Goal: Task Accomplishment & Management: Complete application form

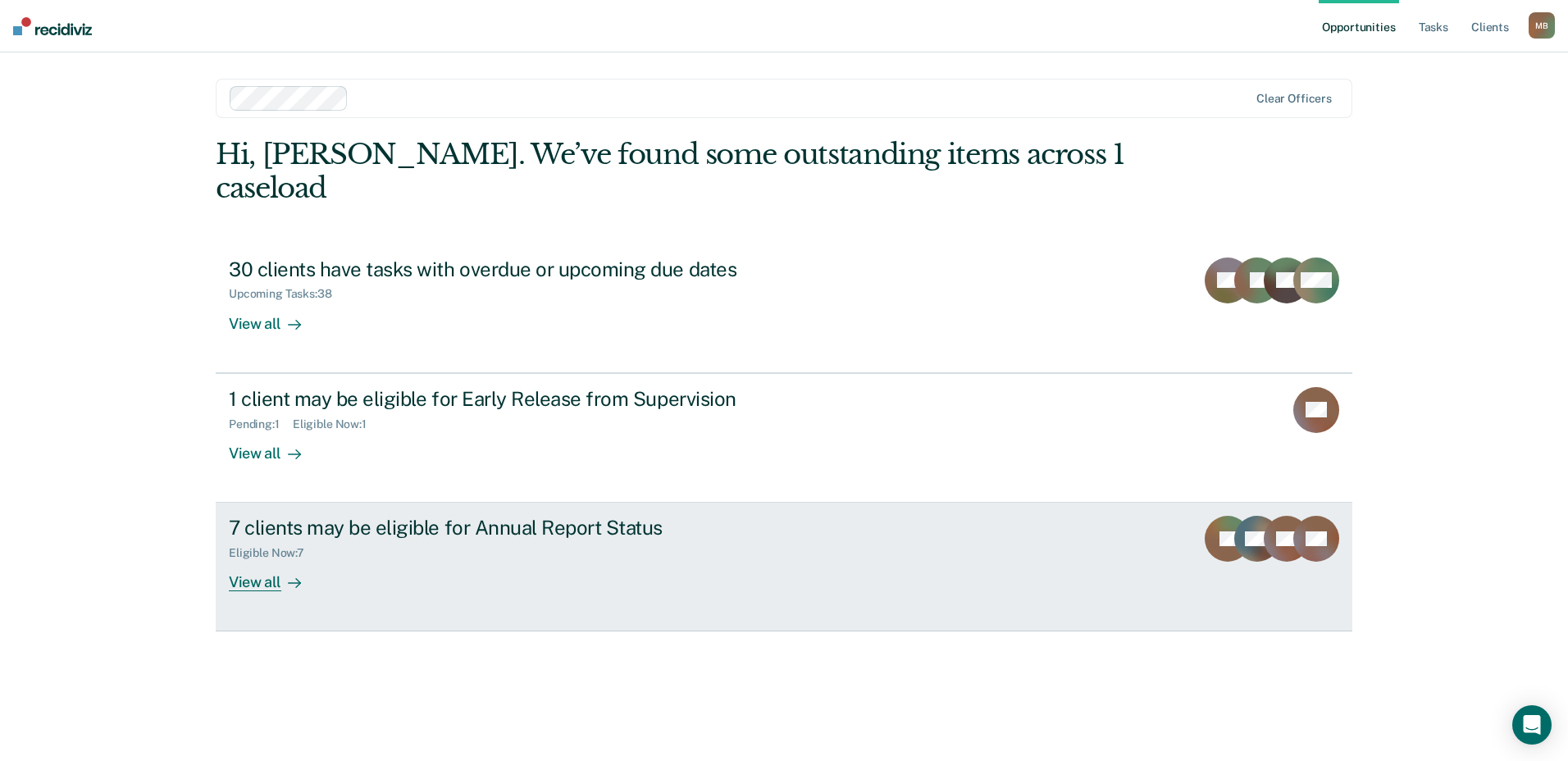
click at [628, 516] on div "7 clients may be eligible for Annual Report Status" at bounding box center [516, 528] width 575 height 24
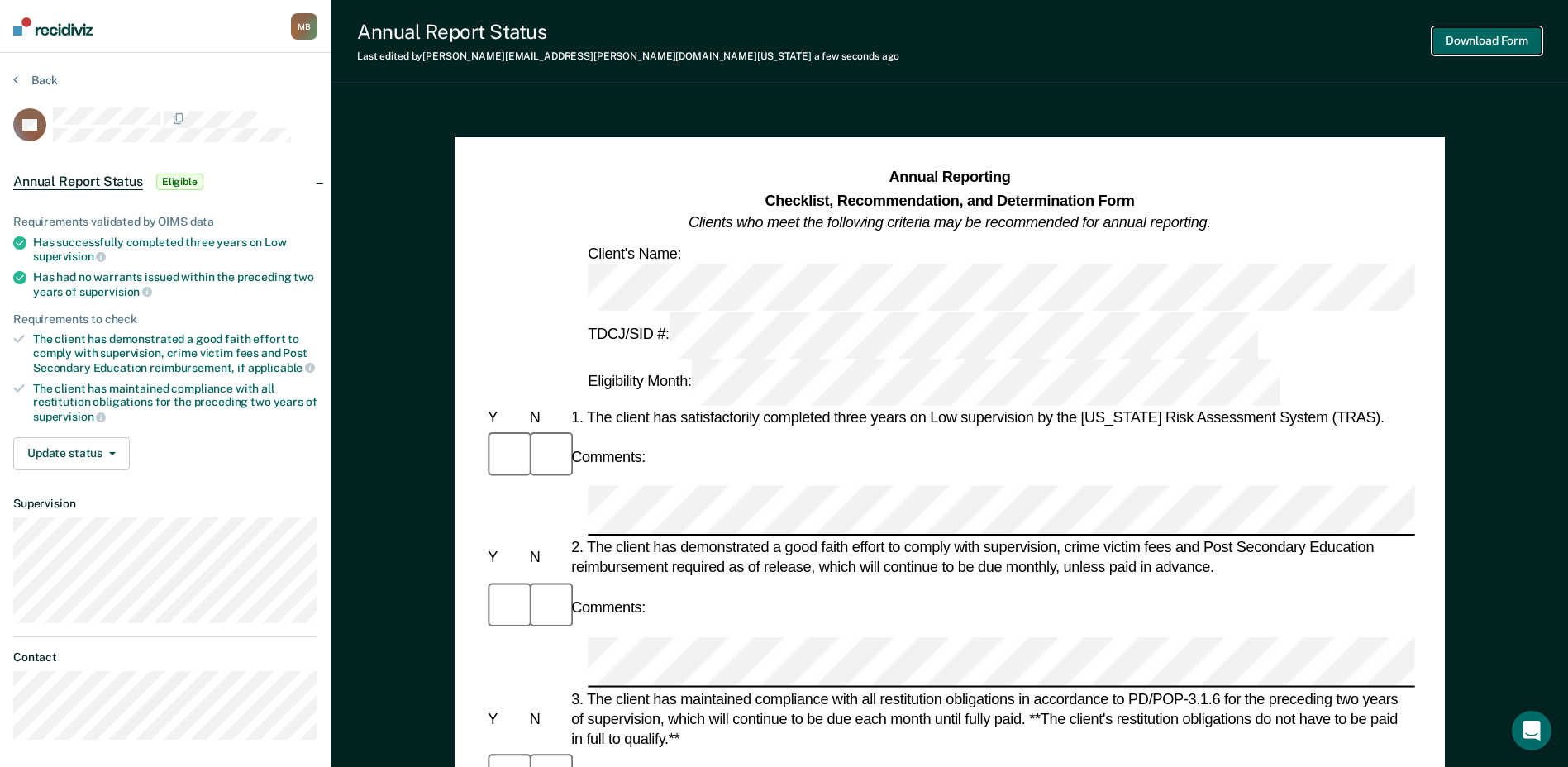
click at [1480, 40] on button "Download Form" at bounding box center [1487, 40] width 109 height 27
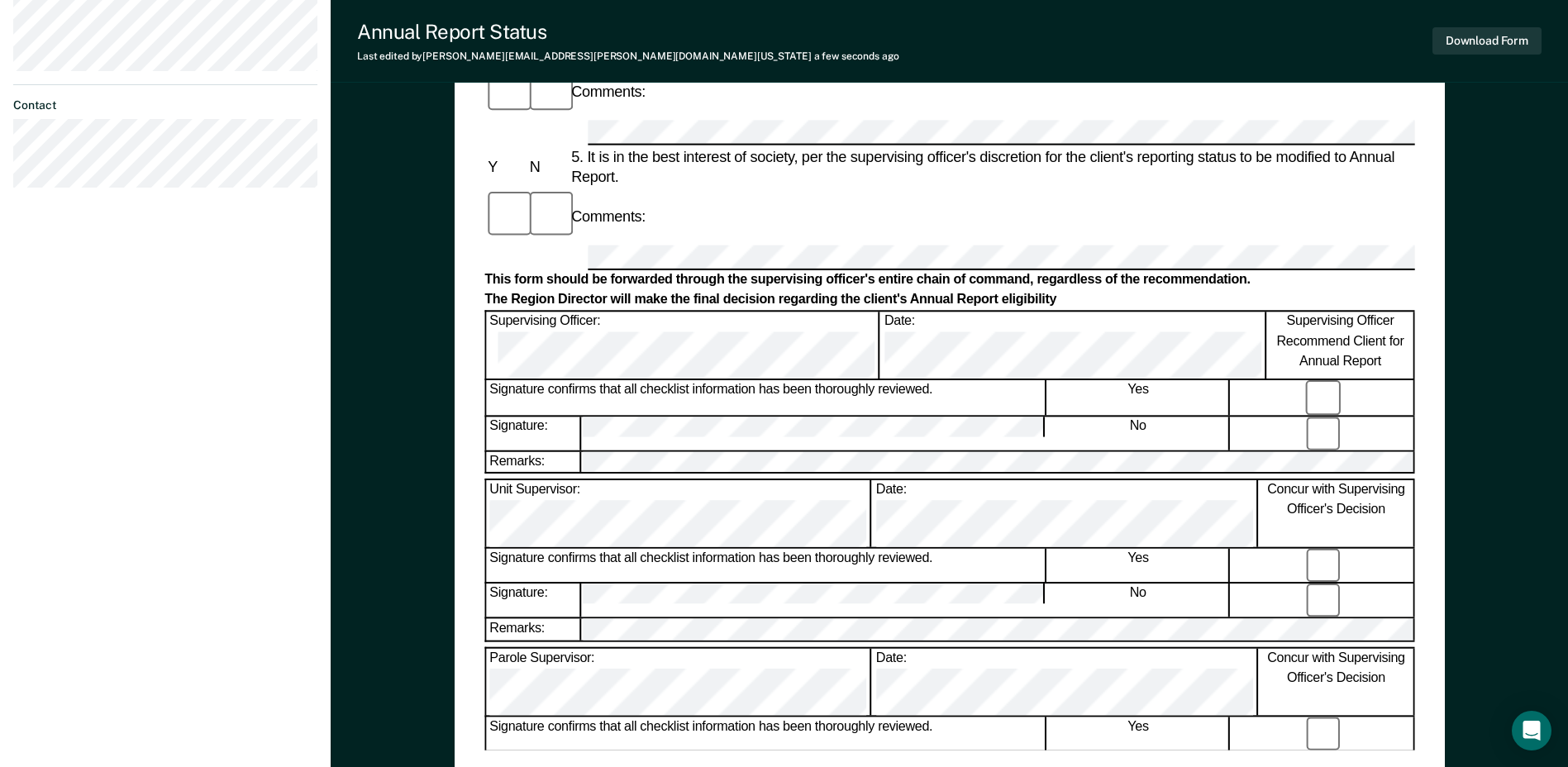
scroll to position [706, 0]
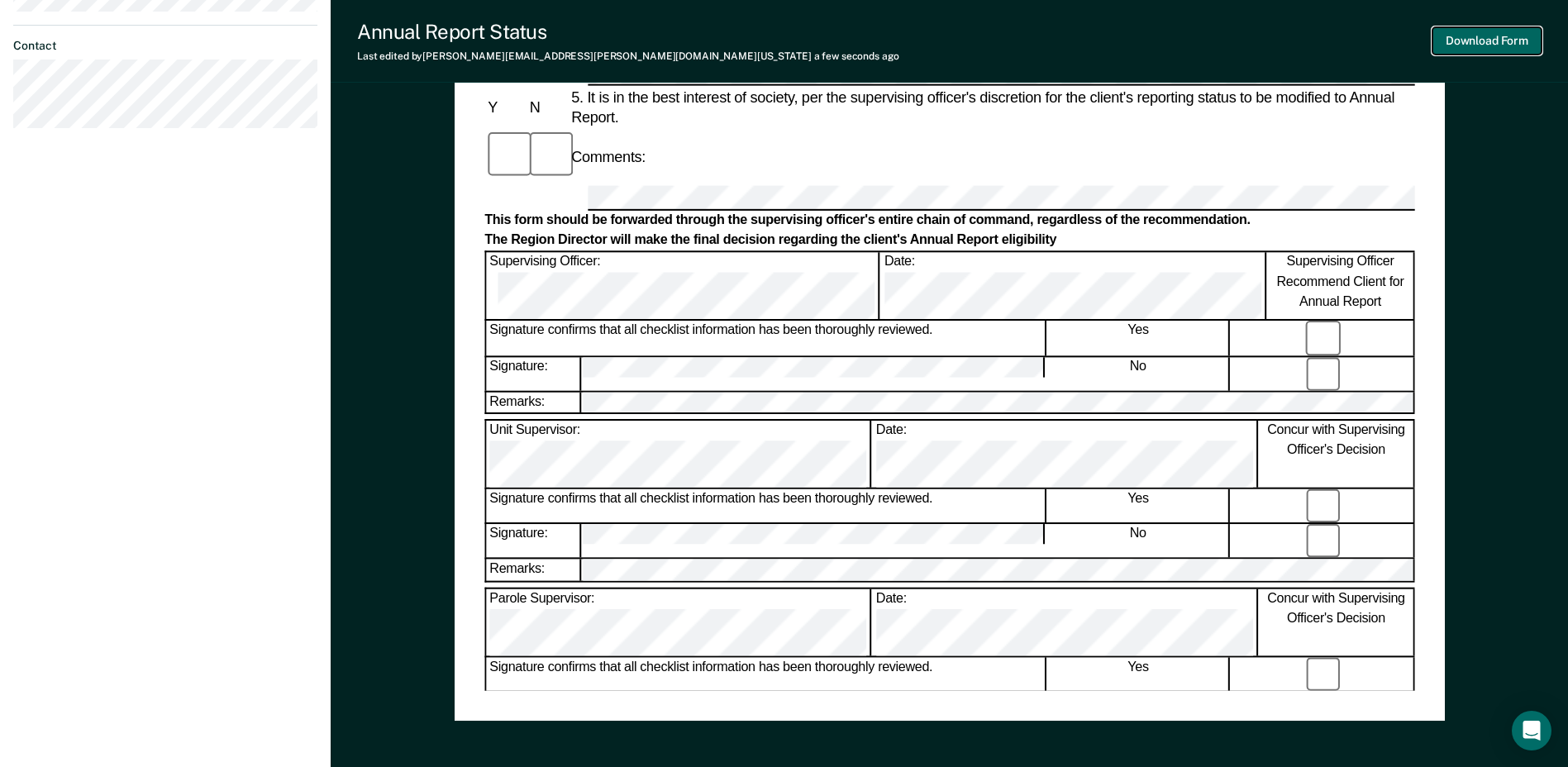
click at [1461, 41] on button "Download Form" at bounding box center [1487, 40] width 109 height 27
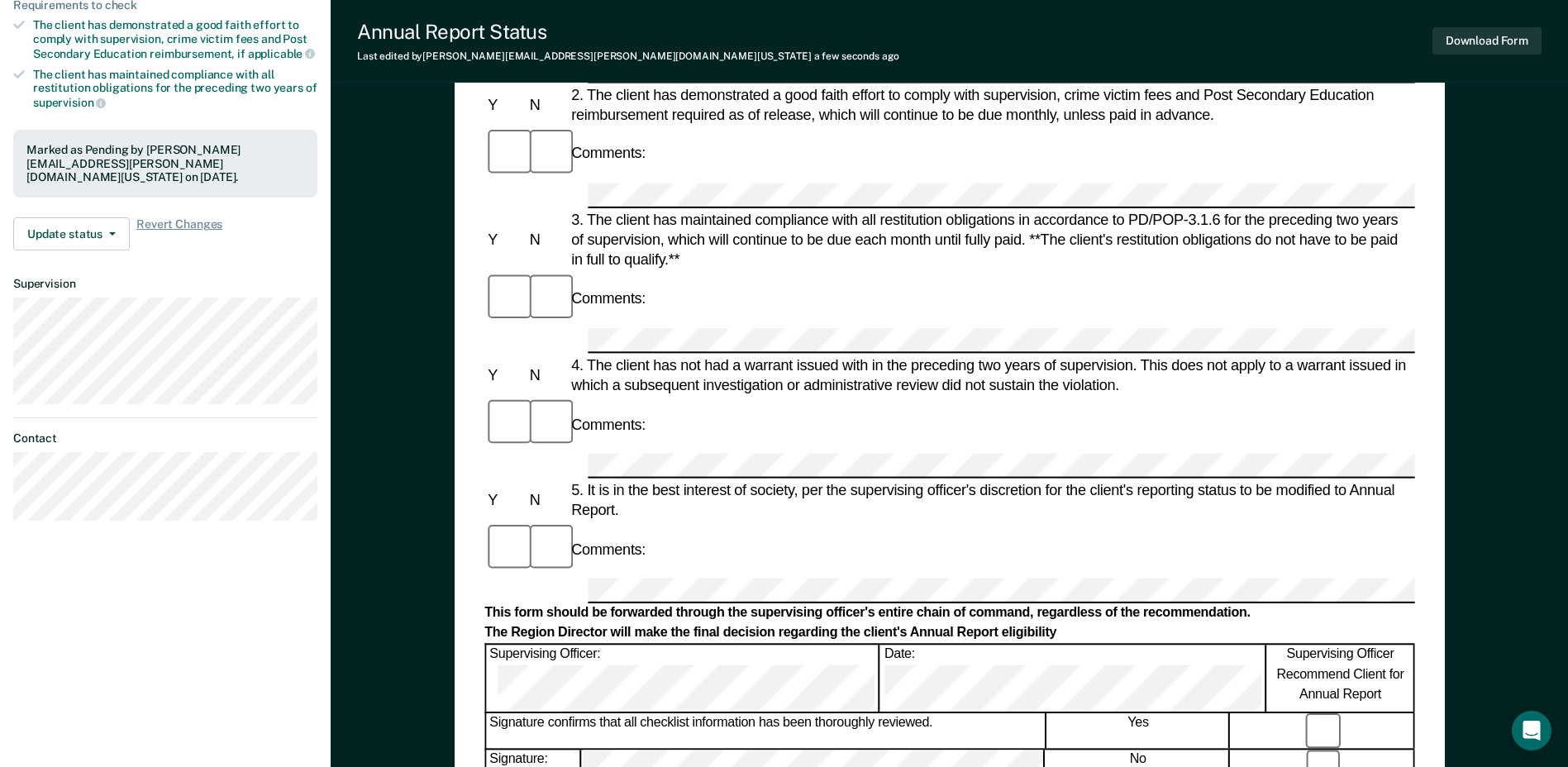
scroll to position [45, 0]
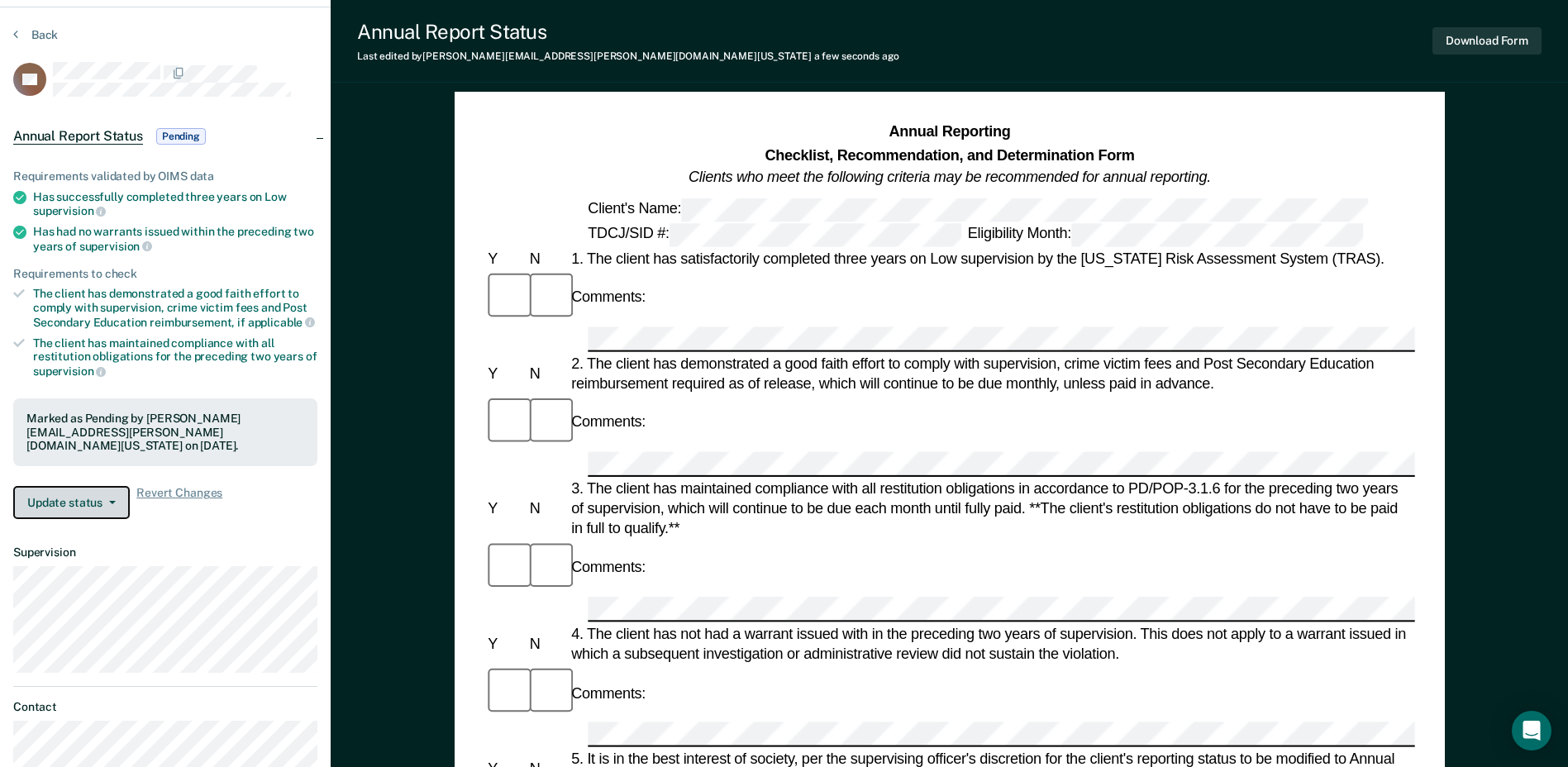
click at [109, 502] on icon "button" at bounding box center [113, 503] width 7 height 3
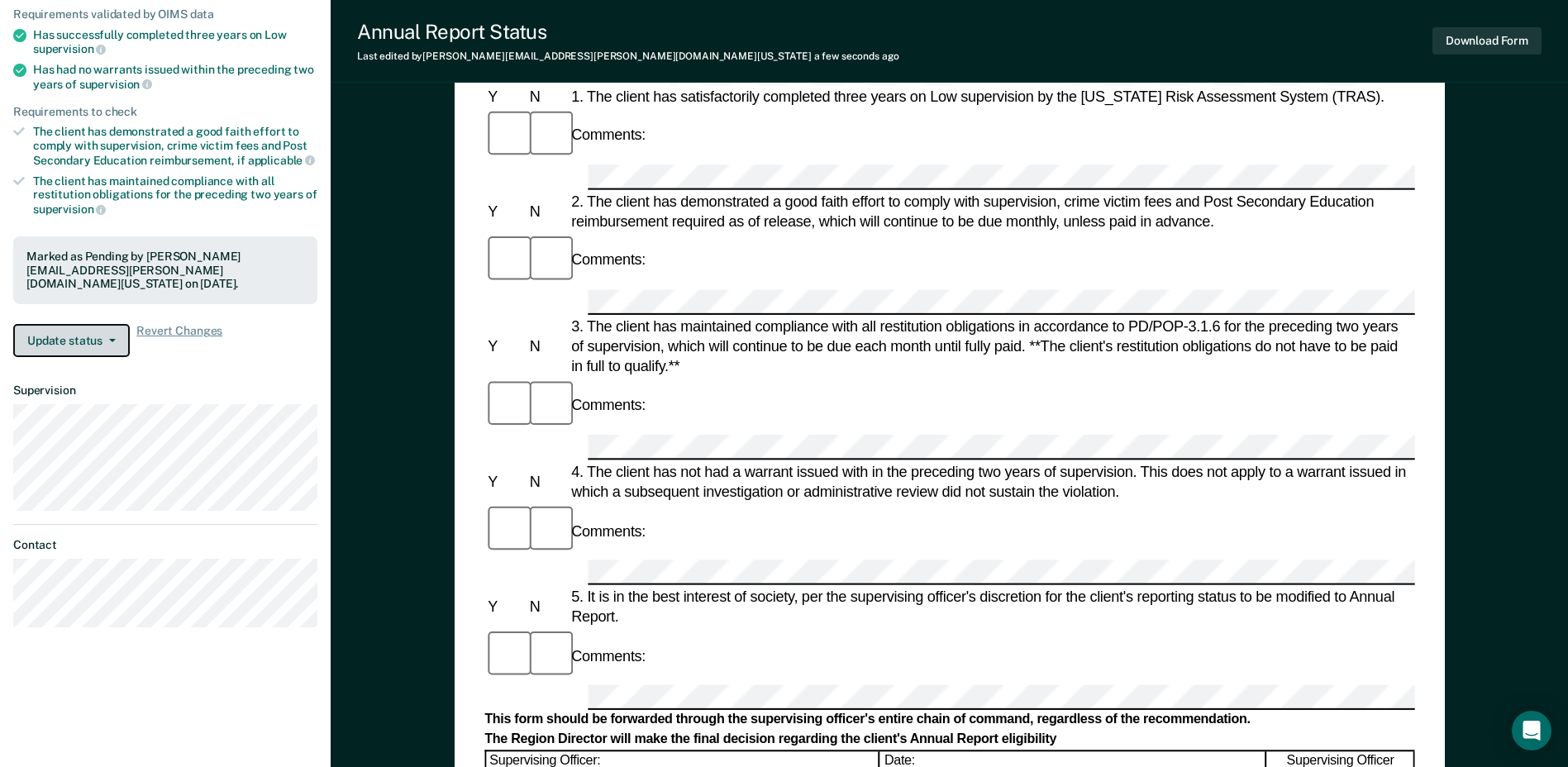
scroll to position [293, 0]
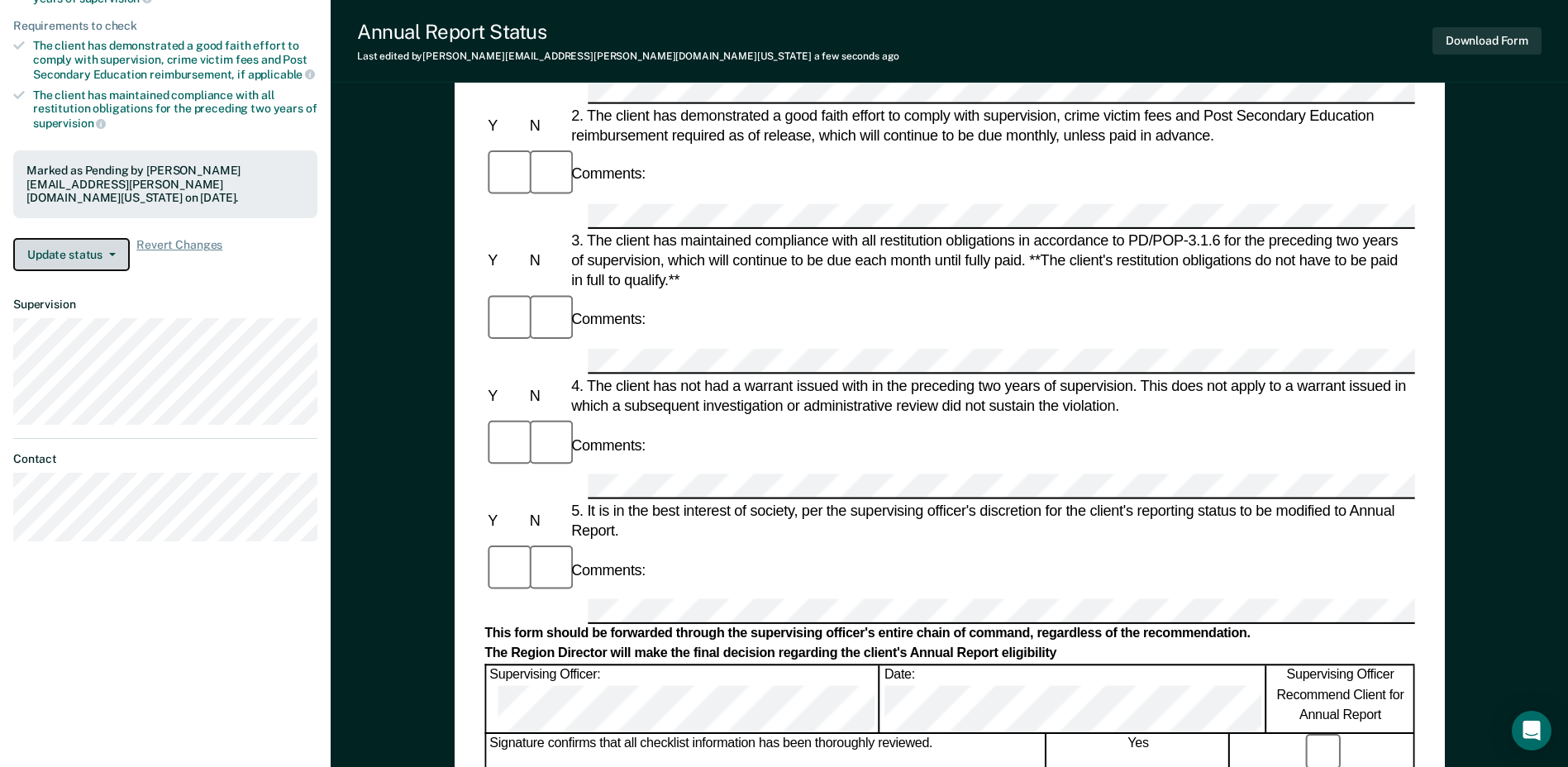
click at [114, 256] on button "Update status" at bounding box center [71, 255] width 116 height 33
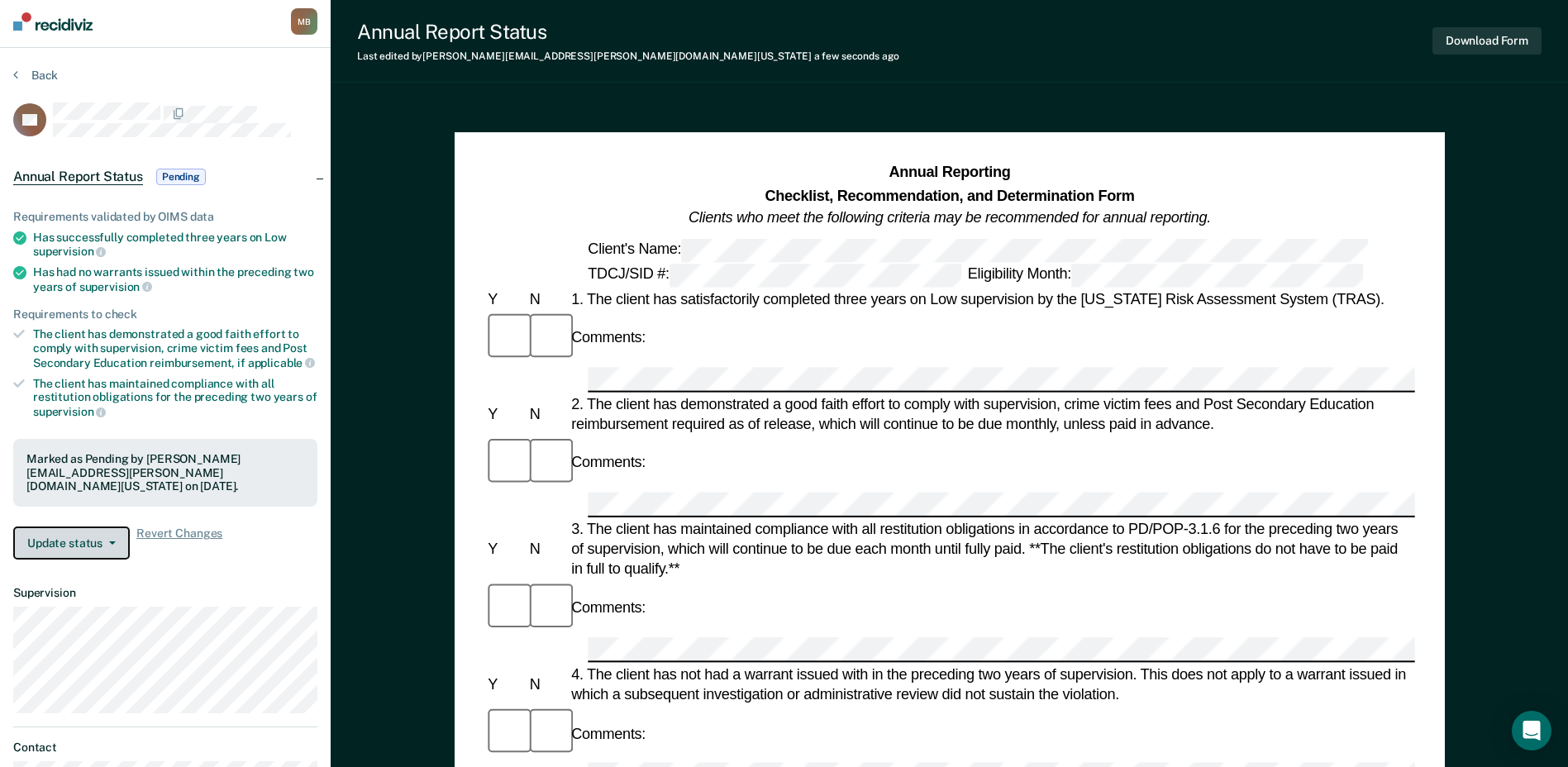
scroll to position [0, 0]
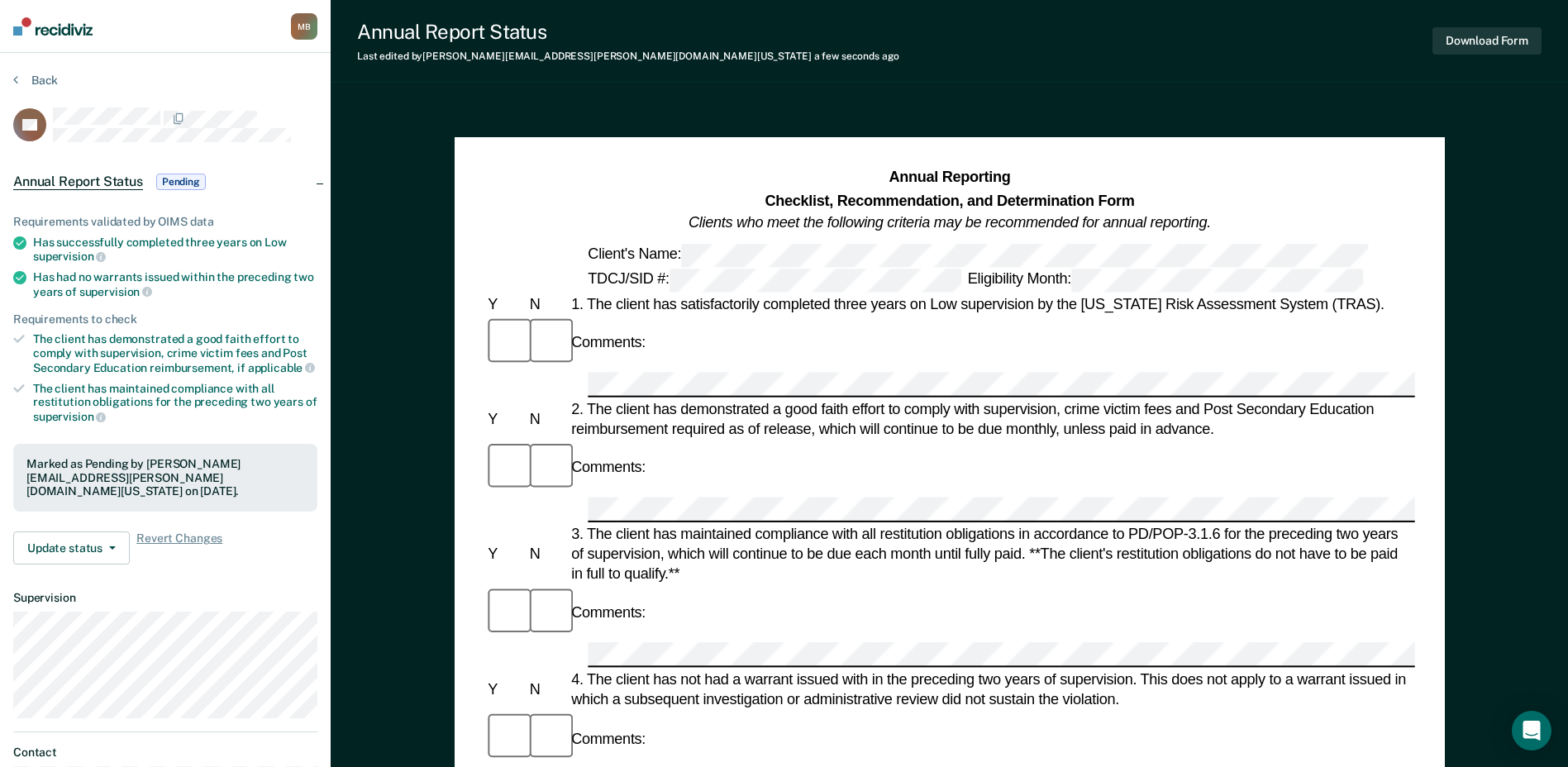
click at [200, 180] on span "Pending" at bounding box center [180, 181] width 49 height 16
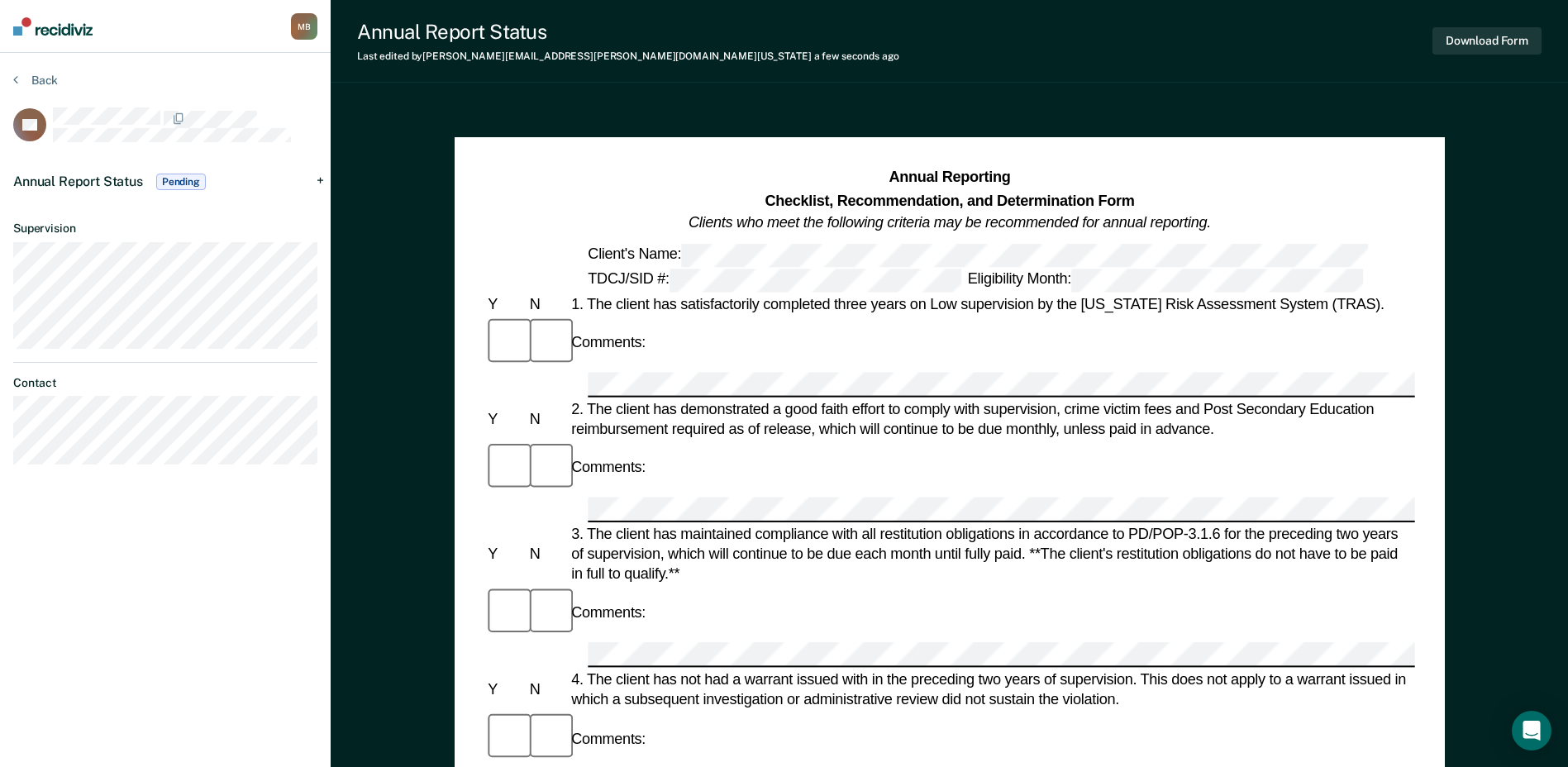
click at [200, 180] on span "Pending" at bounding box center [180, 181] width 49 height 16
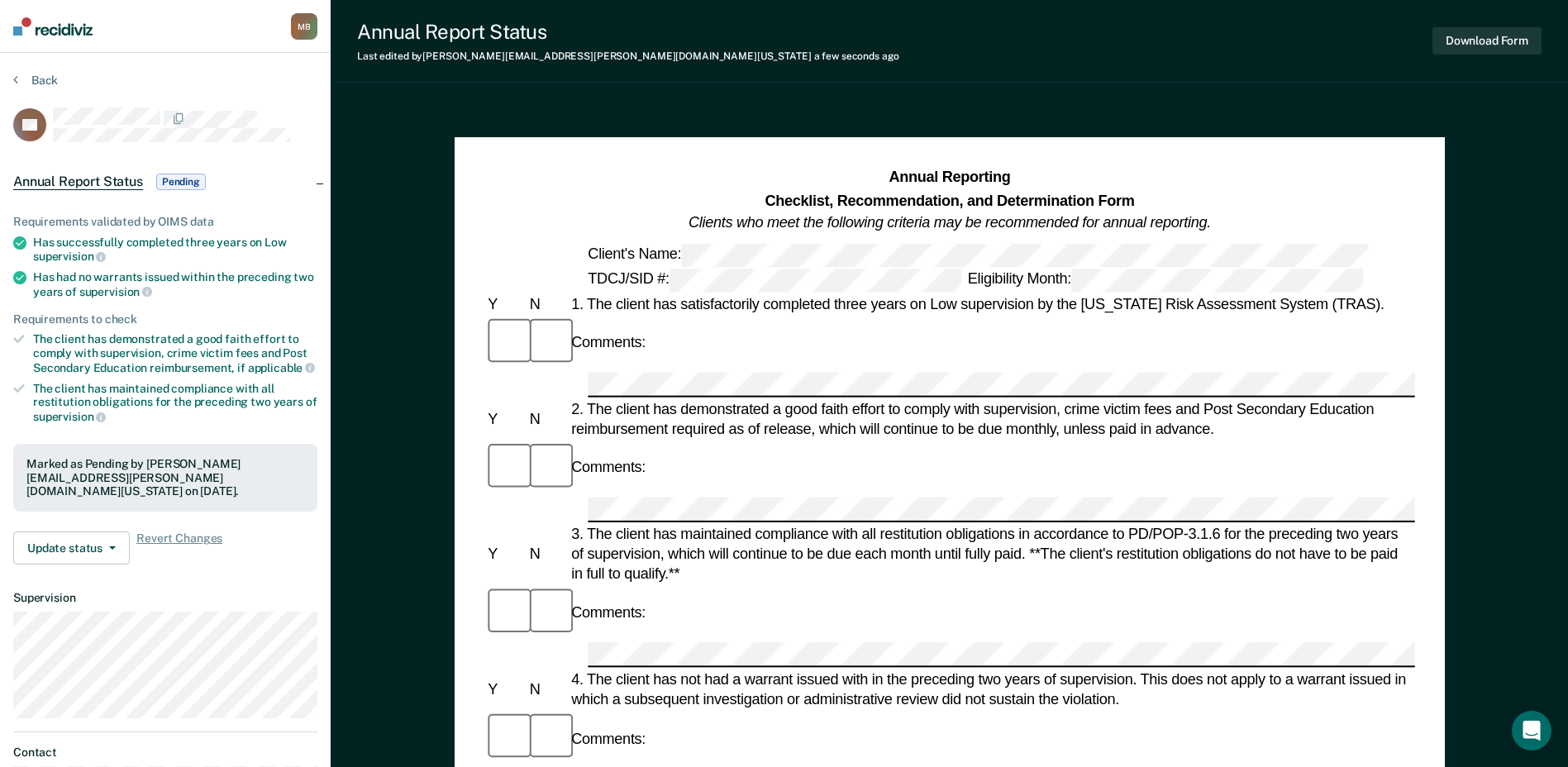
click at [43, 29] on img at bounding box center [53, 26] width 80 height 18
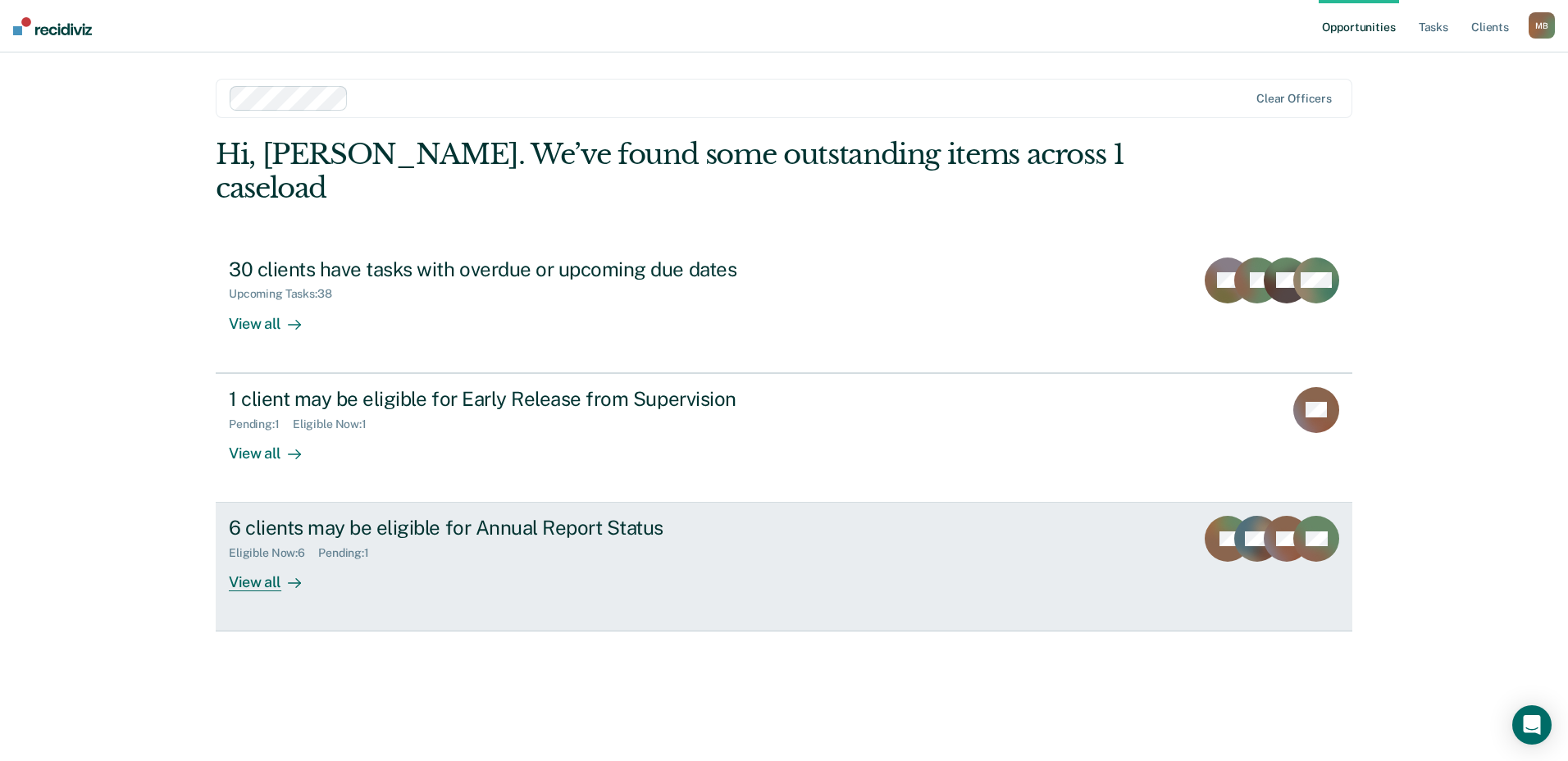
click at [461, 516] on div "6 clients may be eligible for Annual Report Status" at bounding box center [516, 528] width 575 height 24
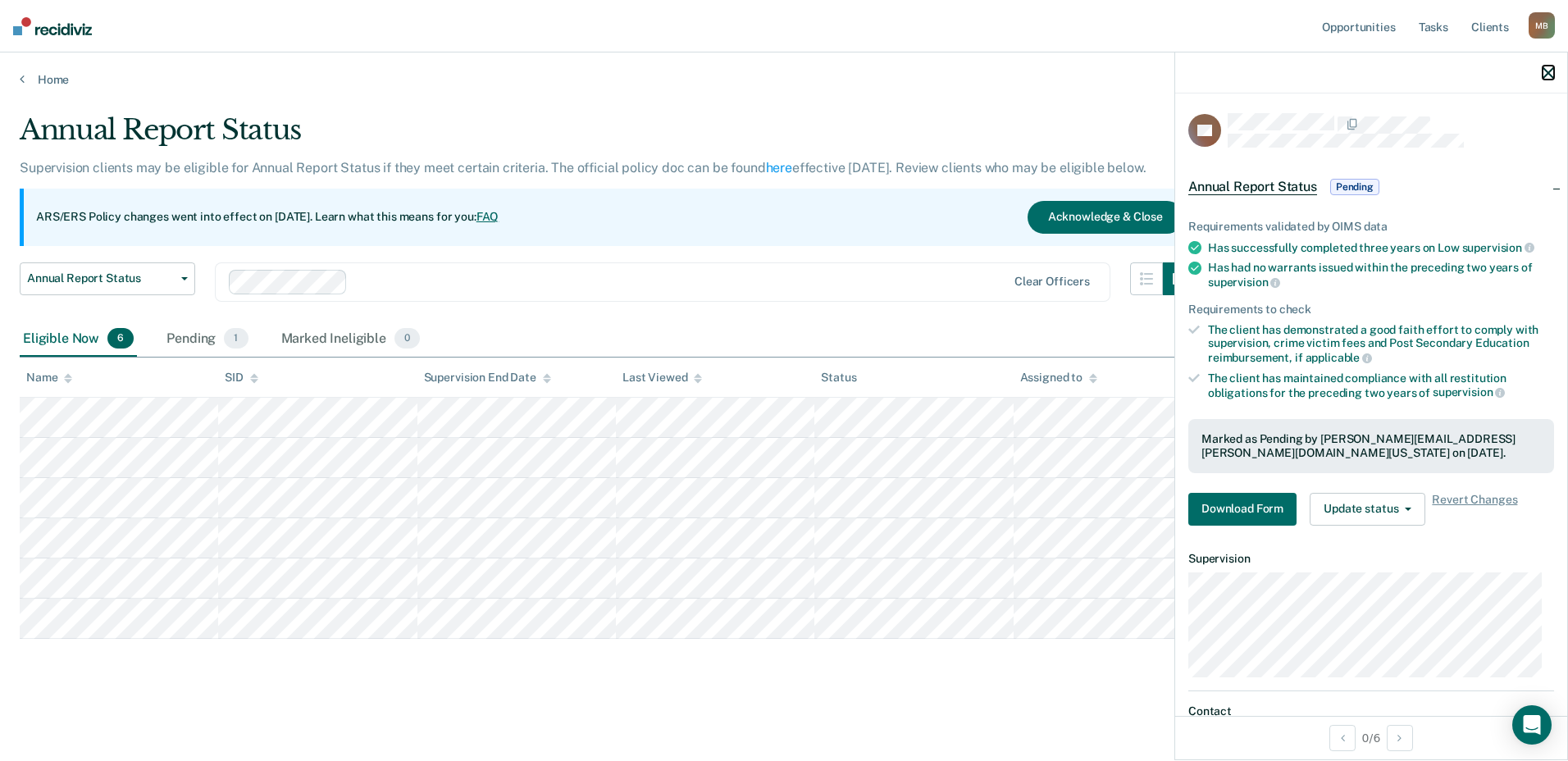
click at [1545, 72] on icon "button" at bounding box center [1547, 72] width 11 height 11
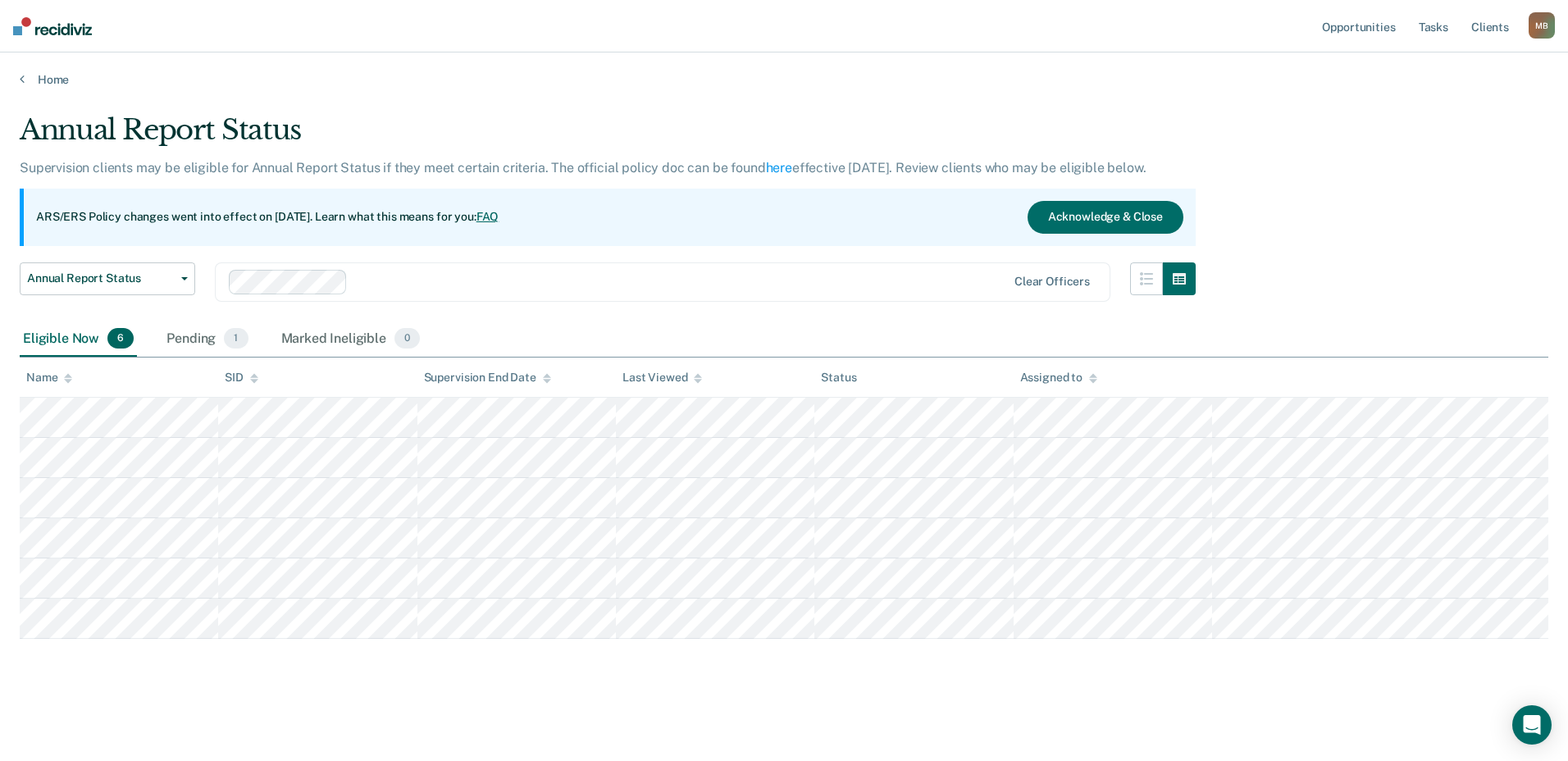
click at [62, 29] on img at bounding box center [52, 26] width 79 height 18
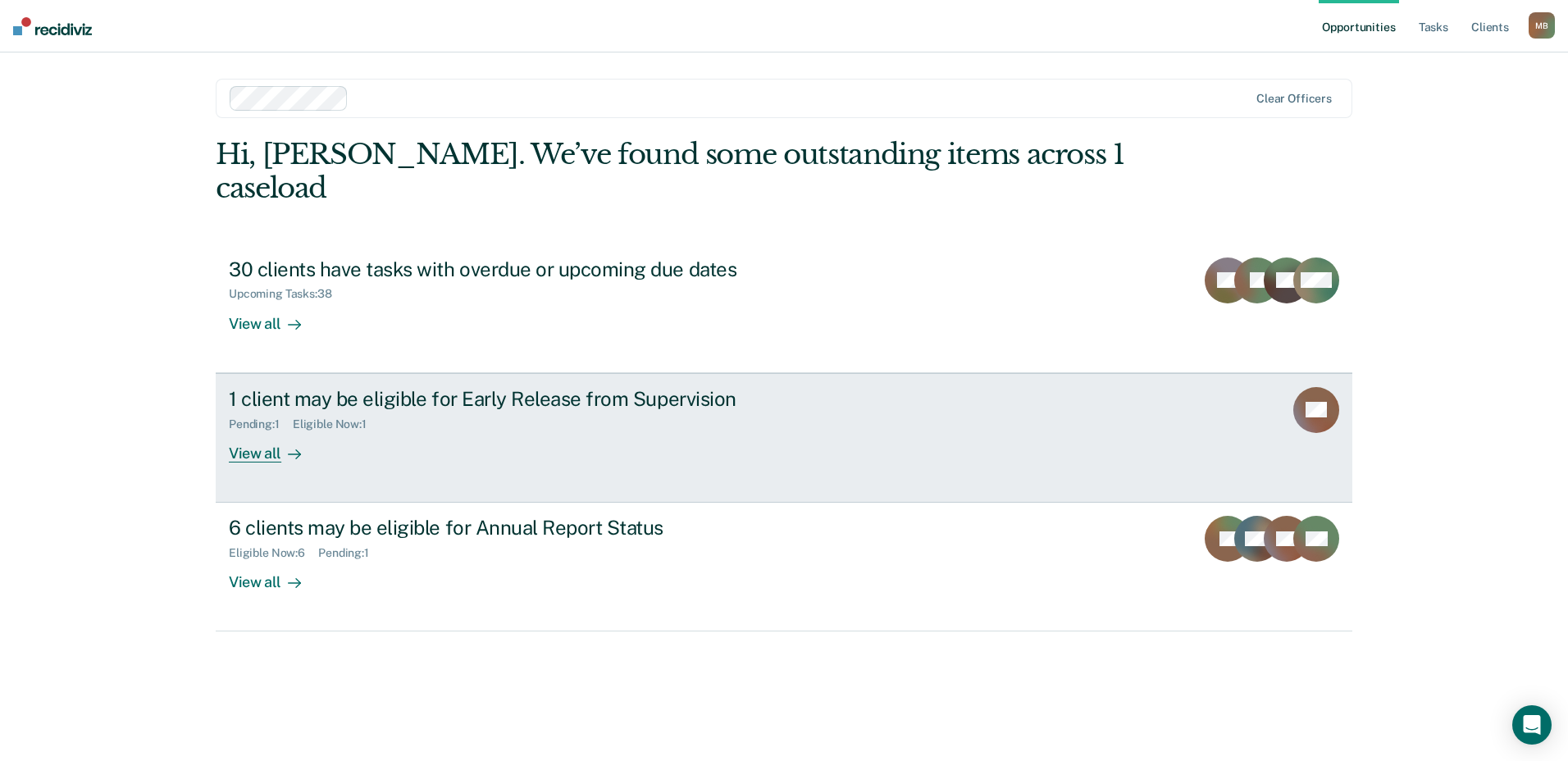
click at [555, 387] on div "1 client may be eligible for Early Release from Supervision" at bounding box center [516, 399] width 575 height 24
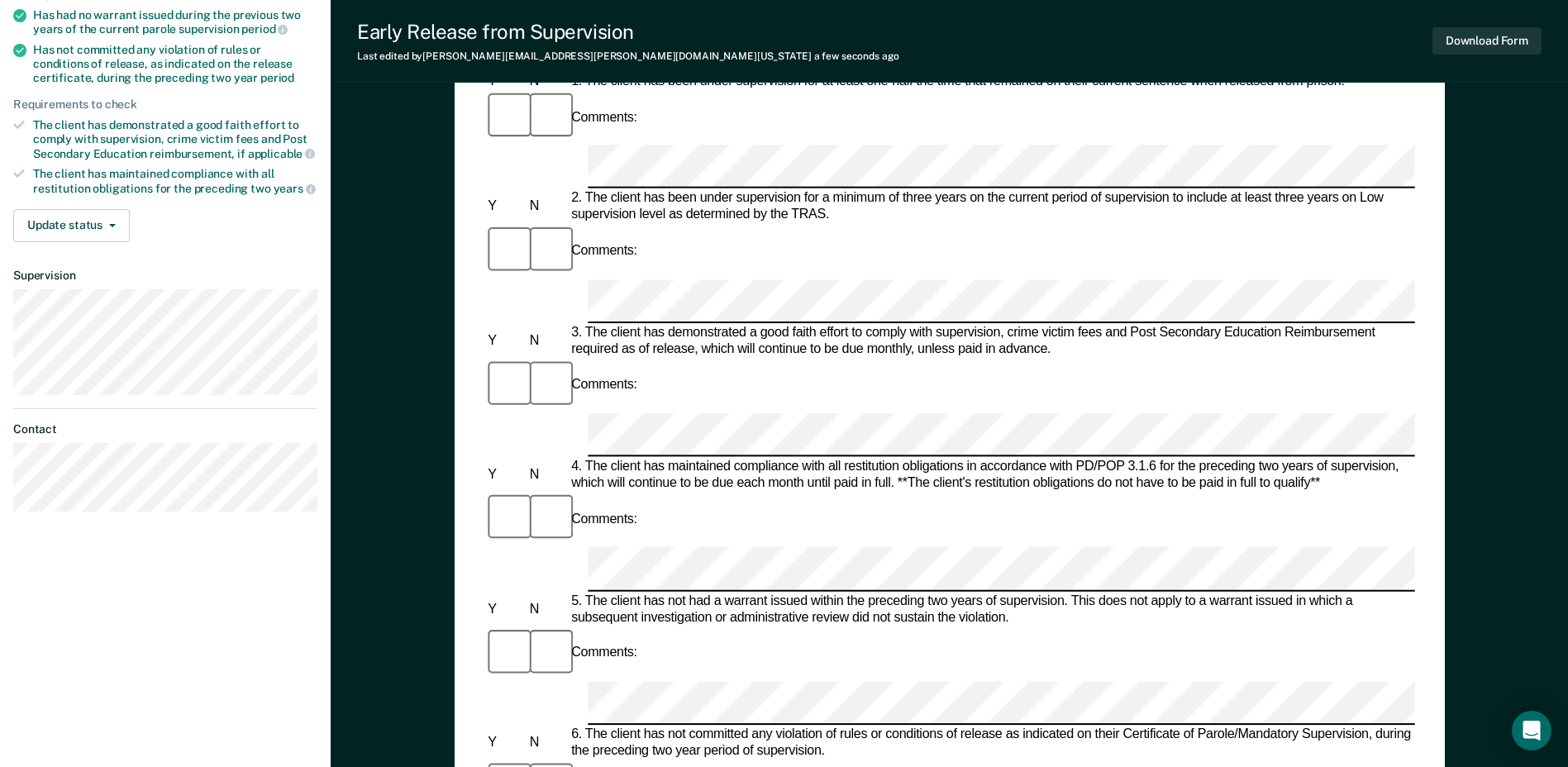
scroll to position [496, 0]
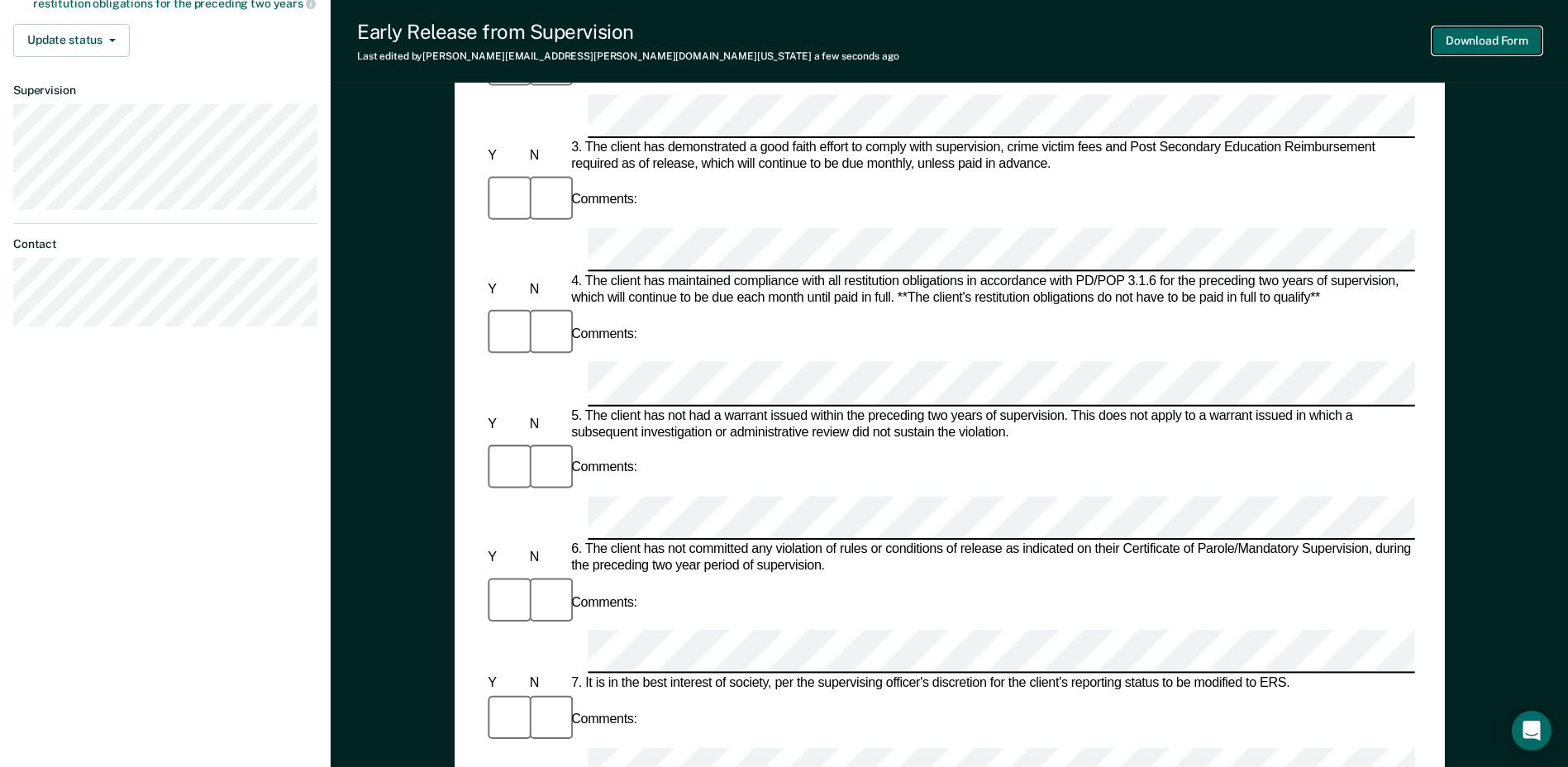
click at [1497, 41] on button "Download Form" at bounding box center [1487, 40] width 109 height 27
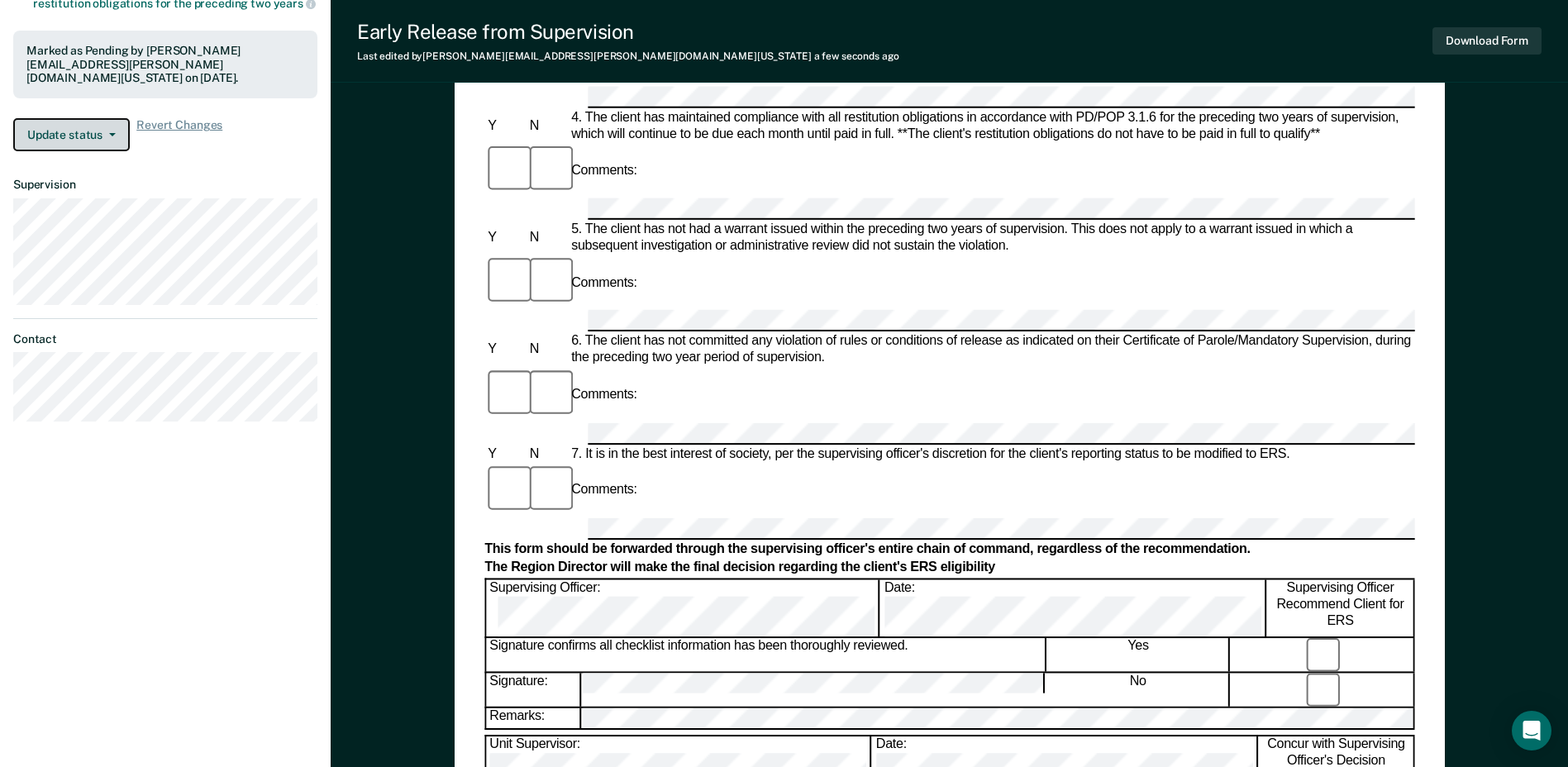
click at [114, 133] on icon "button" at bounding box center [113, 134] width 7 height 3
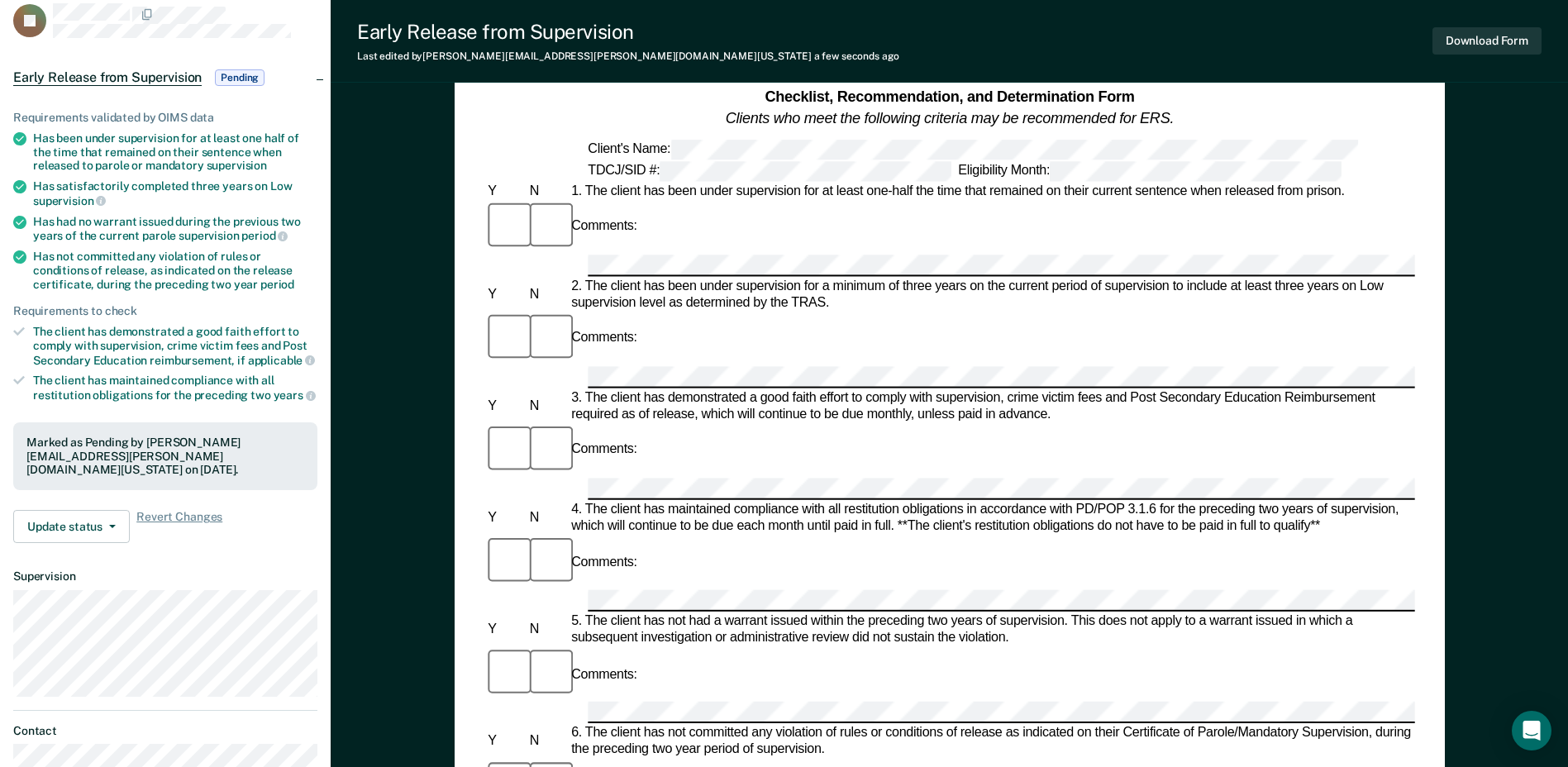
scroll to position [82, 0]
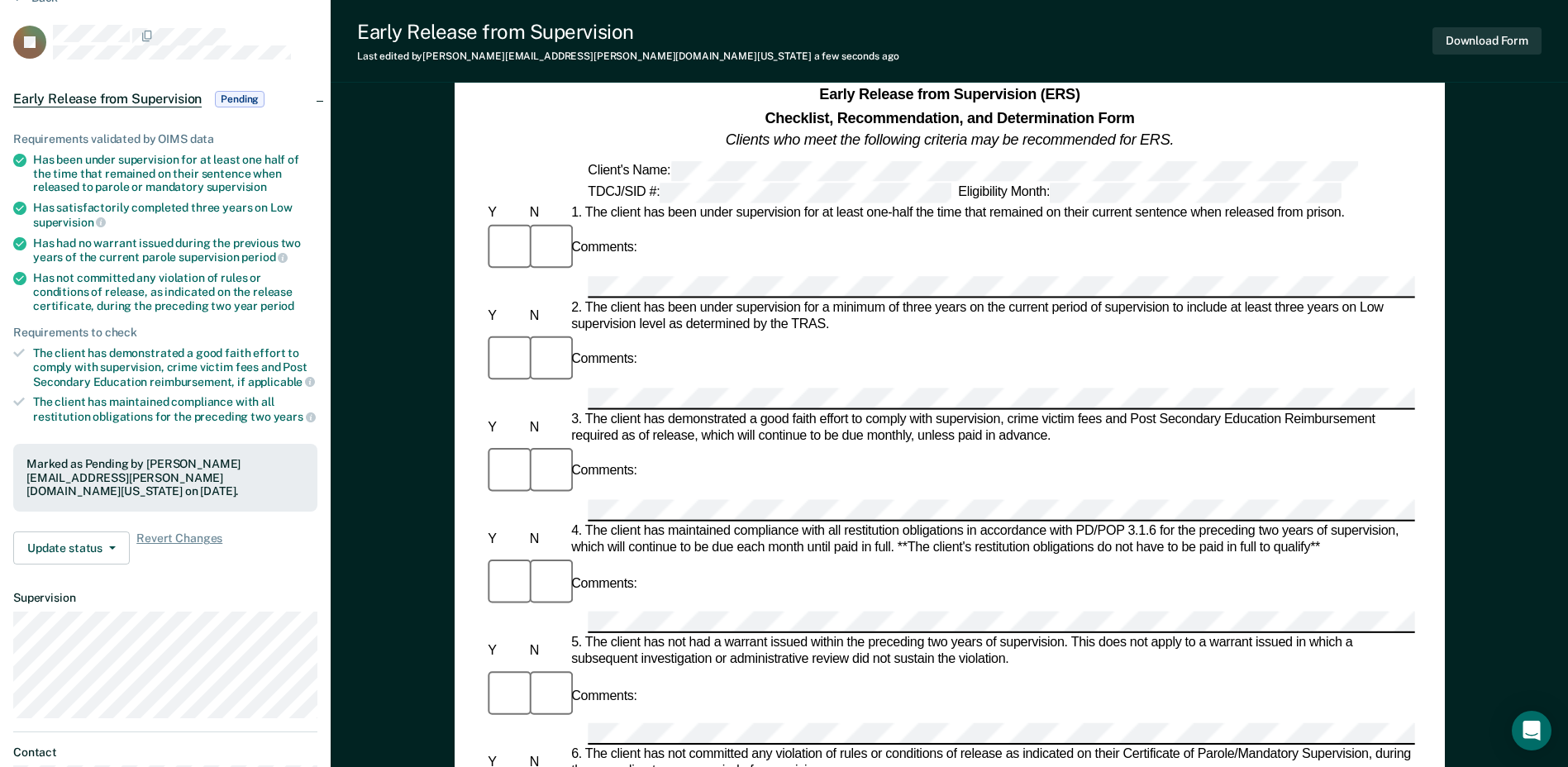
click at [232, 94] on span "Pending" at bounding box center [239, 99] width 49 height 16
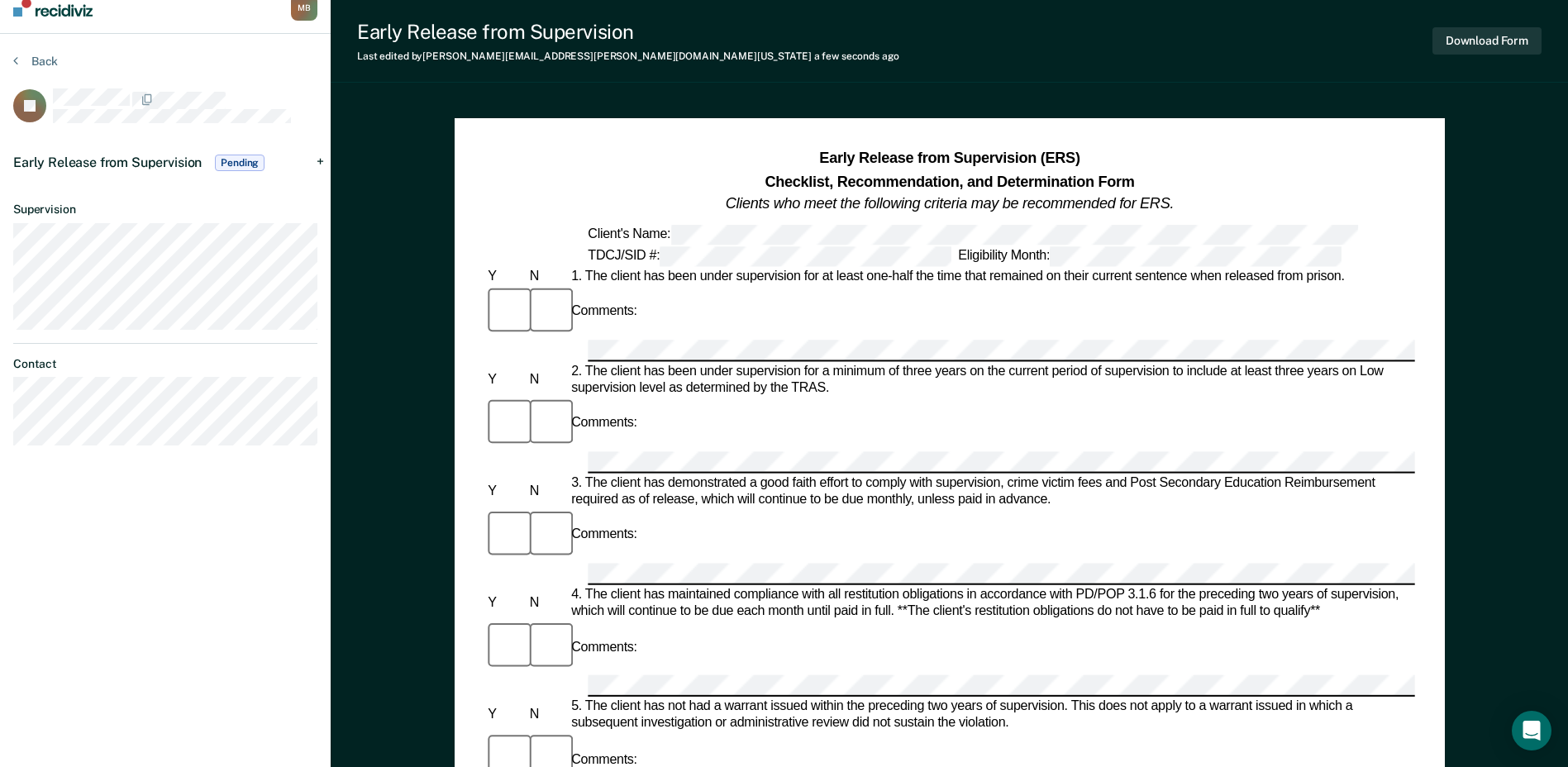
scroll to position [0, 0]
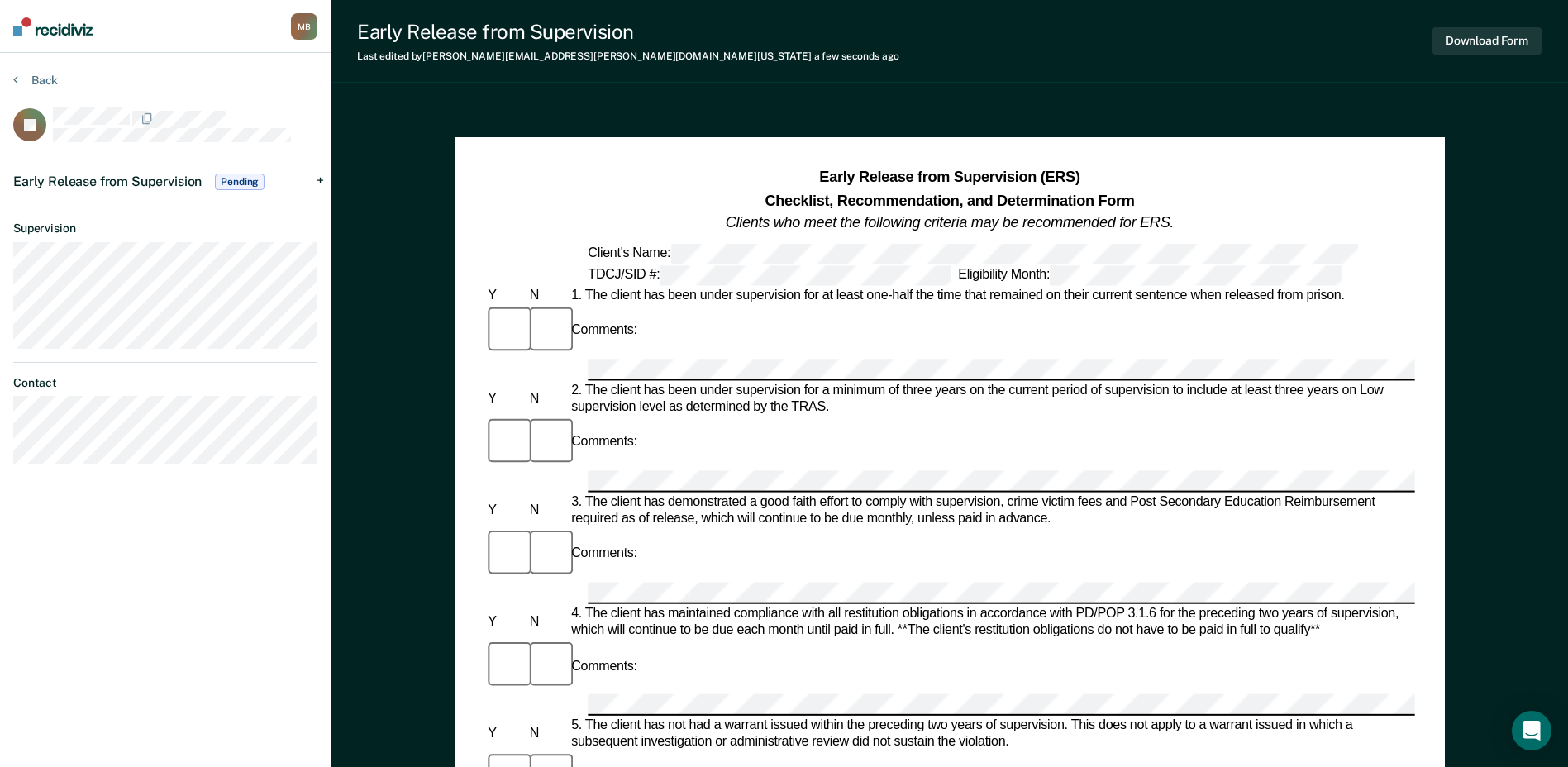
click at [81, 30] on img at bounding box center [53, 26] width 80 height 18
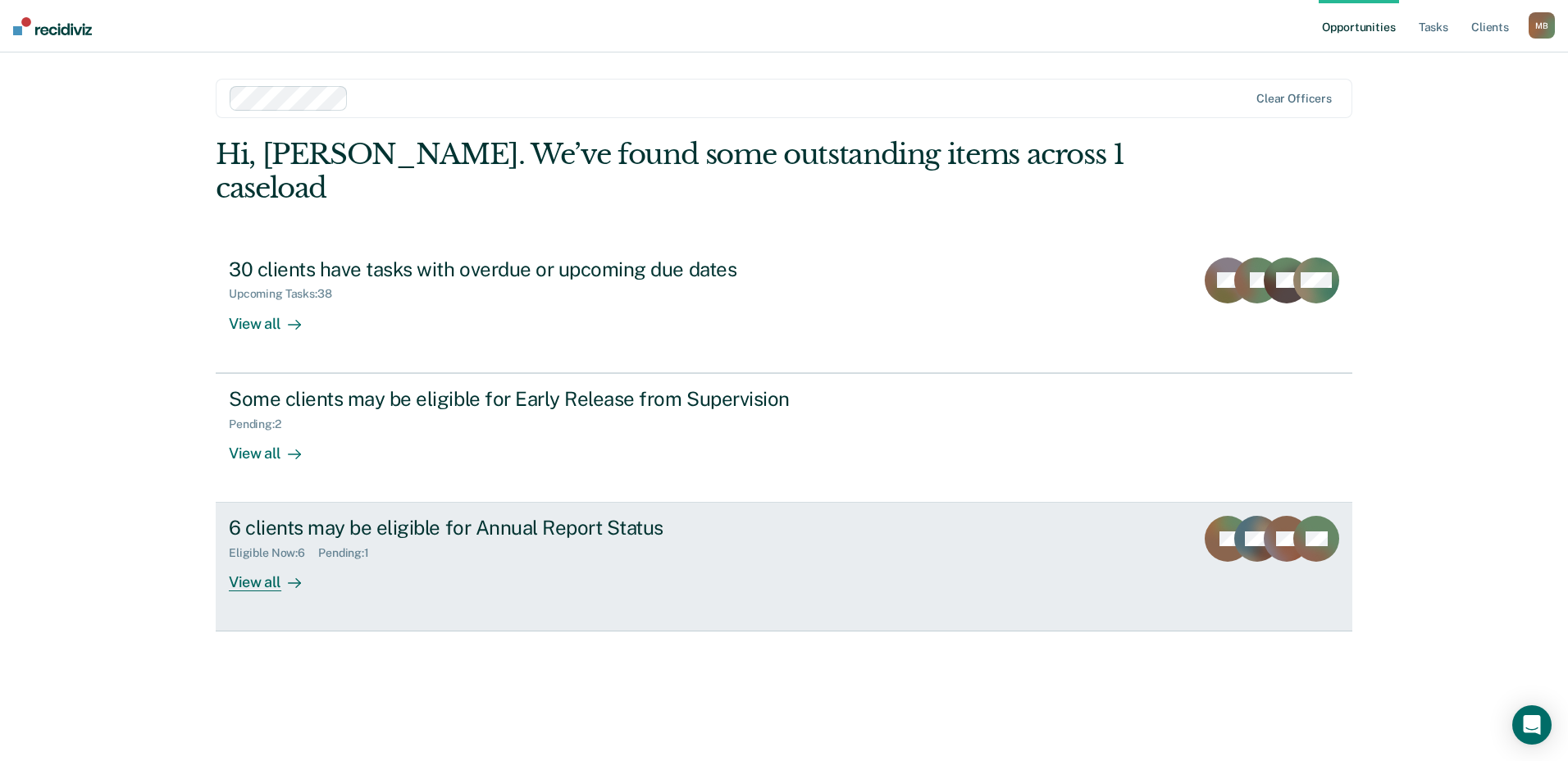
click at [606, 516] on div "6 clients may be eligible for Annual Report Status" at bounding box center [516, 528] width 575 height 24
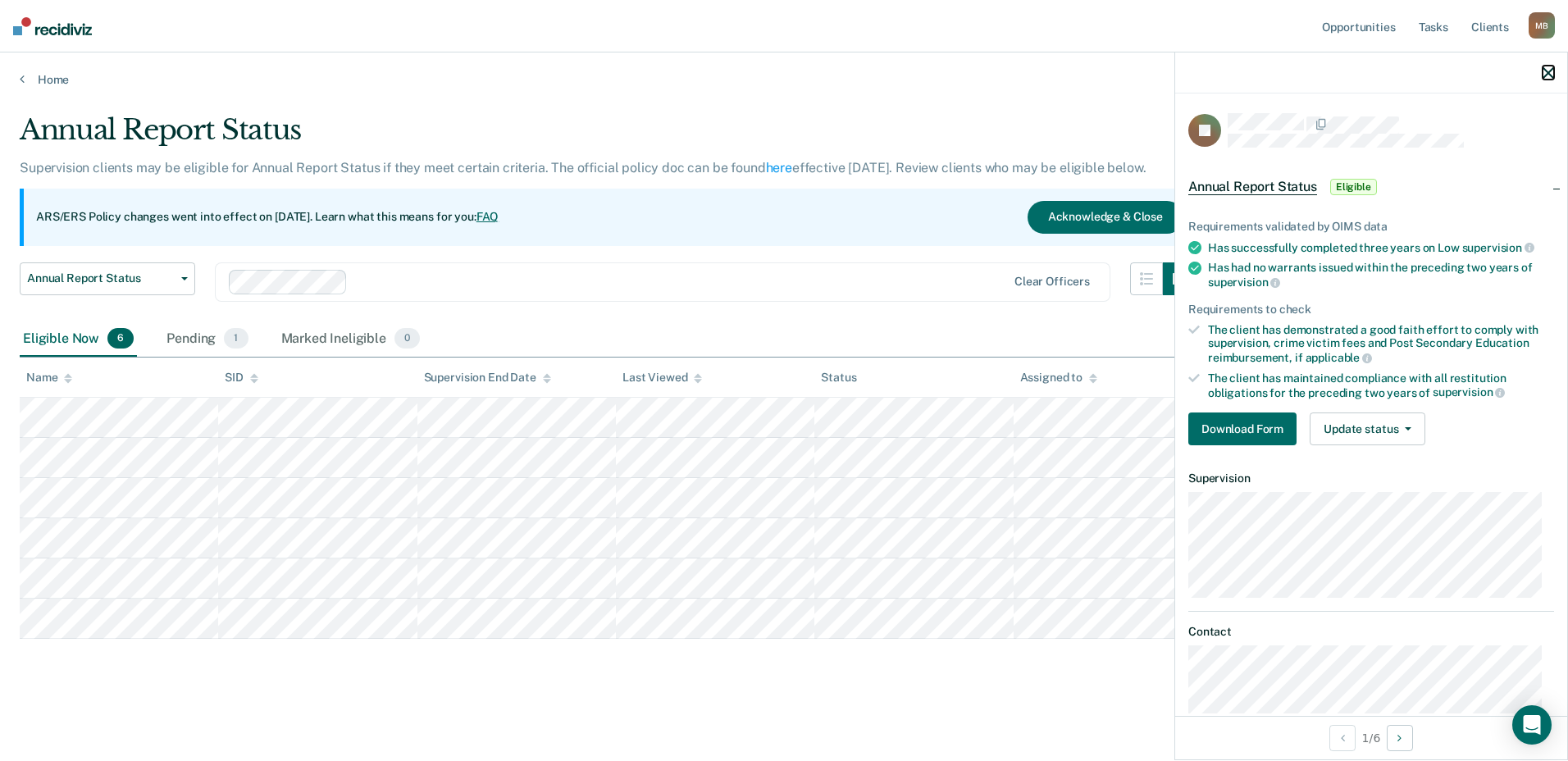
click at [1548, 75] on icon "button" at bounding box center [1547, 72] width 11 height 11
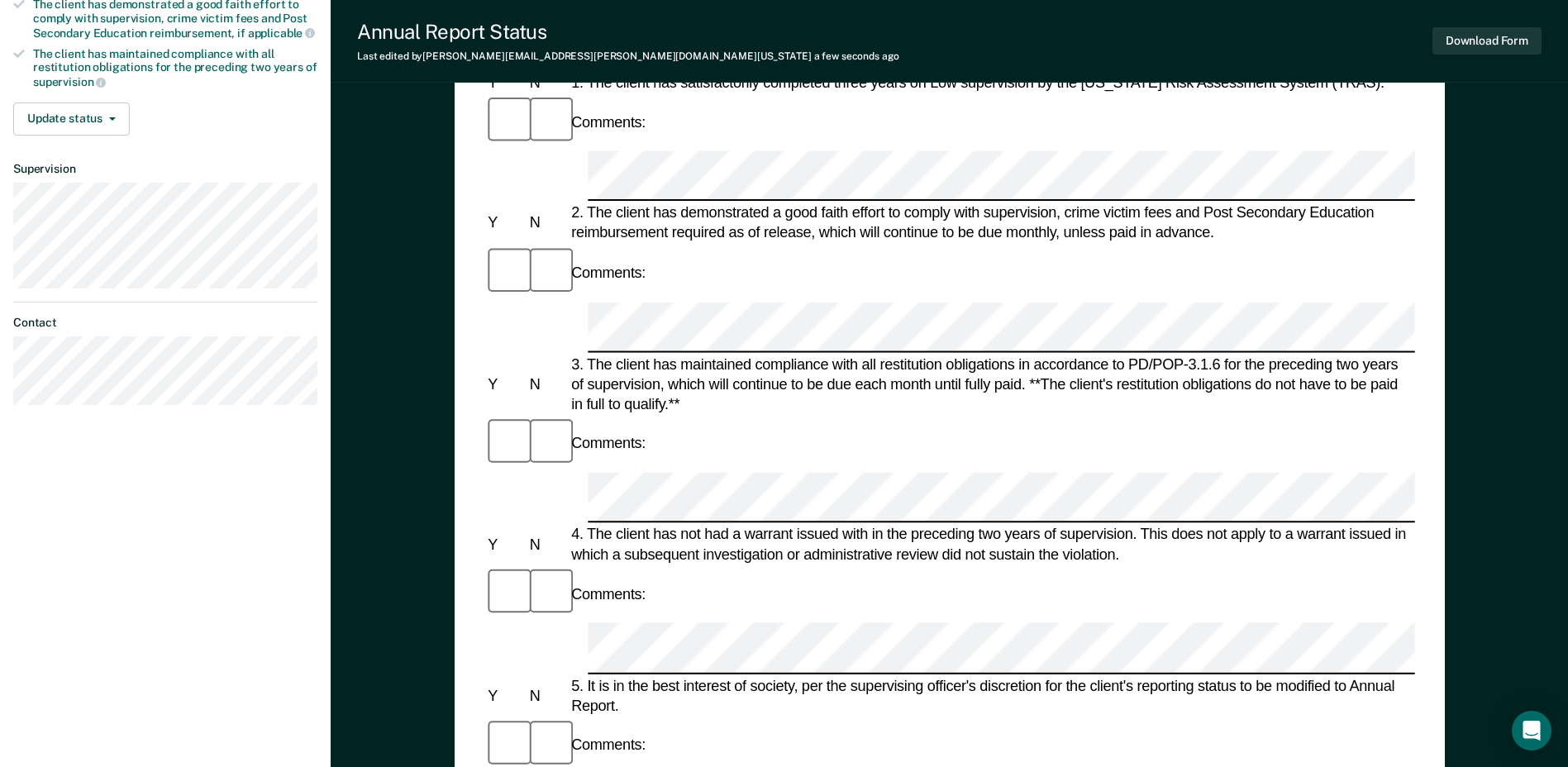
scroll to position [330, 0]
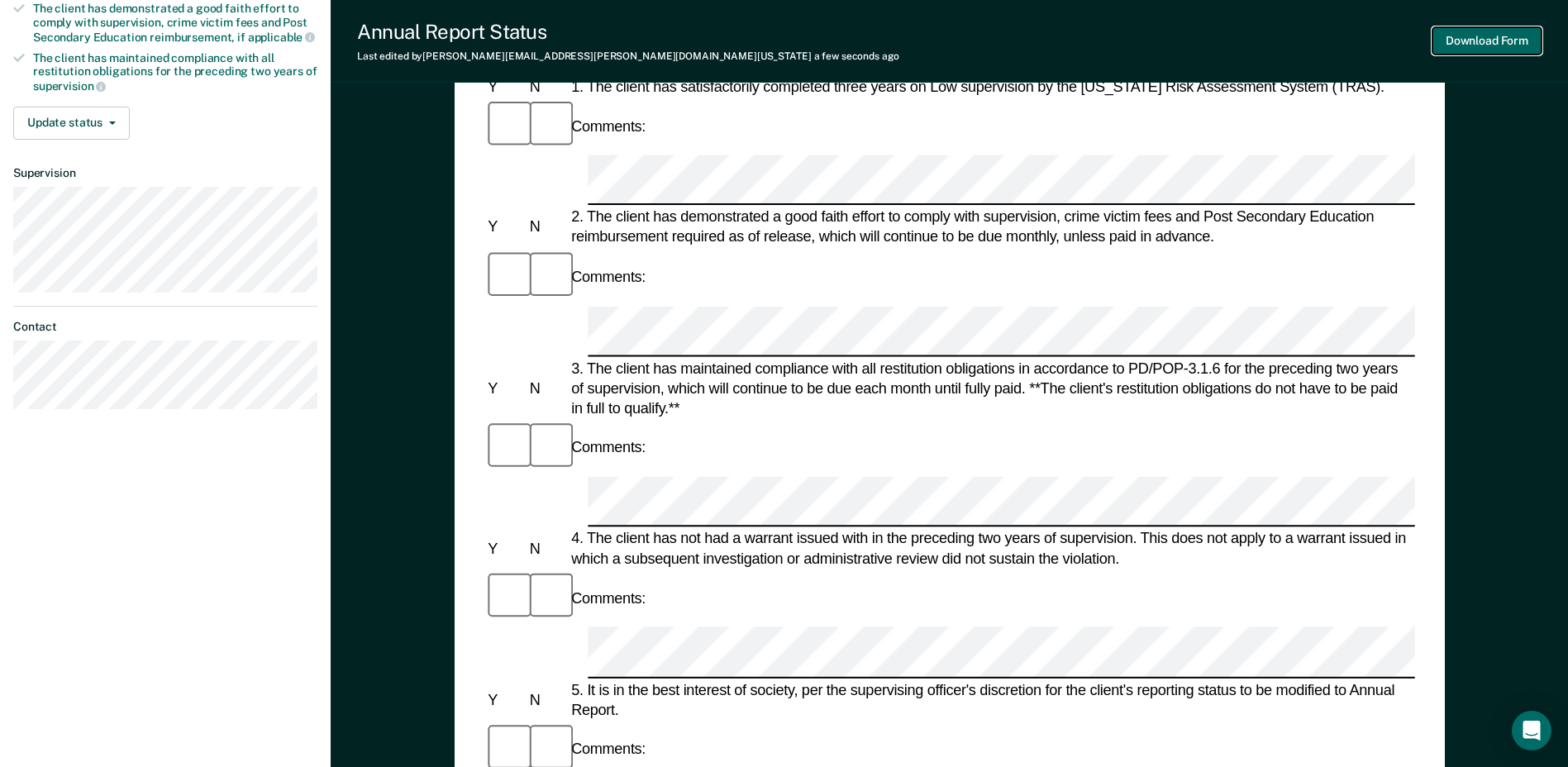
click at [1488, 31] on button "Download Form" at bounding box center [1487, 40] width 109 height 27
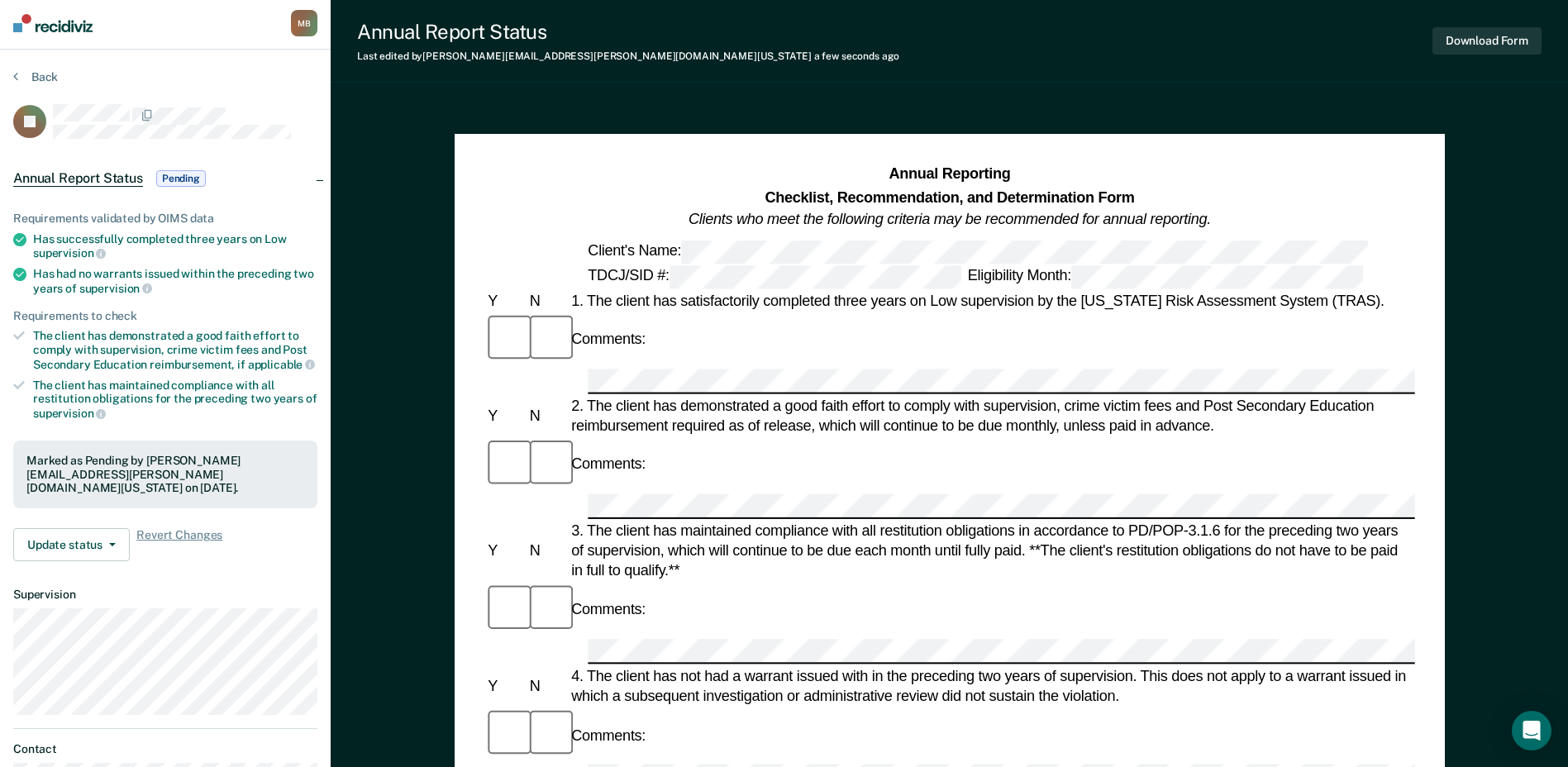
scroll to position [0, 0]
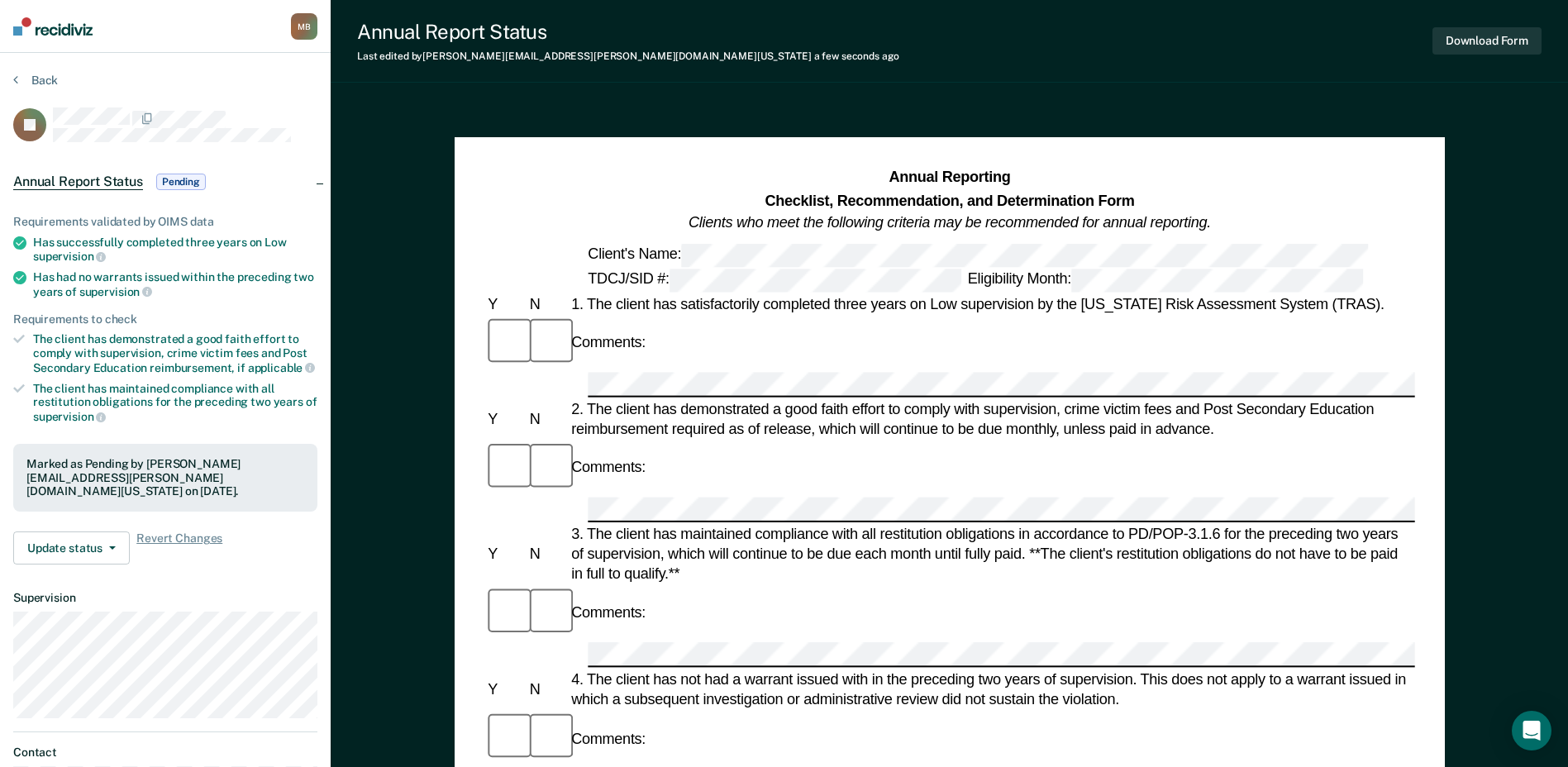
click at [53, 29] on img at bounding box center [53, 26] width 80 height 18
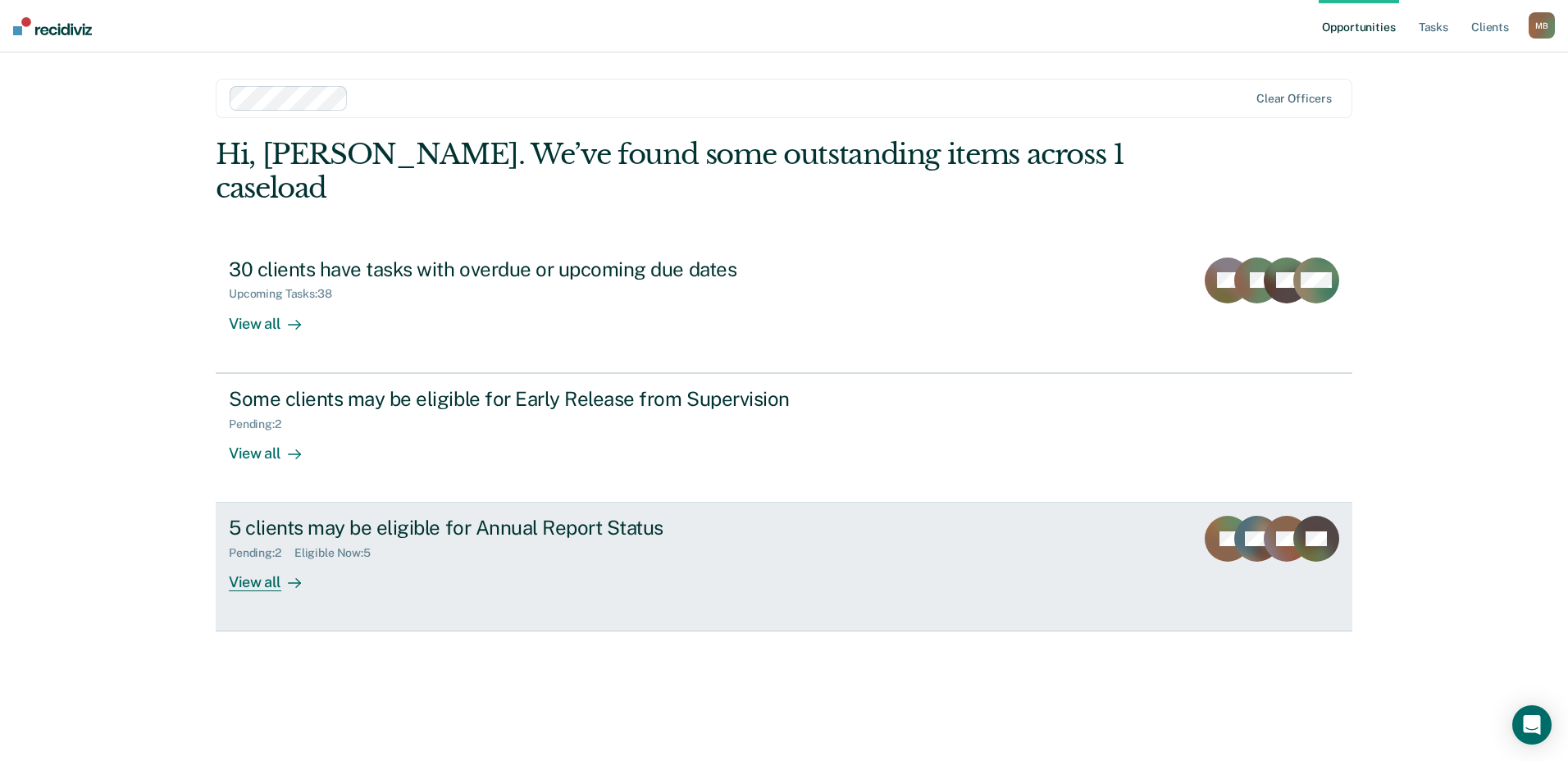
click at [589, 516] on div "5 clients may be eligible for Annual Report Status" at bounding box center [516, 528] width 575 height 24
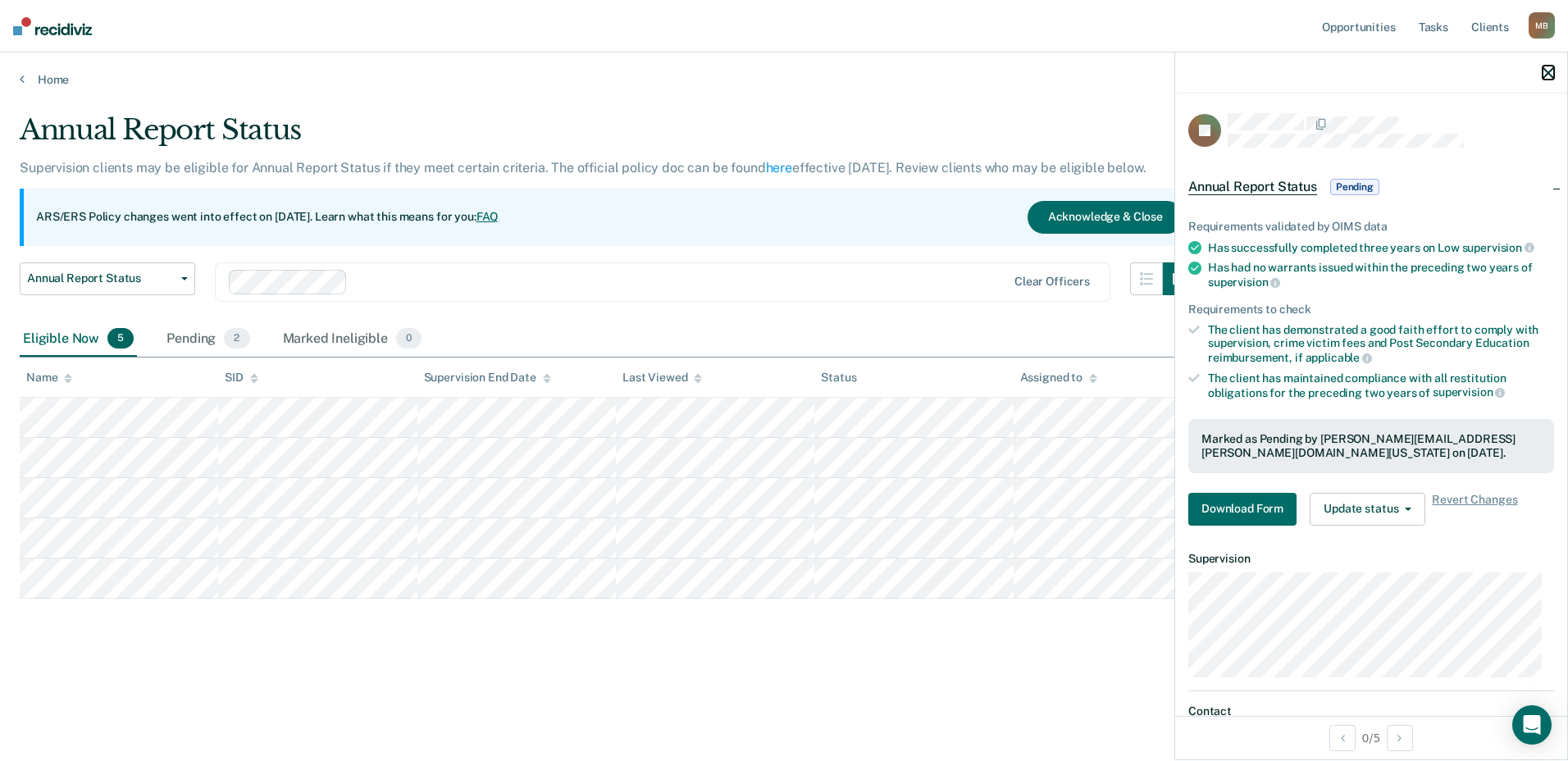
click at [1552, 71] on icon "button" at bounding box center [1547, 72] width 11 height 11
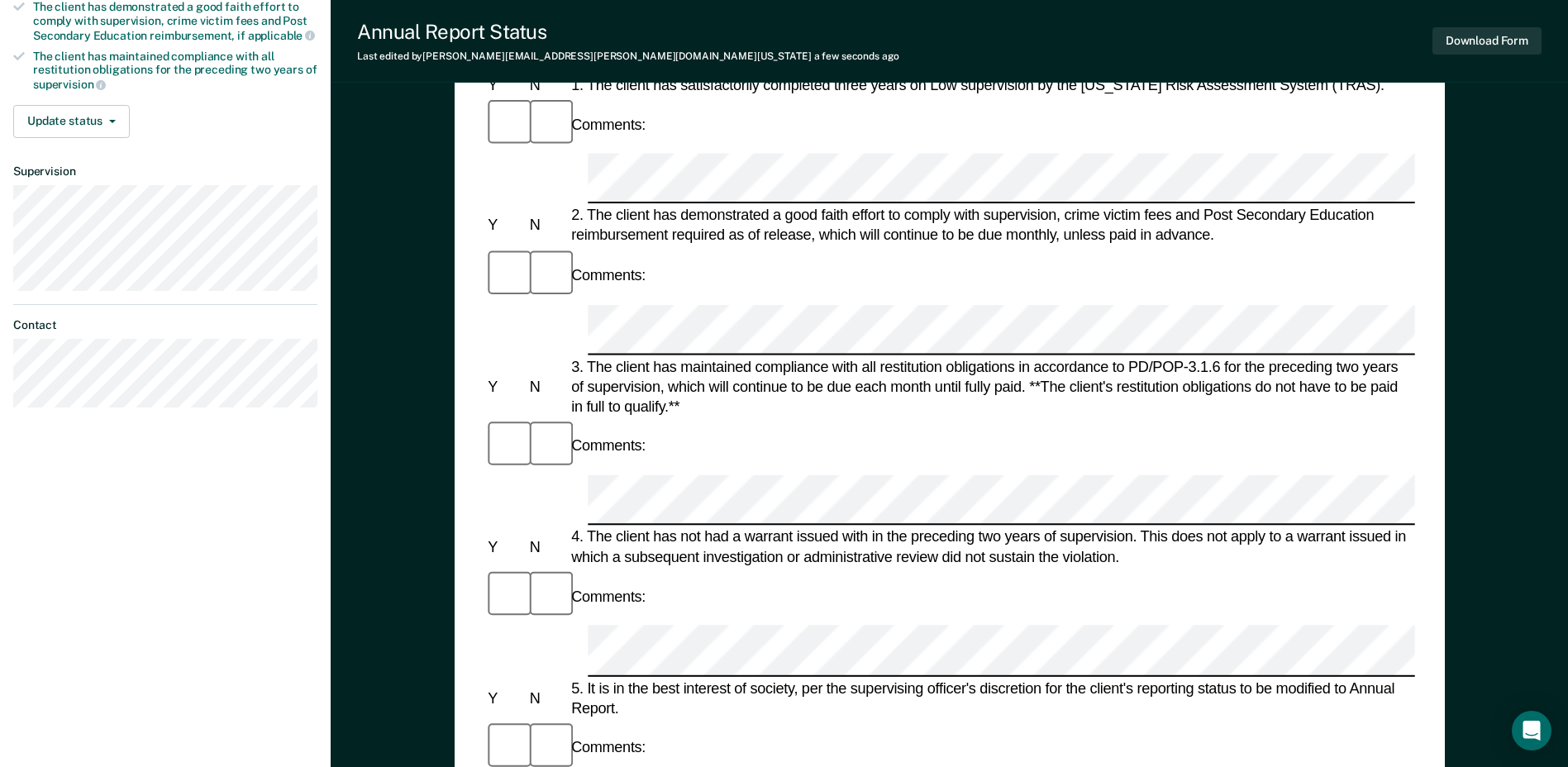
scroll to position [330, 0]
click at [1487, 45] on button "Download Form" at bounding box center [1487, 40] width 109 height 27
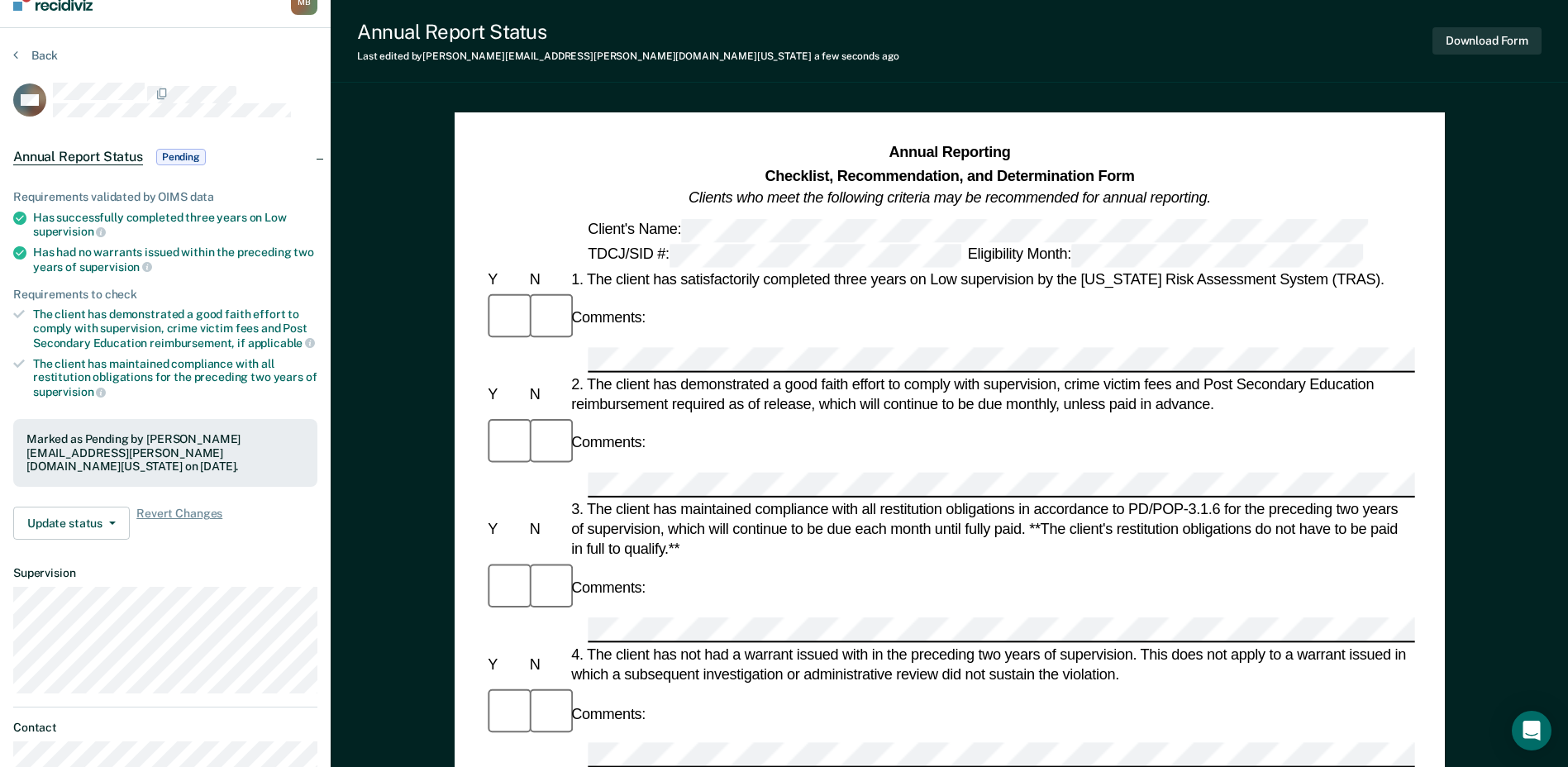
scroll to position [0, 0]
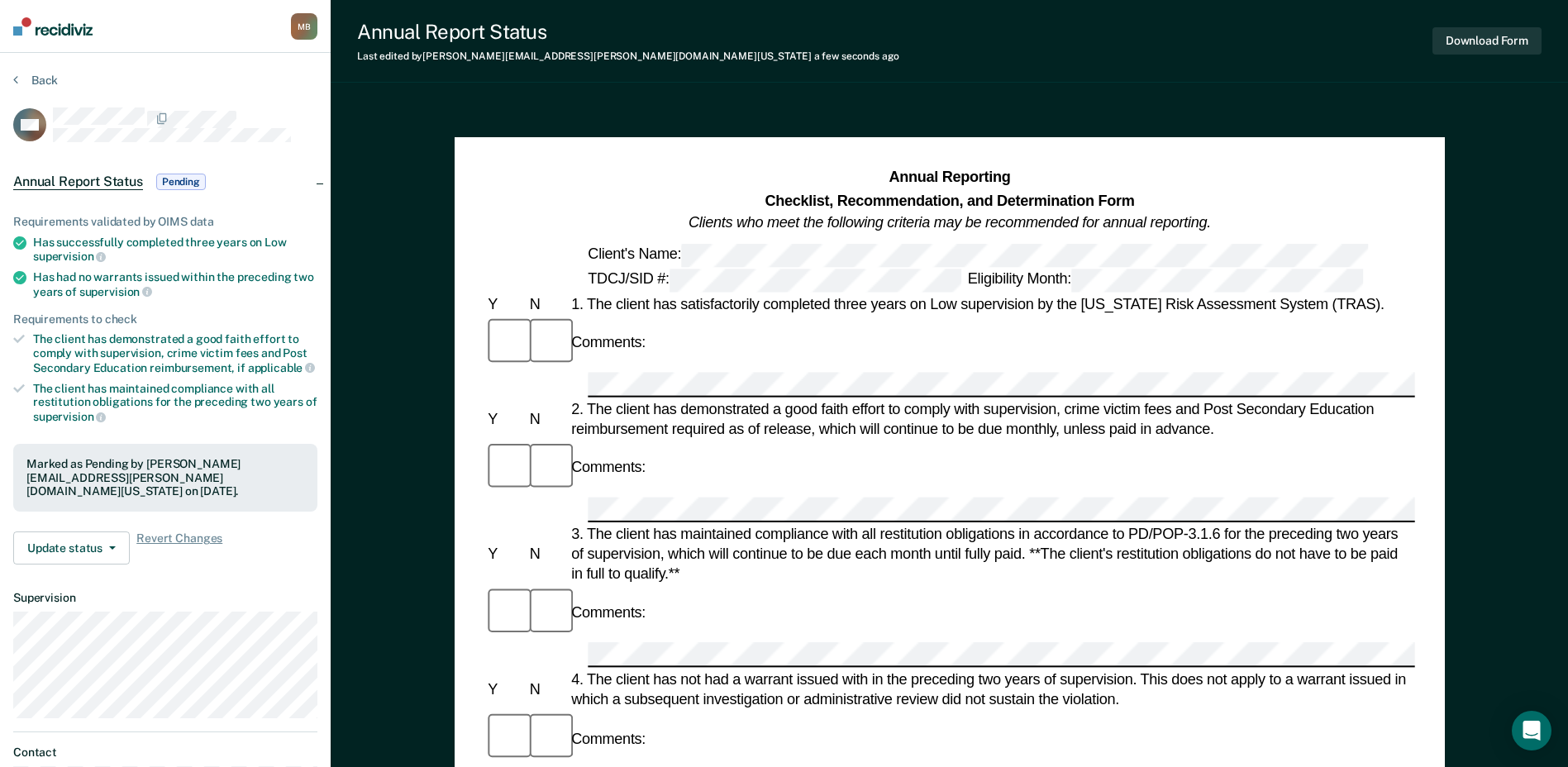
click at [174, 185] on span "Pending" at bounding box center [180, 181] width 49 height 16
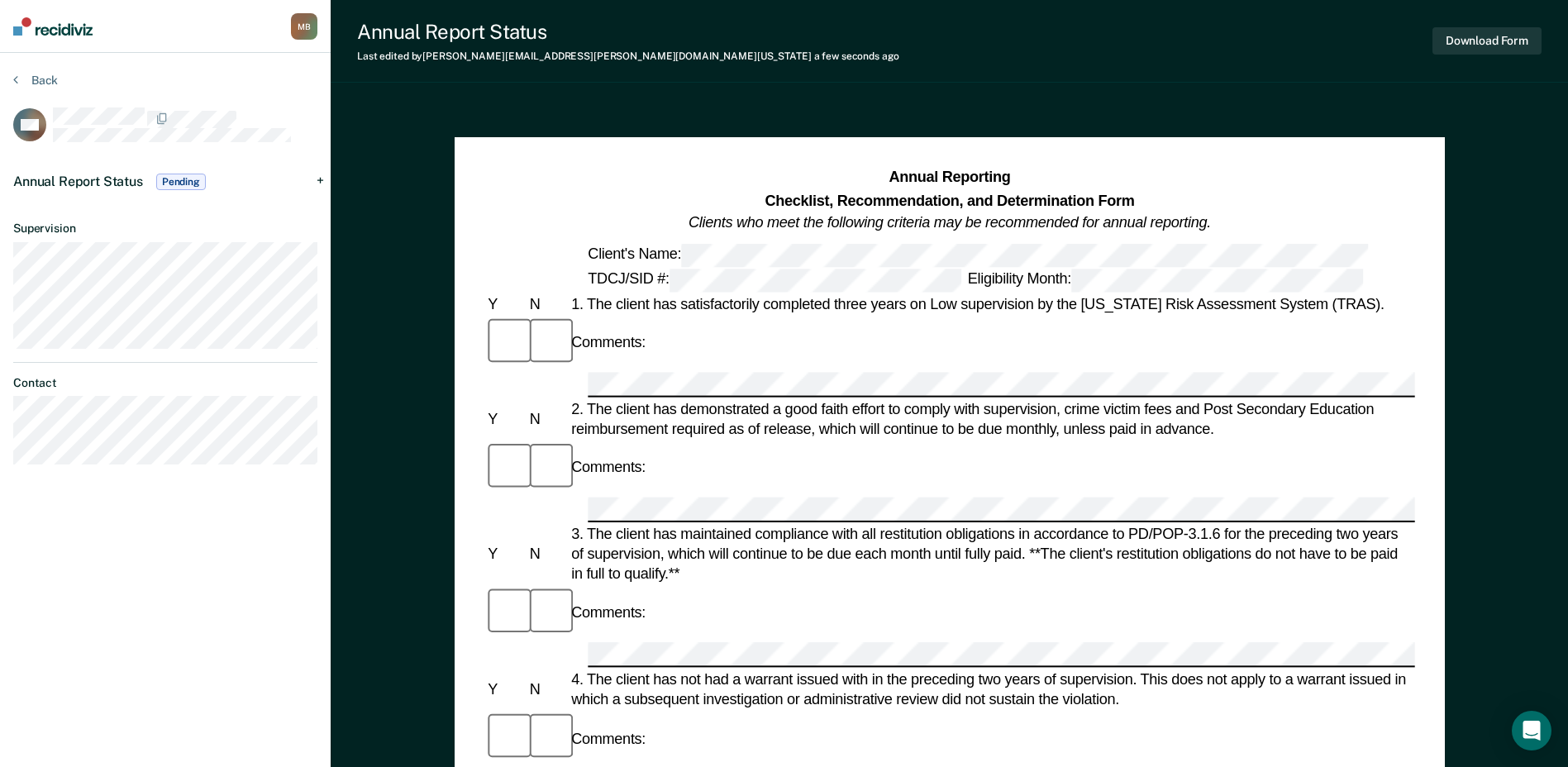
click at [78, 27] on img at bounding box center [53, 26] width 80 height 18
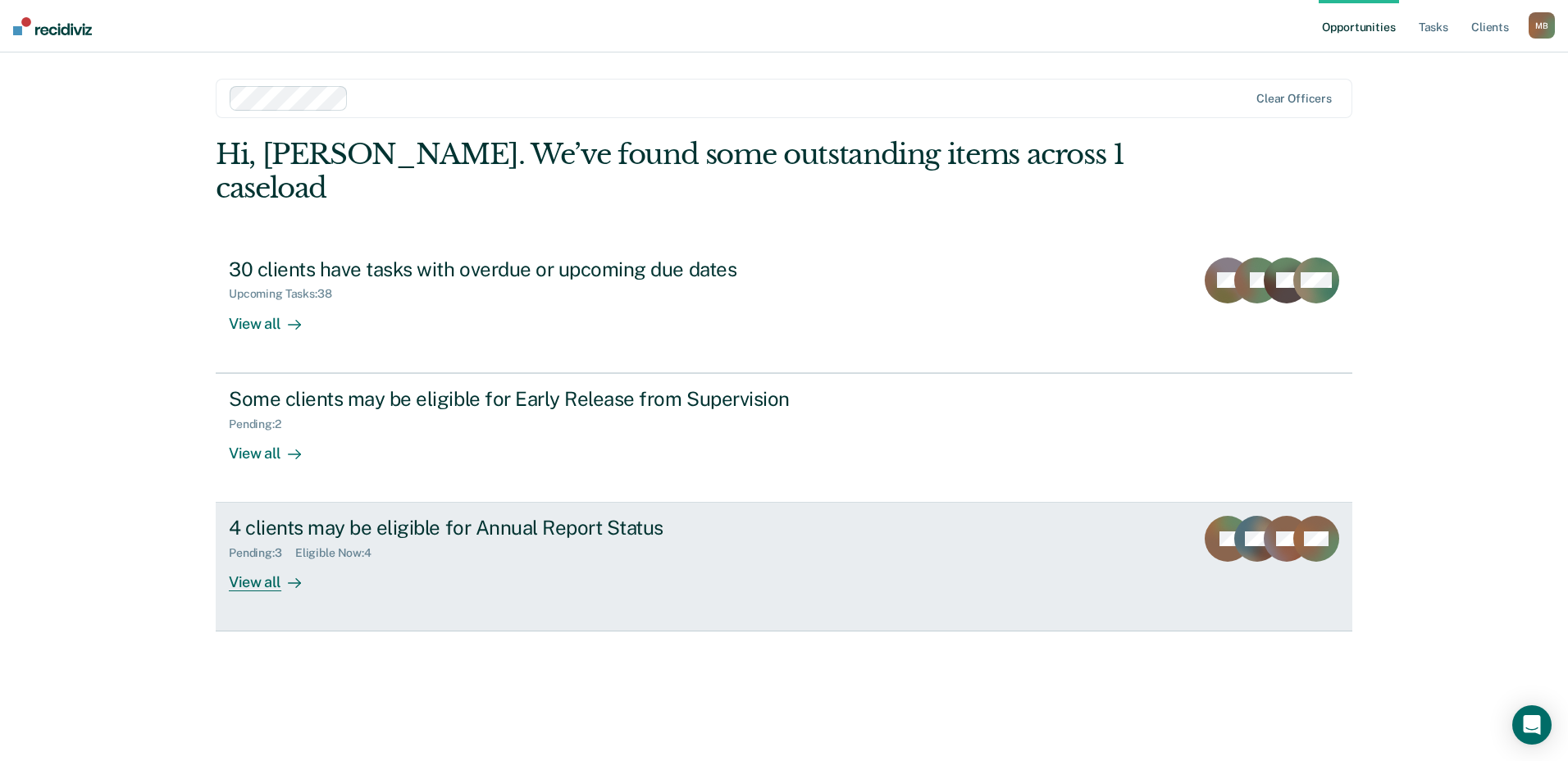
click at [619, 516] on div "4 clients may be eligible for Annual Report Status" at bounding box center [516, 528] width 575 height 24
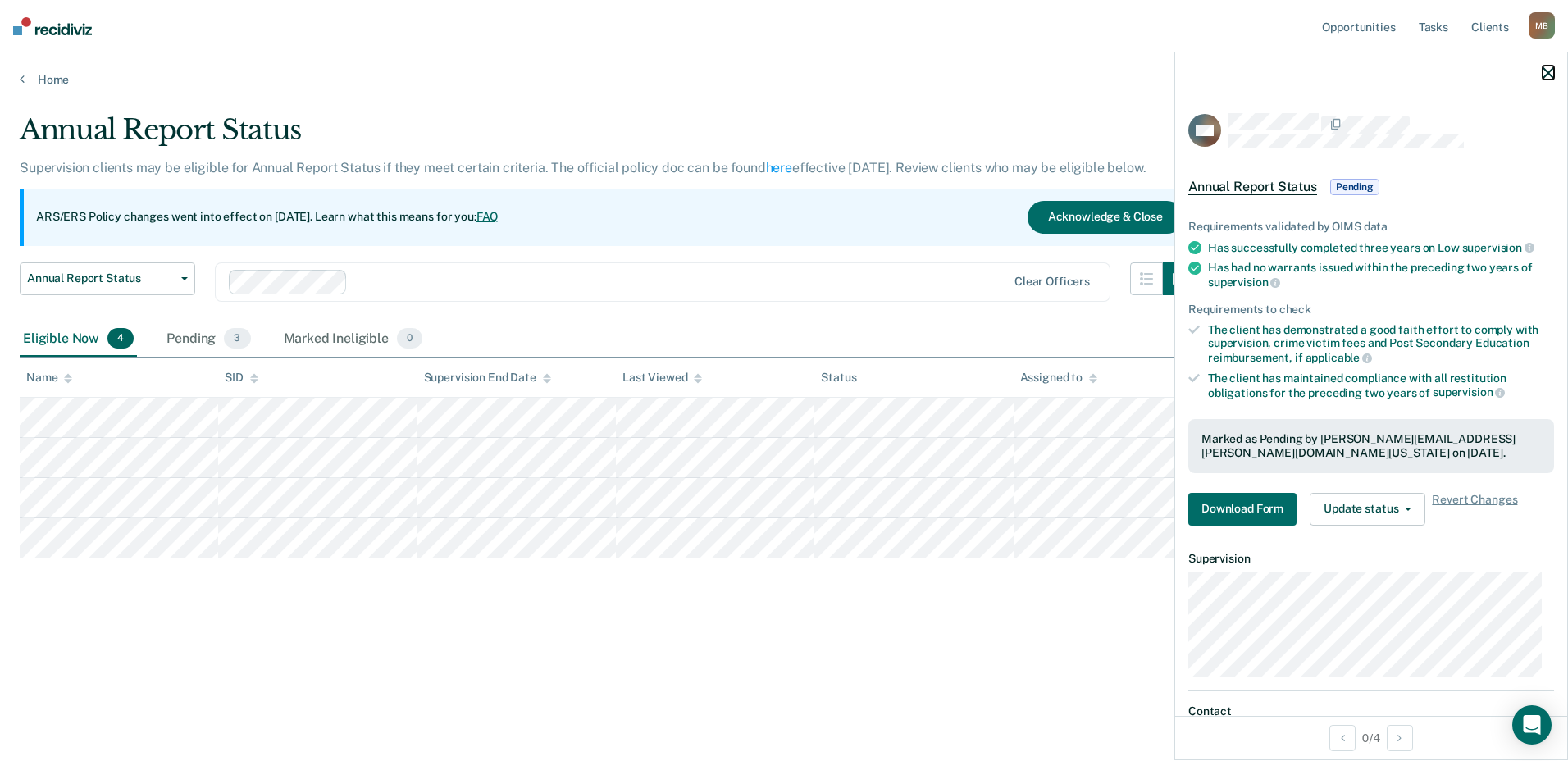
click at [1549, 69] on icon "button" at bounding box center [1547, 72] width 11 height 11
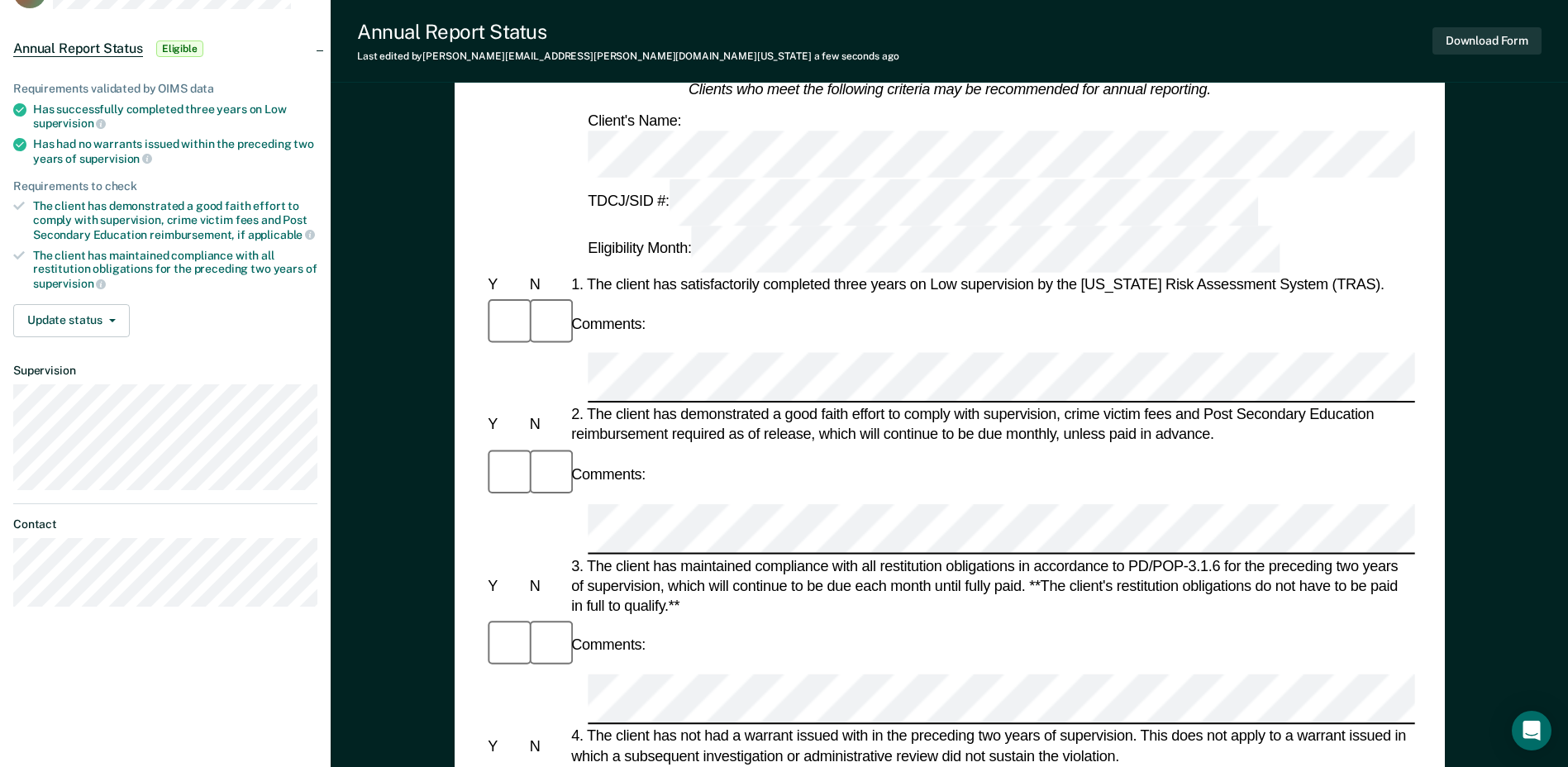
scroll to position [128, 0]
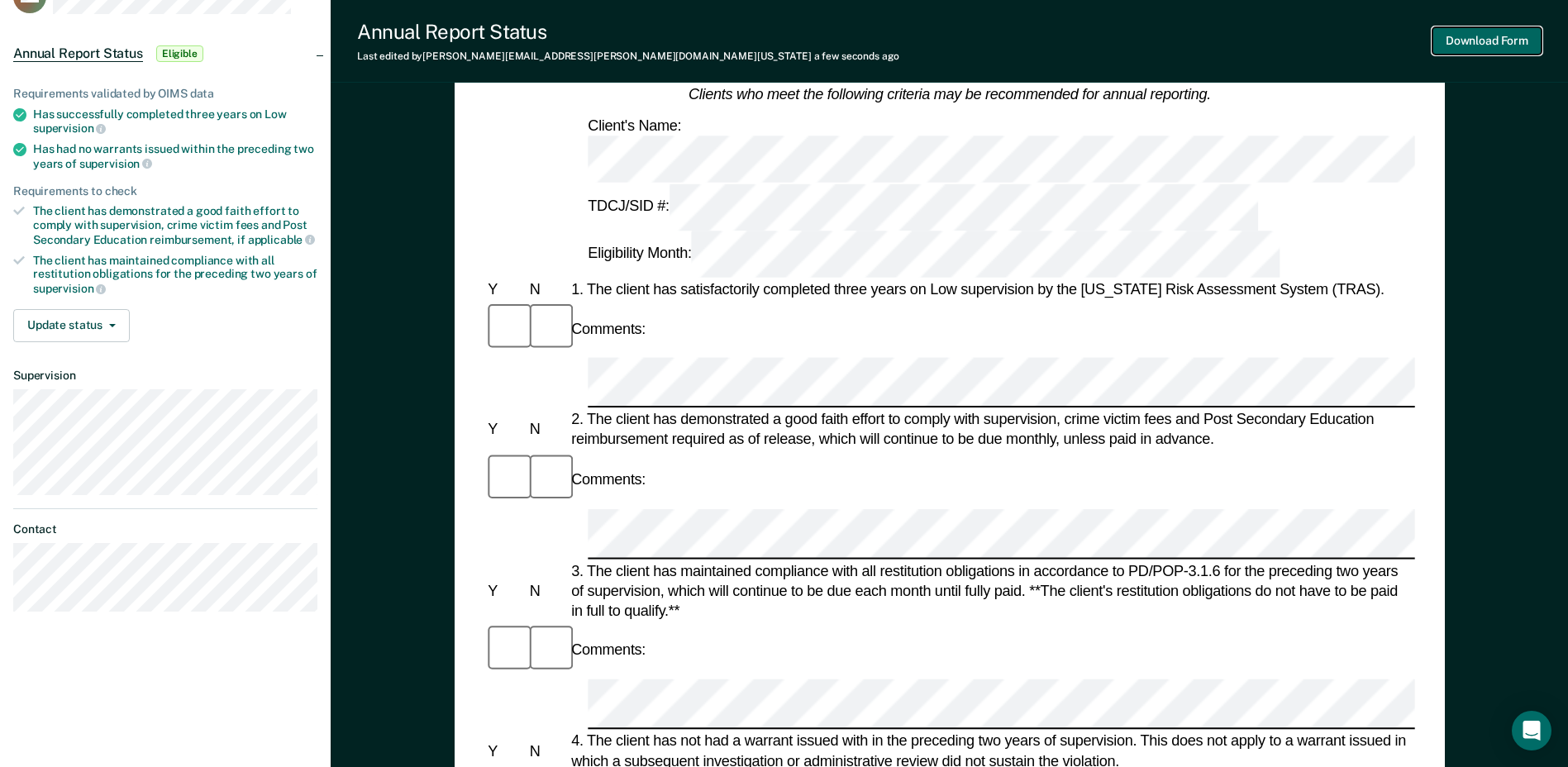
click at [1470, 40] on button "Download Form" at bounding box center [1487, 40] width 109 height 27
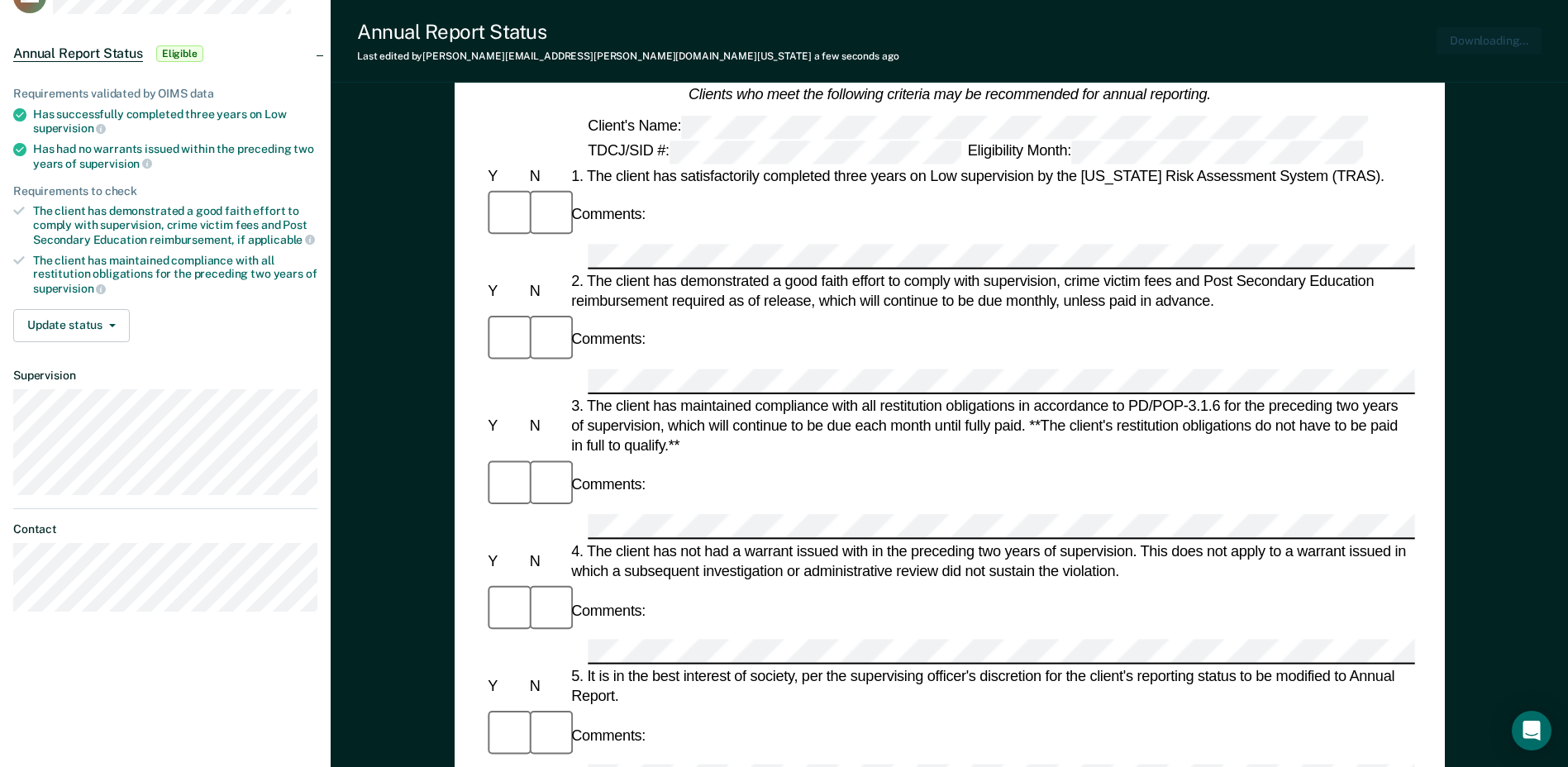
scroll to position [0, 0]
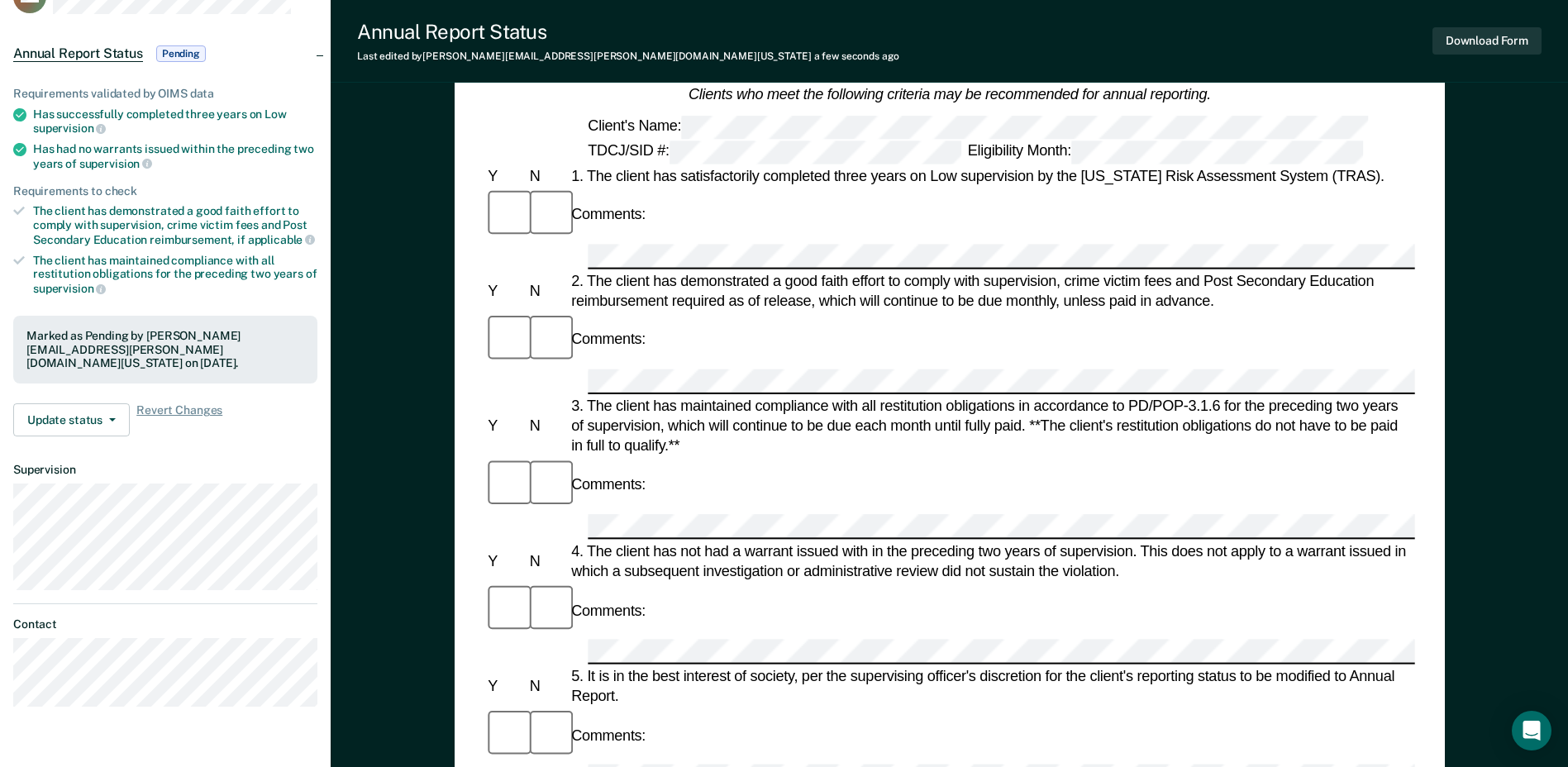
click at [170, 54] on span "Pending" at bounding box center [180, 53] width 49 height 16
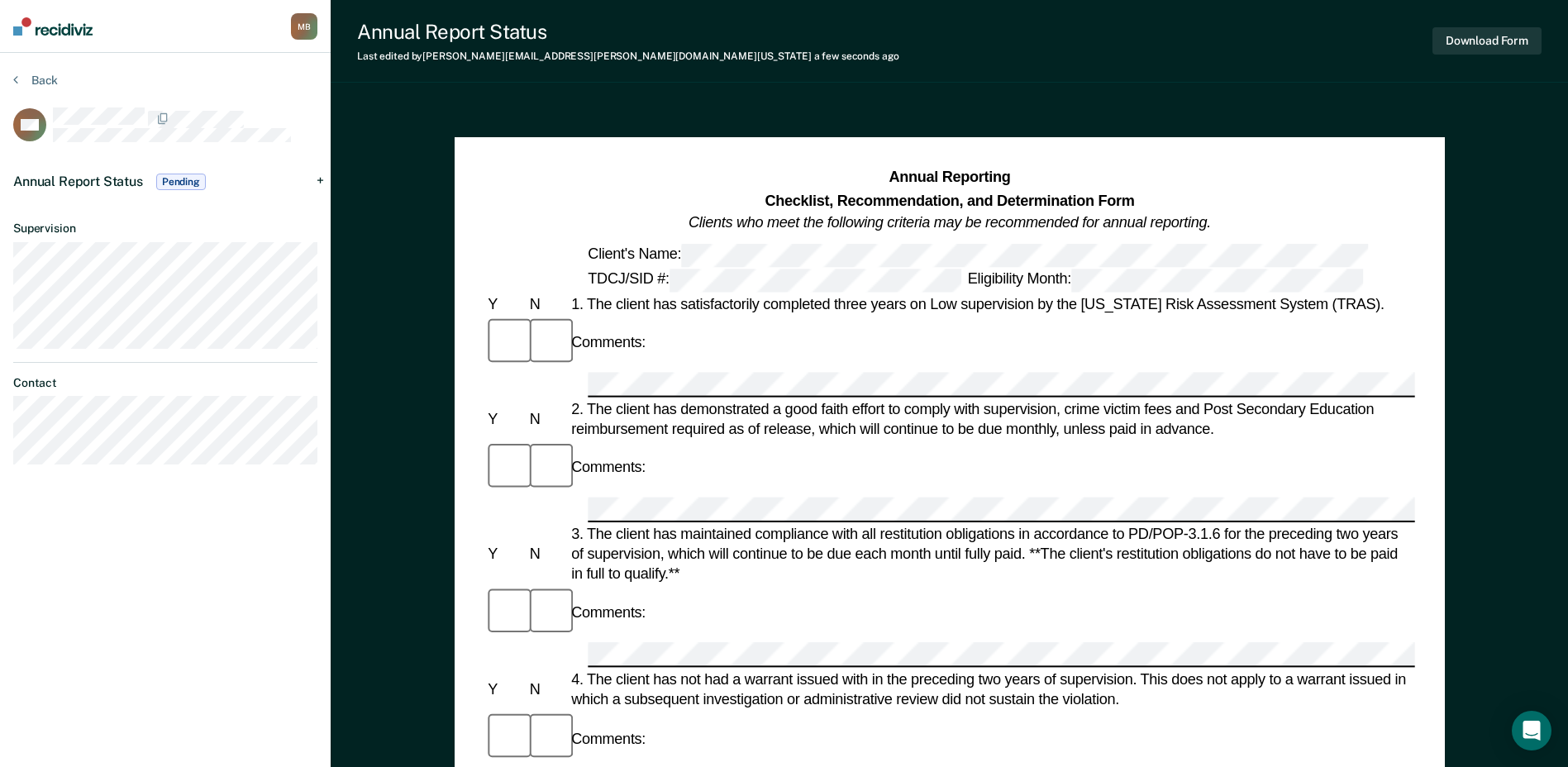
click at [200, 184] on span "Pending" at bounding box center [180, 181] width 49 height 16
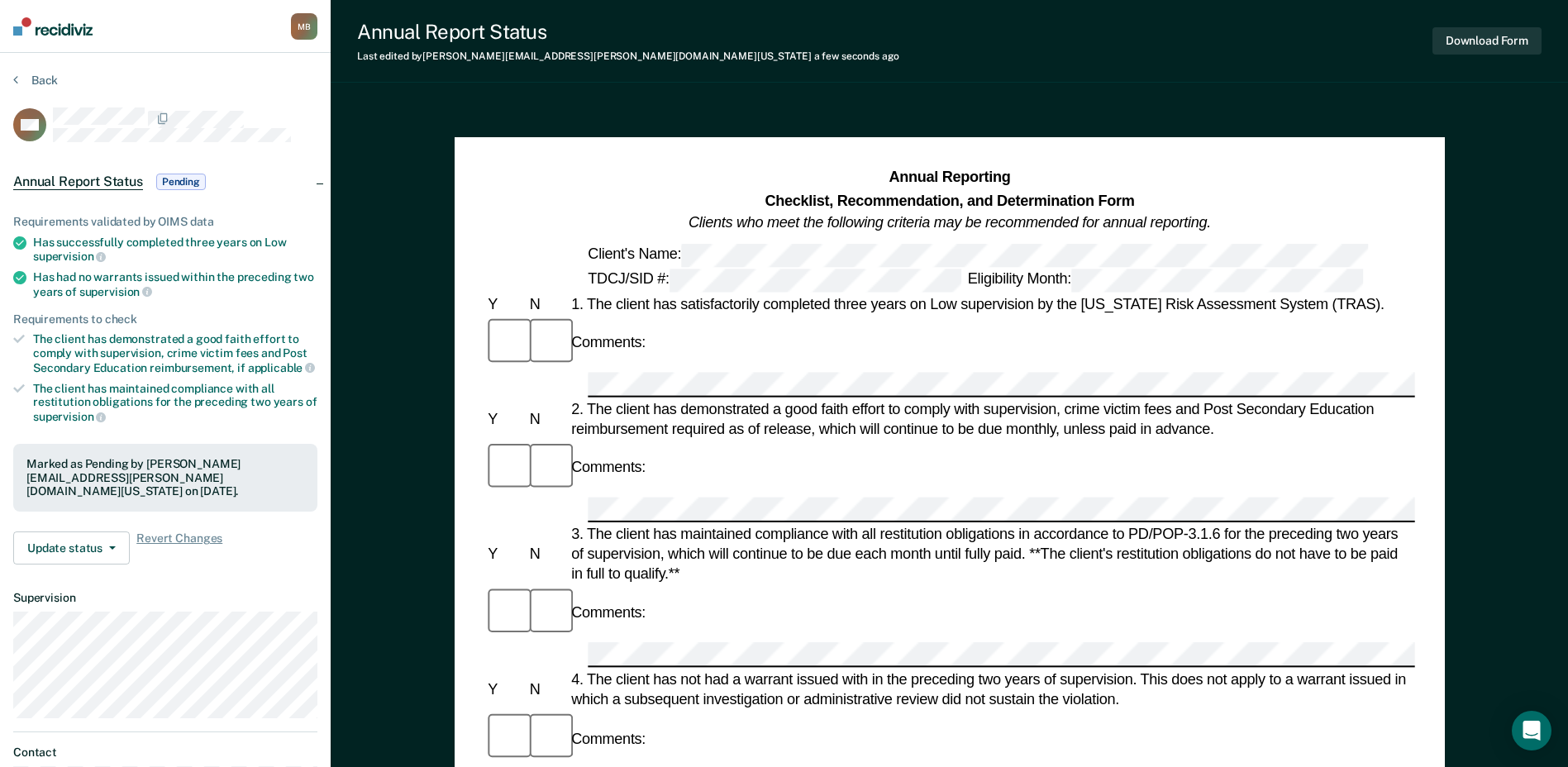
click at [200, 184] on span "Pending" at bounding box center [180, 181] width 49 height 16
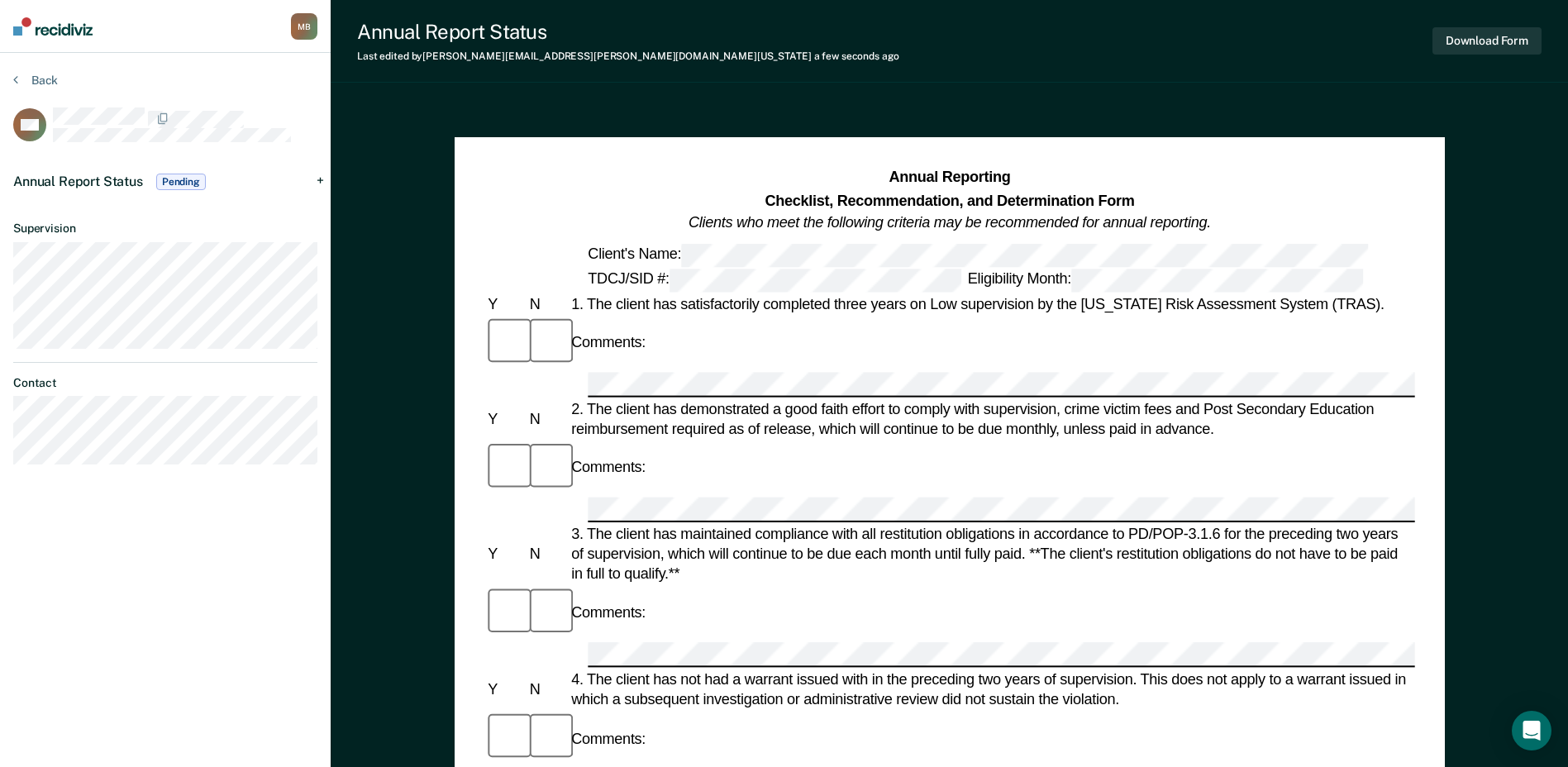
click at [93, 29] on img at bounding box center [53, 26] width 80 height 18
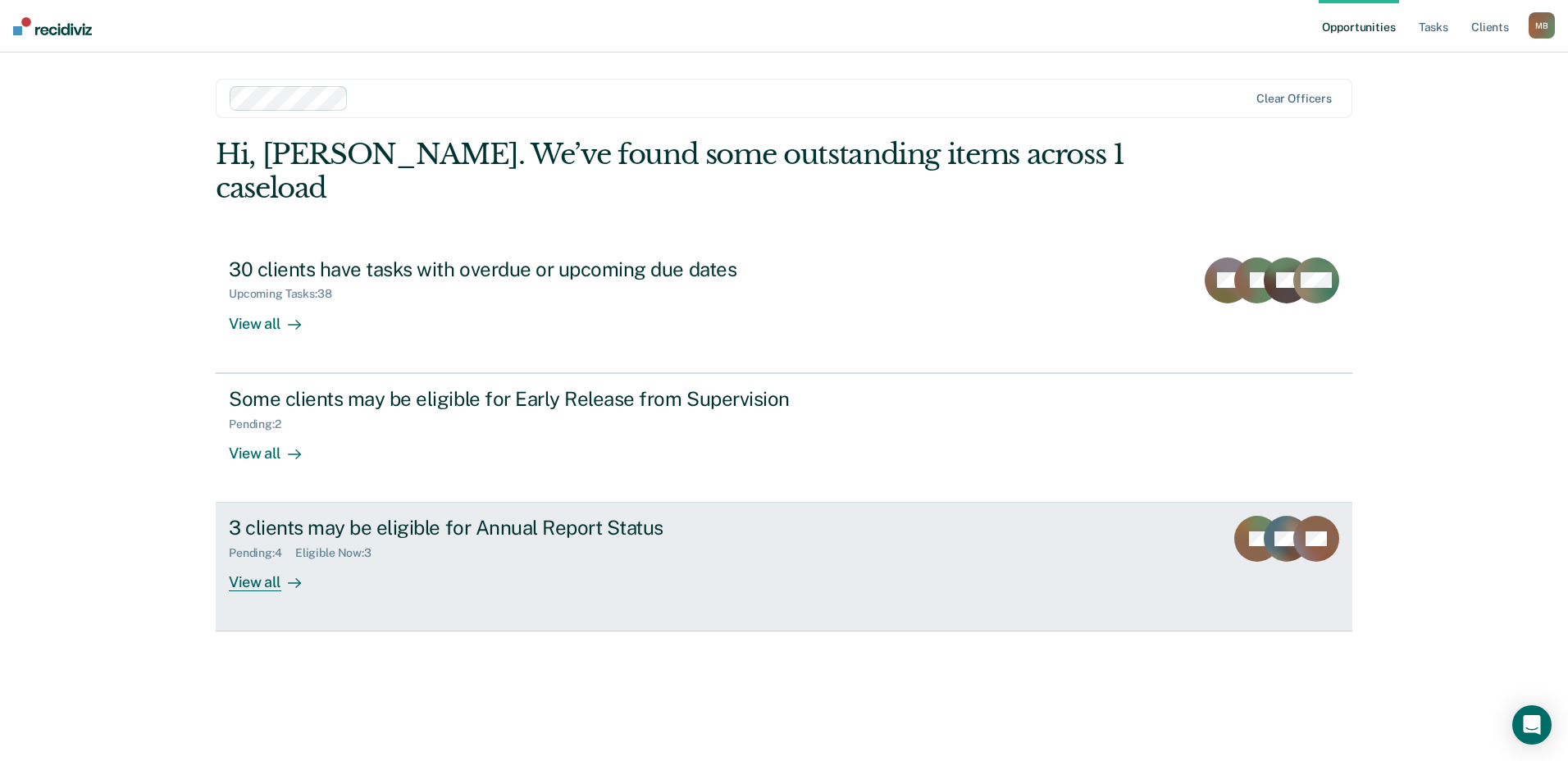
click at [565, 516] on div "3 clients may be eligible for Annual Report Status" at bounding box center [516, 528] width 575 height 24
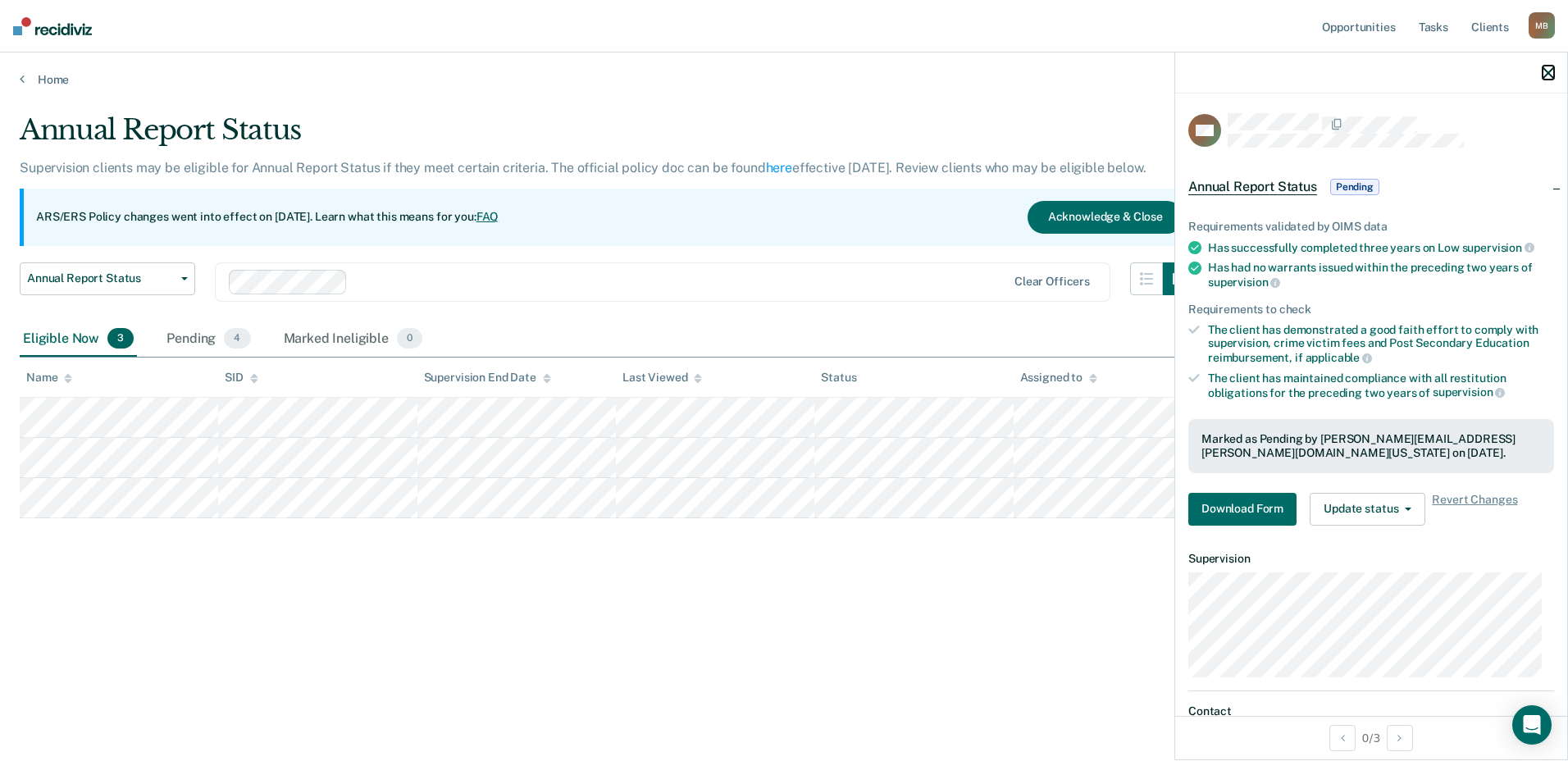
click at [1546, 72] on icon "button" at bounding box center [1547, 72] width 11 height 11
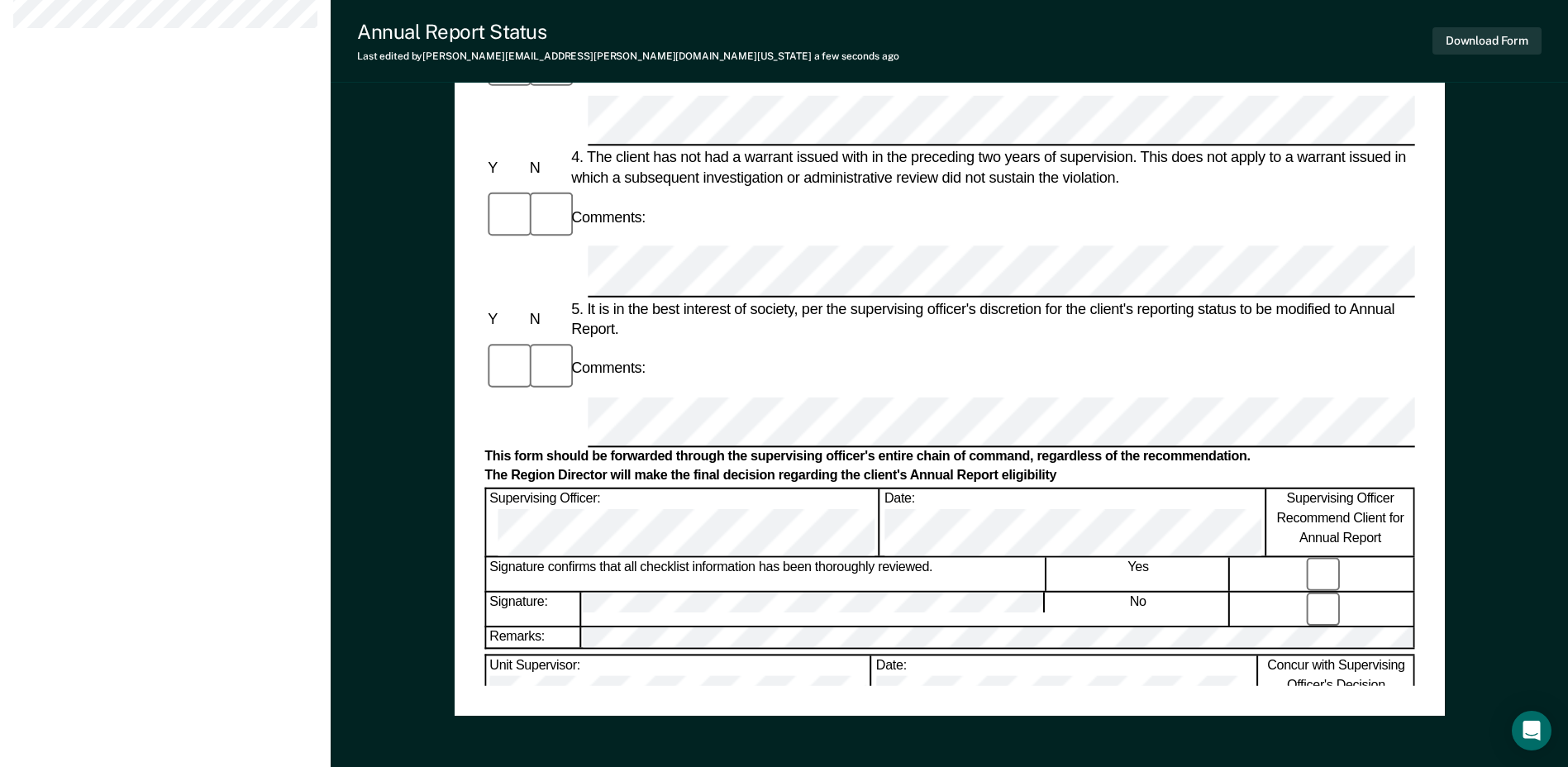
scroll to position [744, 0]
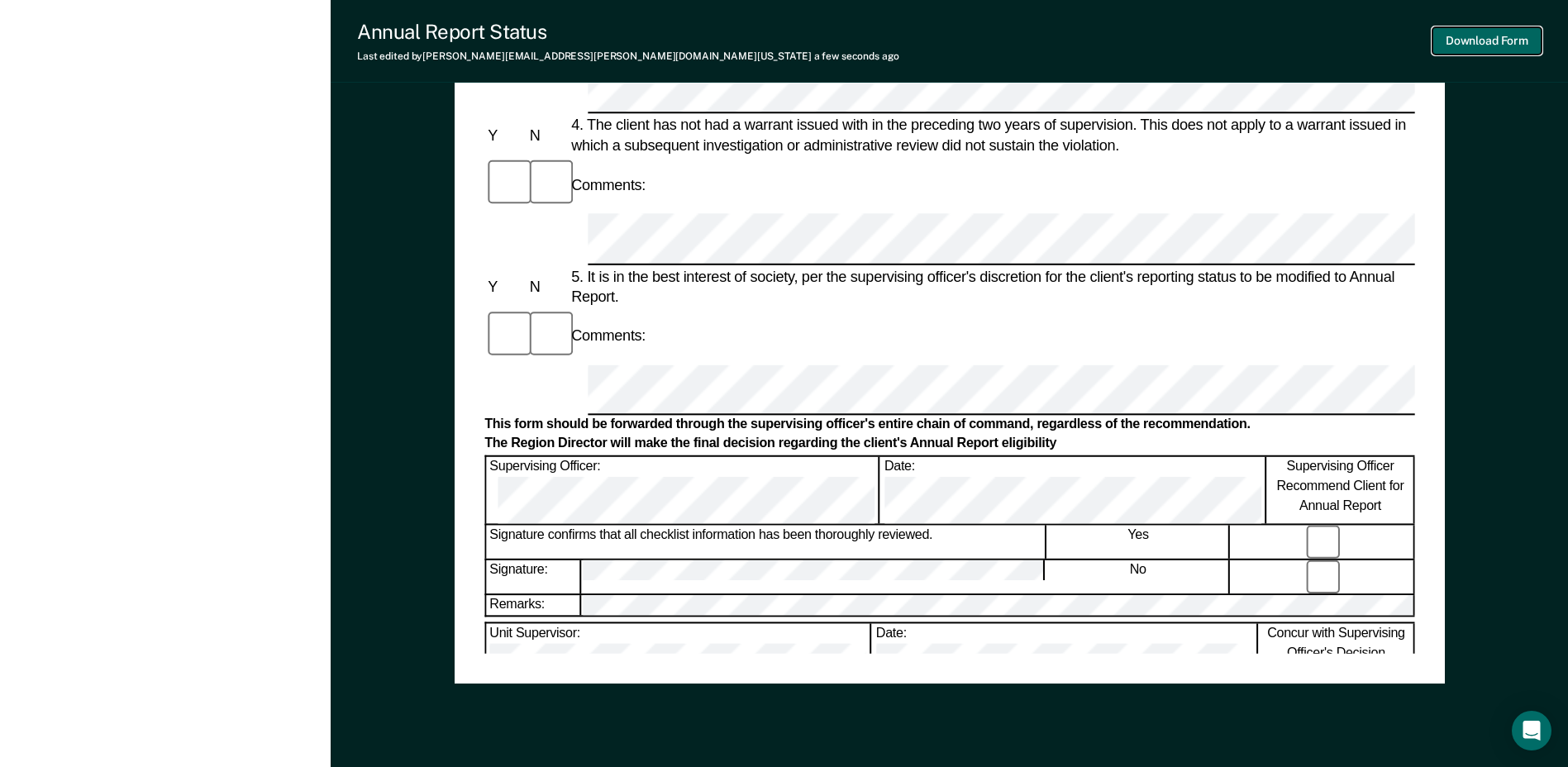
click at [1469, 38] on button "Download Form" at bounding box center [1487, 40] width 109 height 27
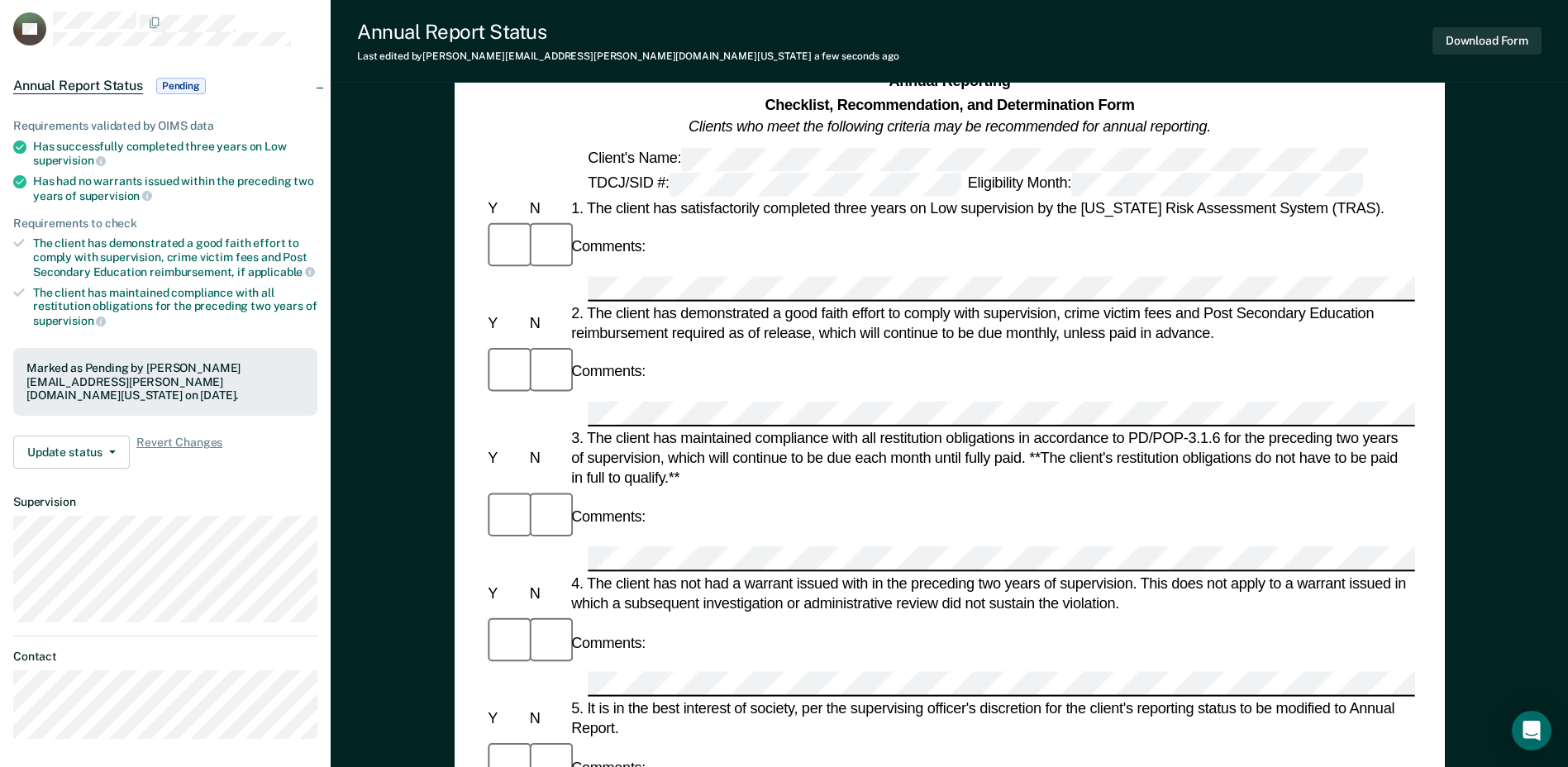
scroll to position [0, 0]
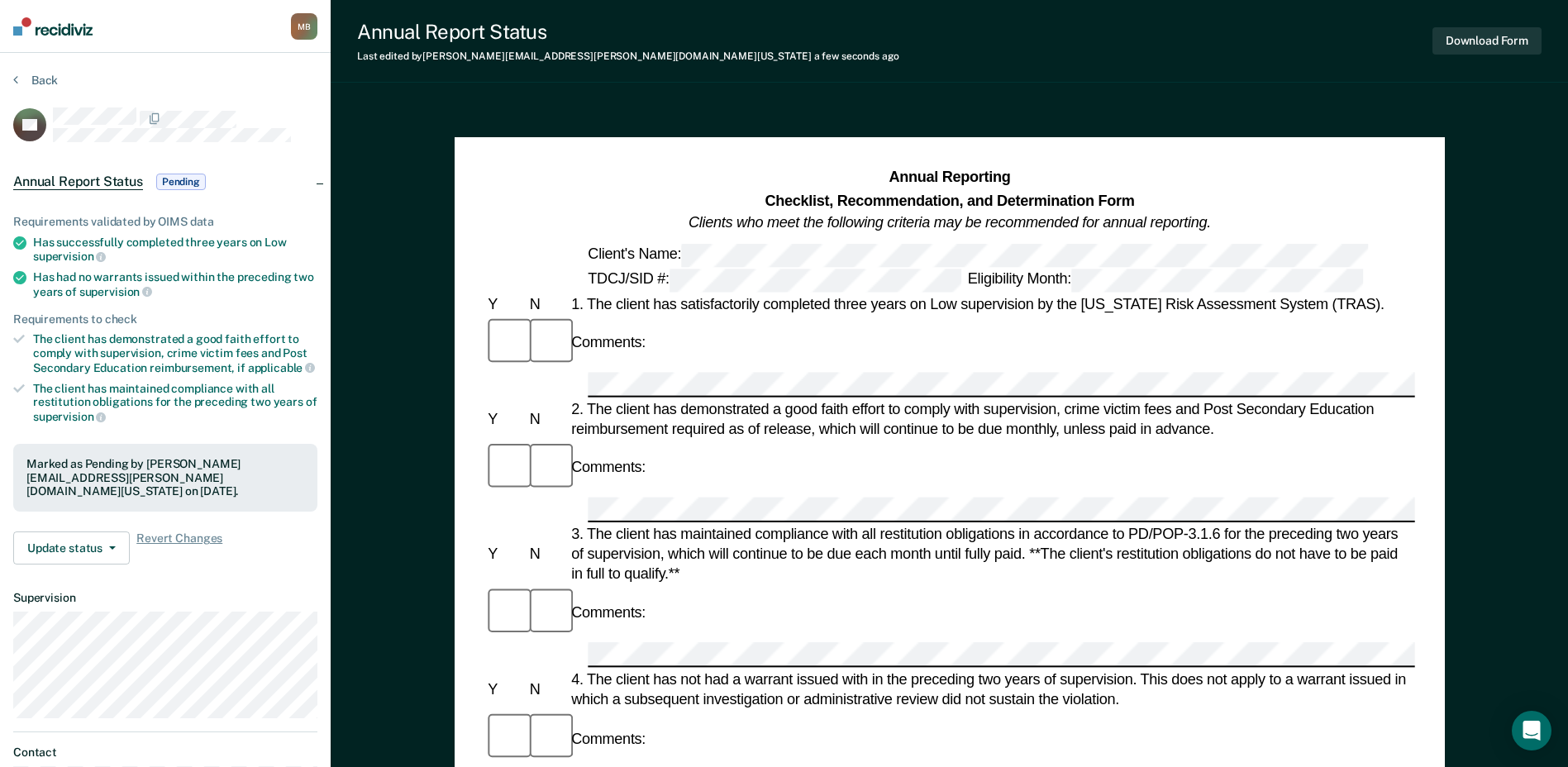
click at [173, 186] on span "Pending" at bounding box center [180, 181] width 49 height 16
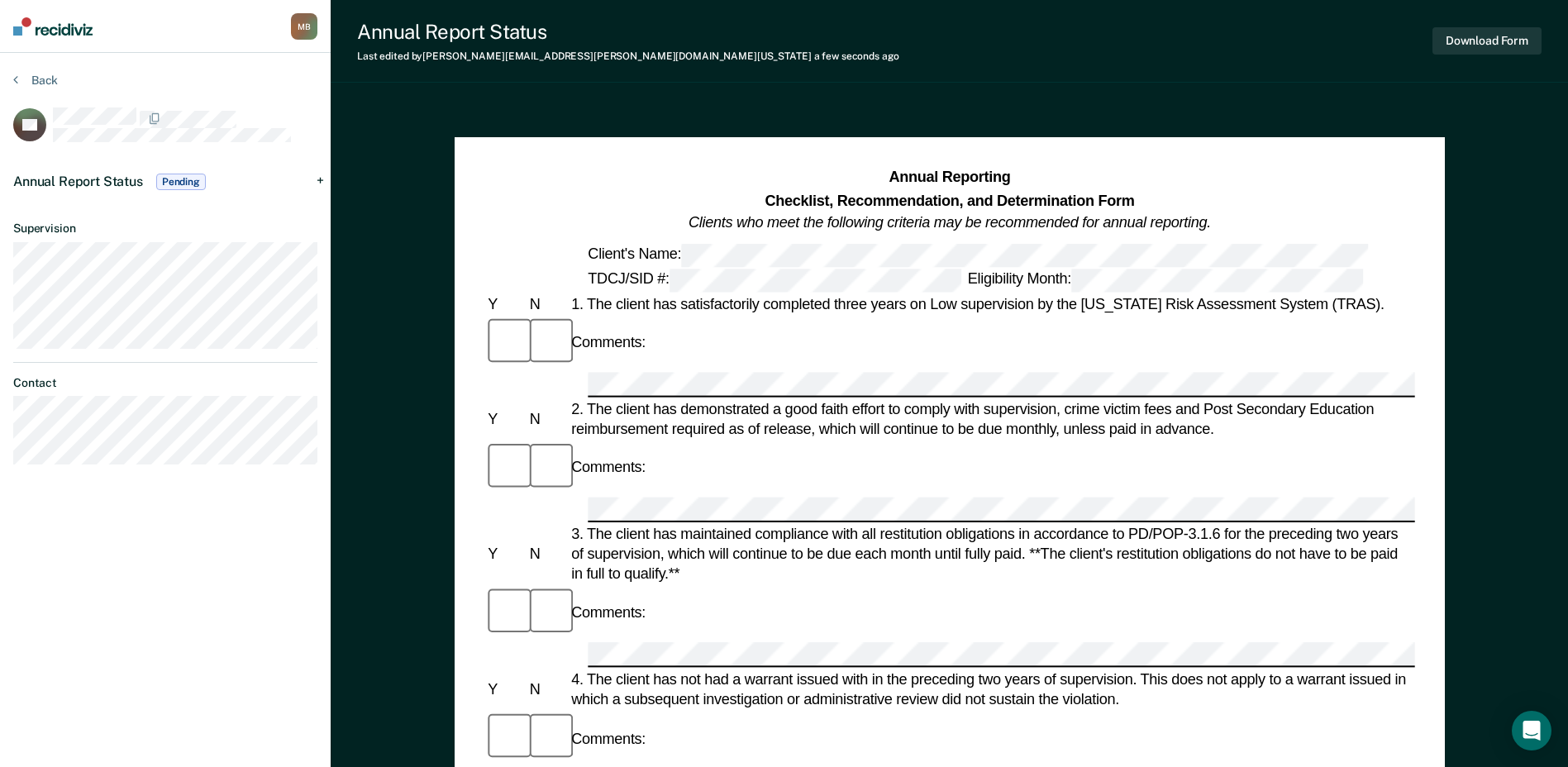
click at [184, 179] on span "Pending" at bounding box center [180, 181] width 49 height 16
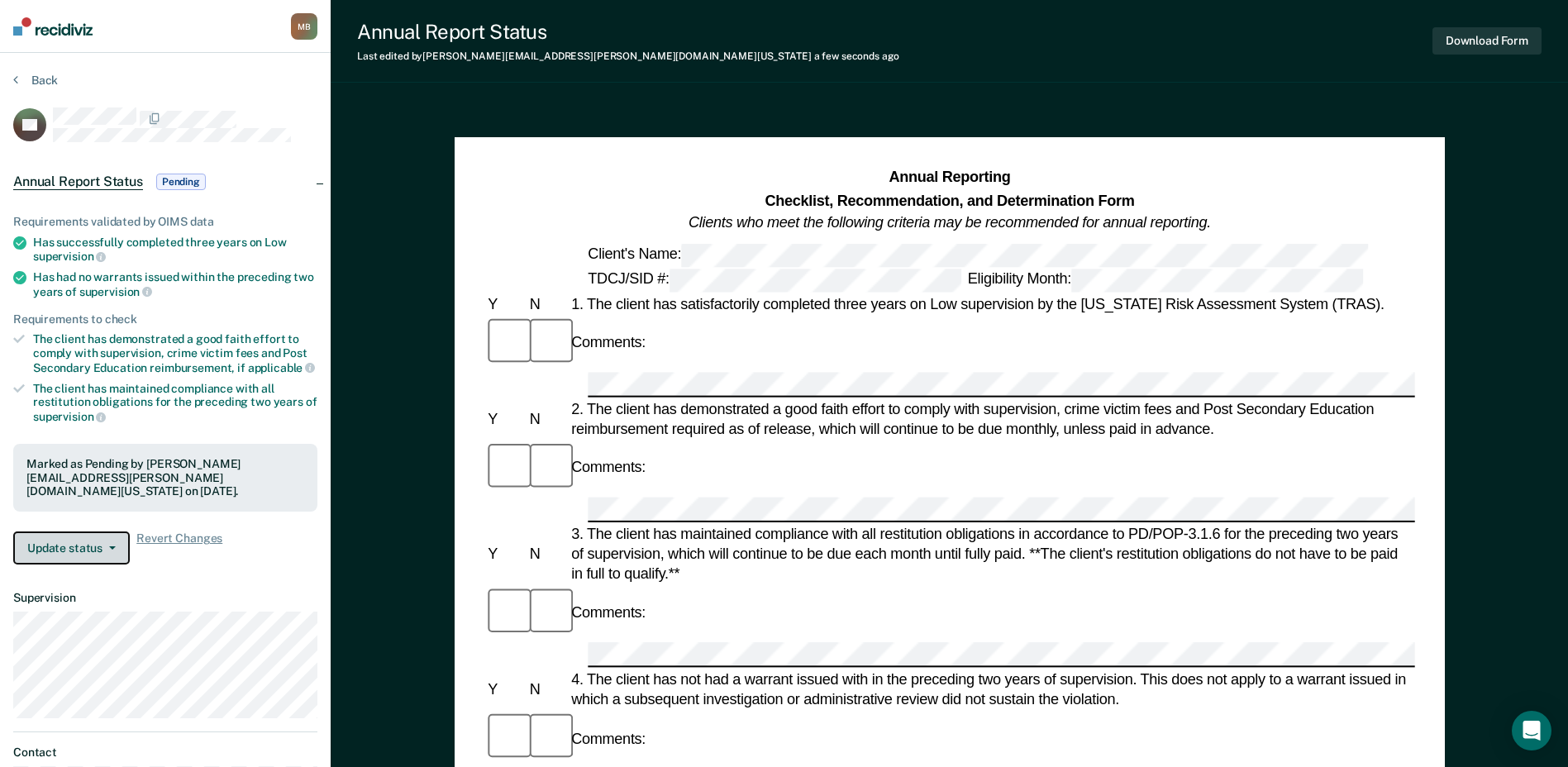
click at [111, 549] on button "Update status" at bounding box center [71, 548] width 116 height 33
click at [182, 174] on span "Pending" at bounding box center [180, 181] width 49 height 16
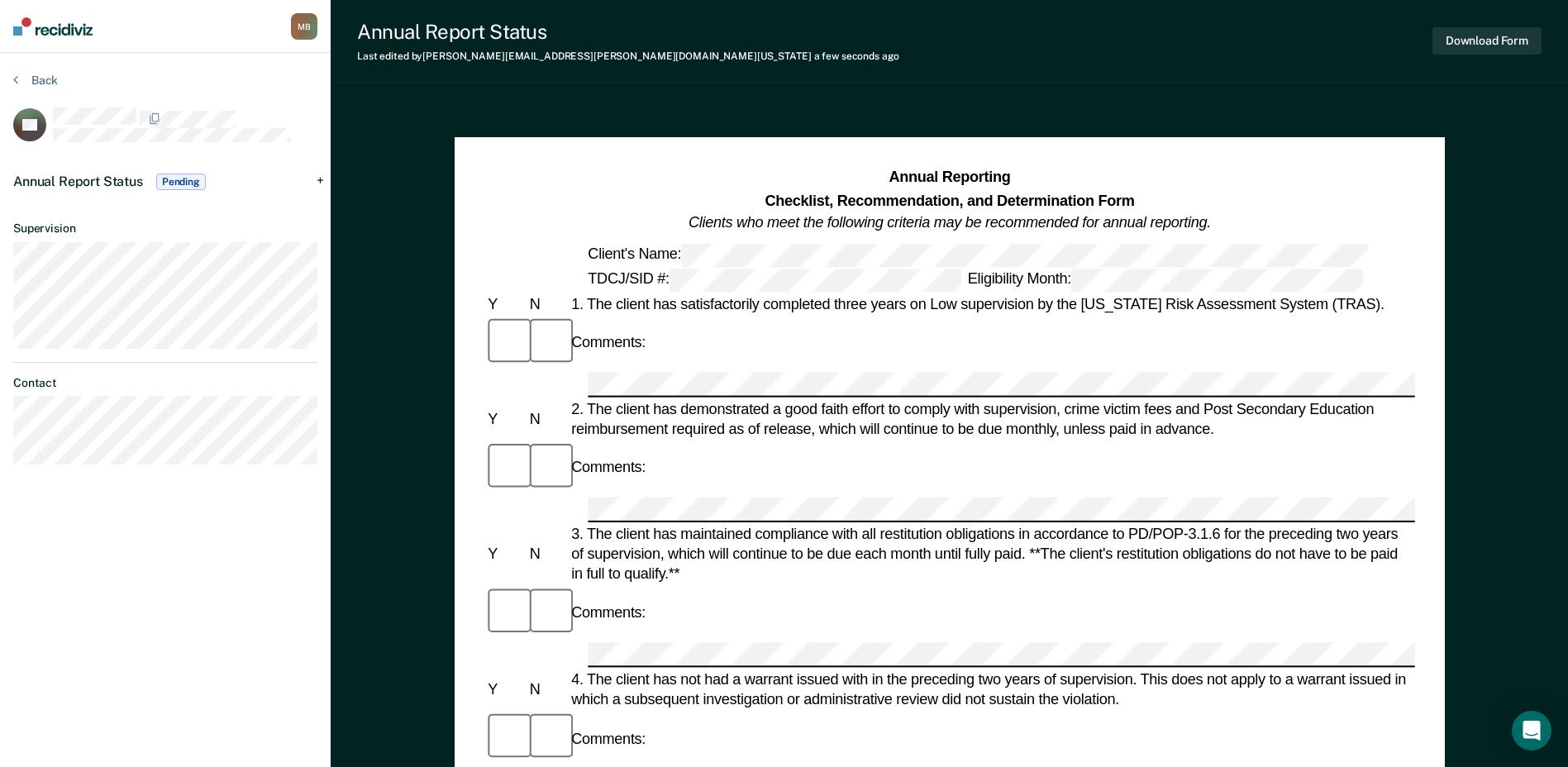
click at [75, 27] on img at bounding box center [53, 26] width 80 height 18
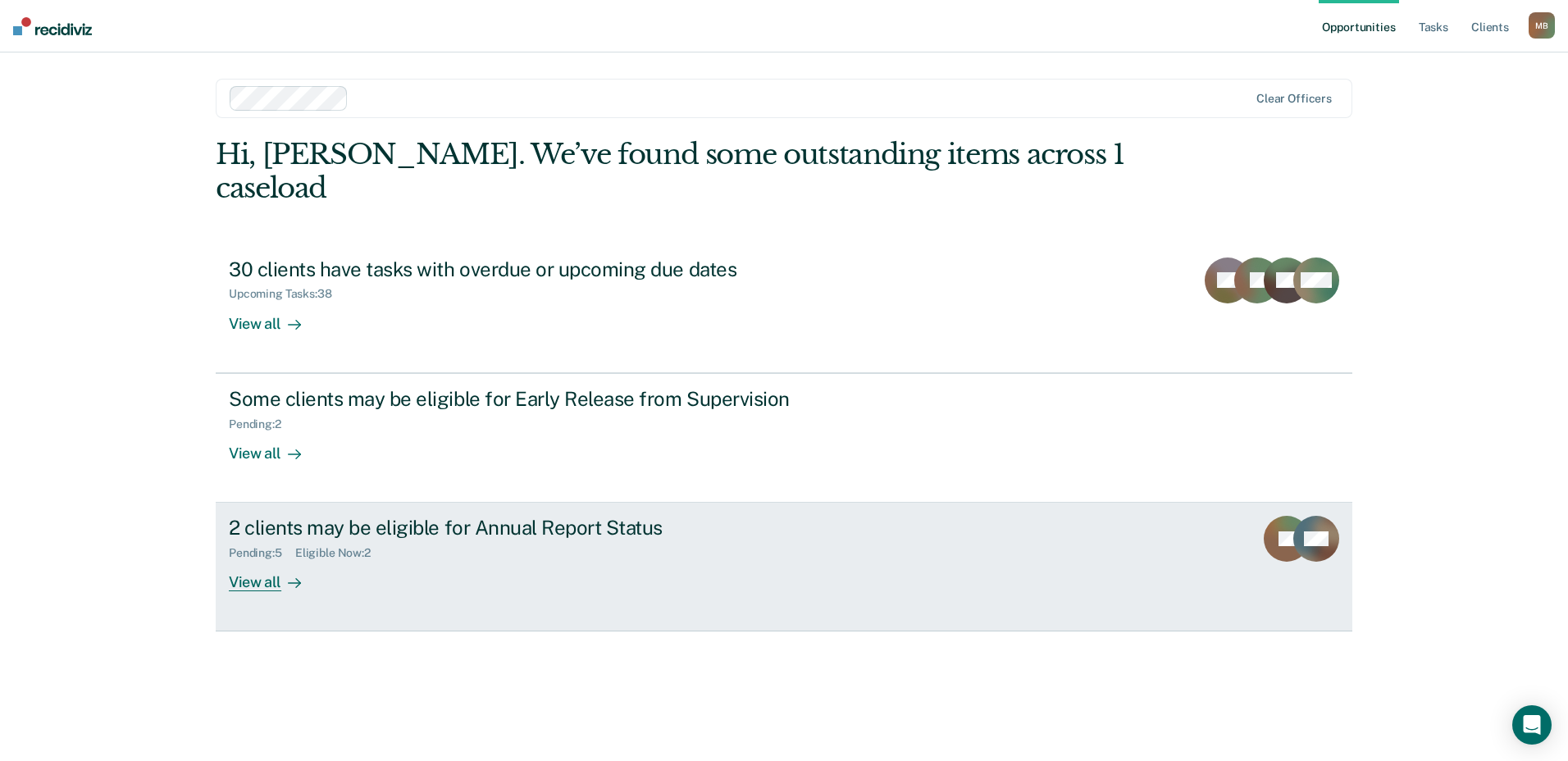
click at [516, 516] on div "2 clients may be eligible for Annual Report Status" at bounding box center [516, 528] width 575 height 24
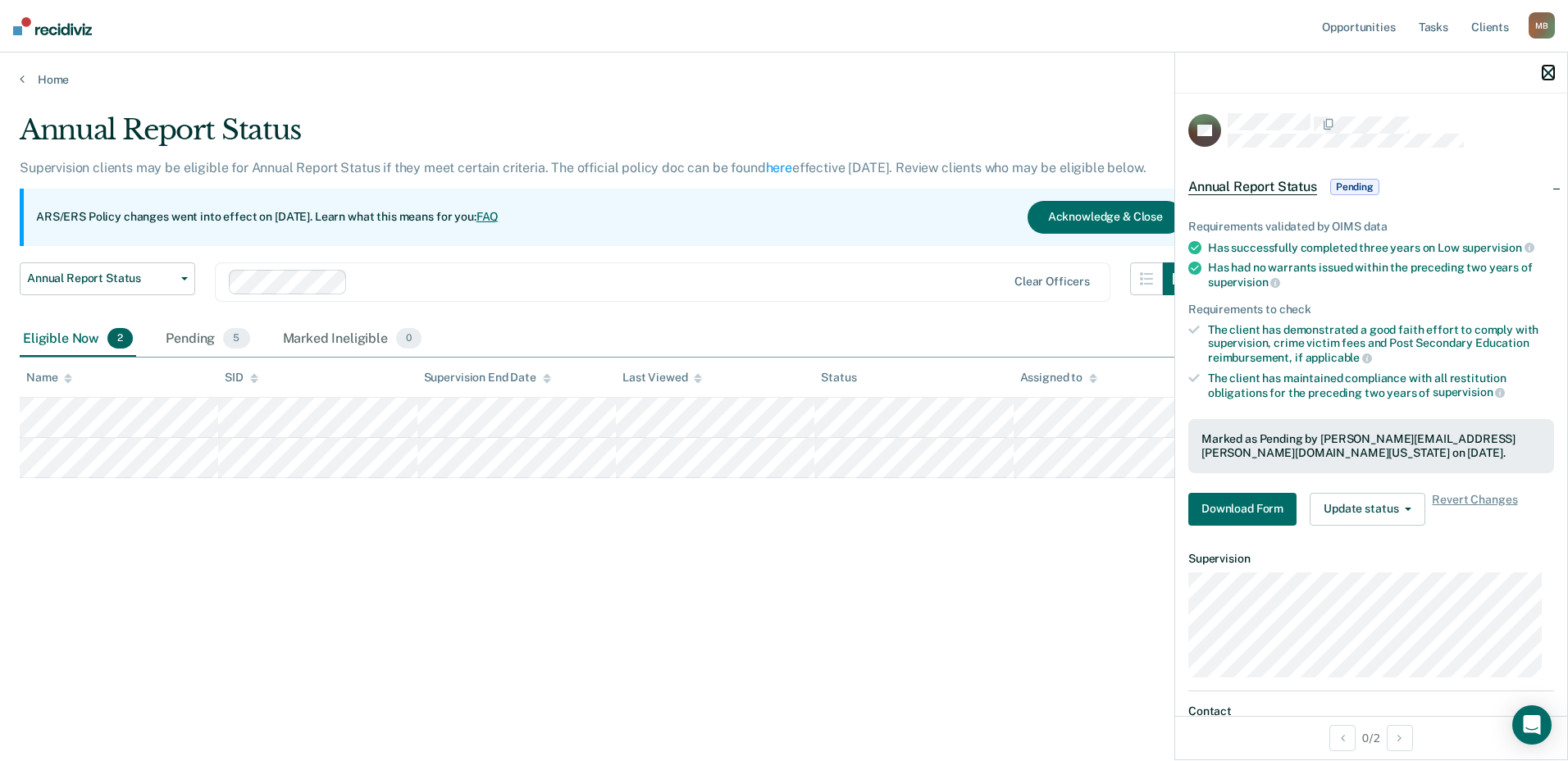
click at [1553, 71] on icon "button" at bounding box center [1547, 72] width 11 height 11
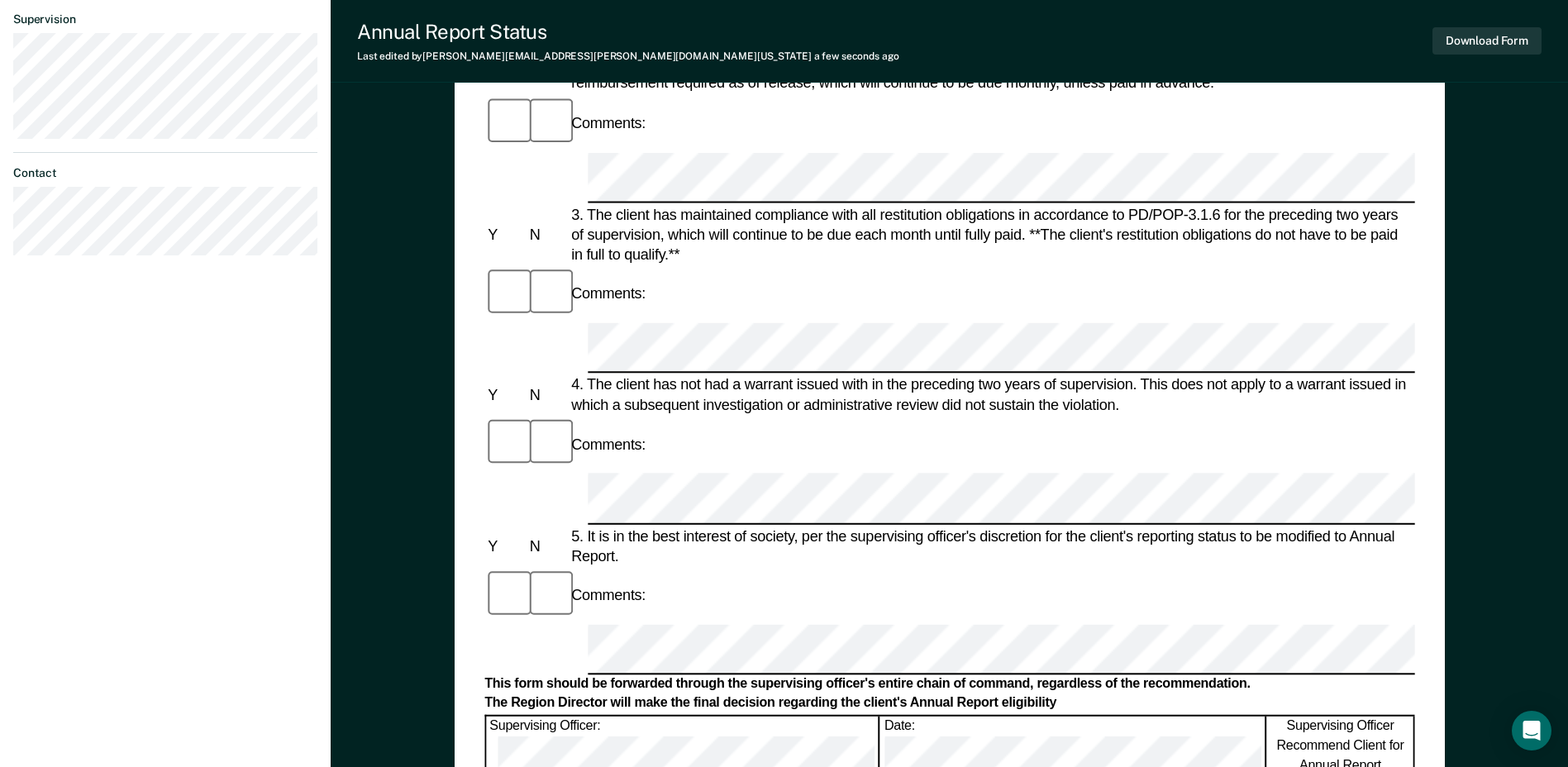
scroll to position [413, 0]
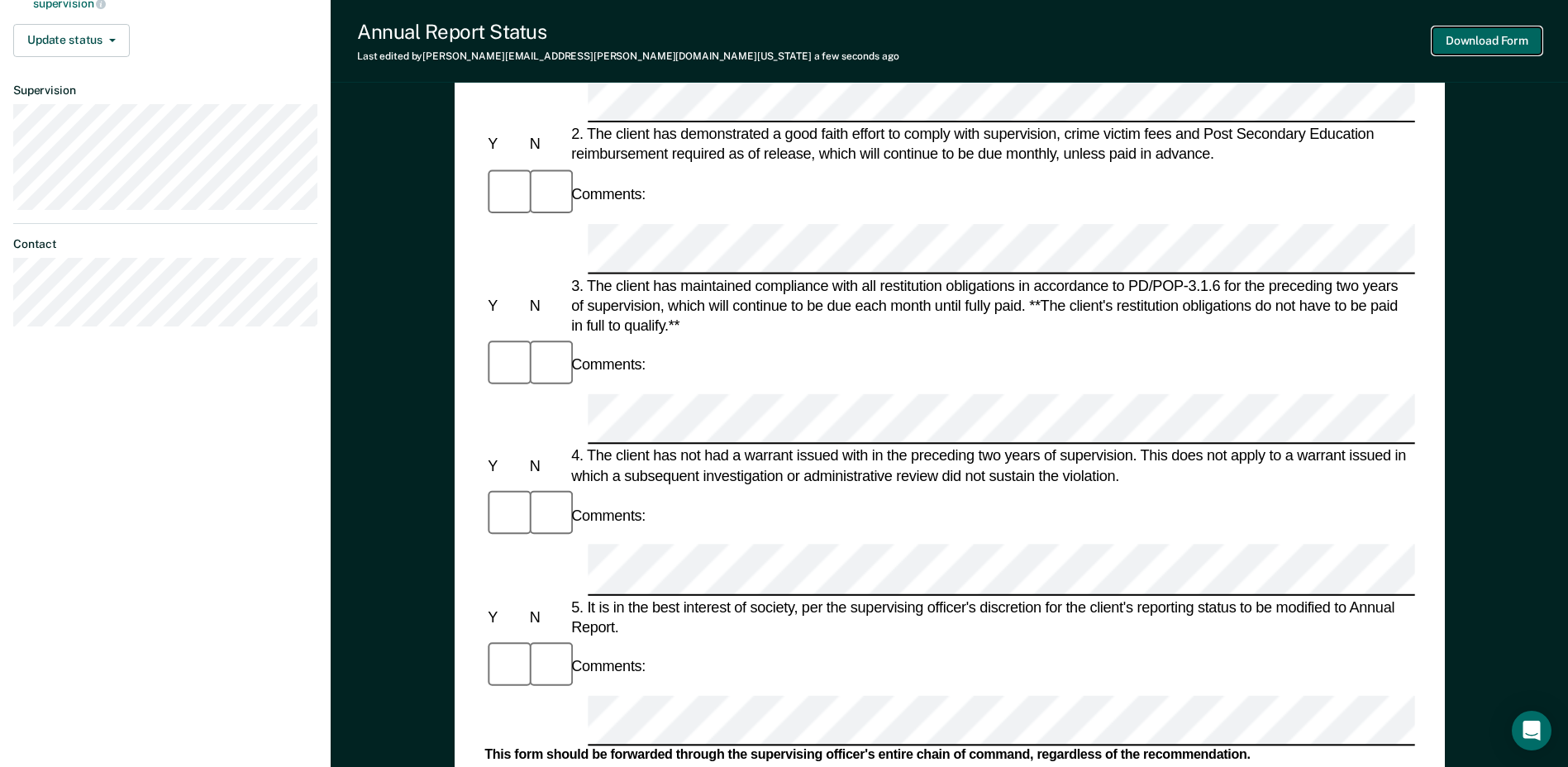
click at [1485, 41] on button "Download Form" at bounding box center [1487, 40] width 109 height 27
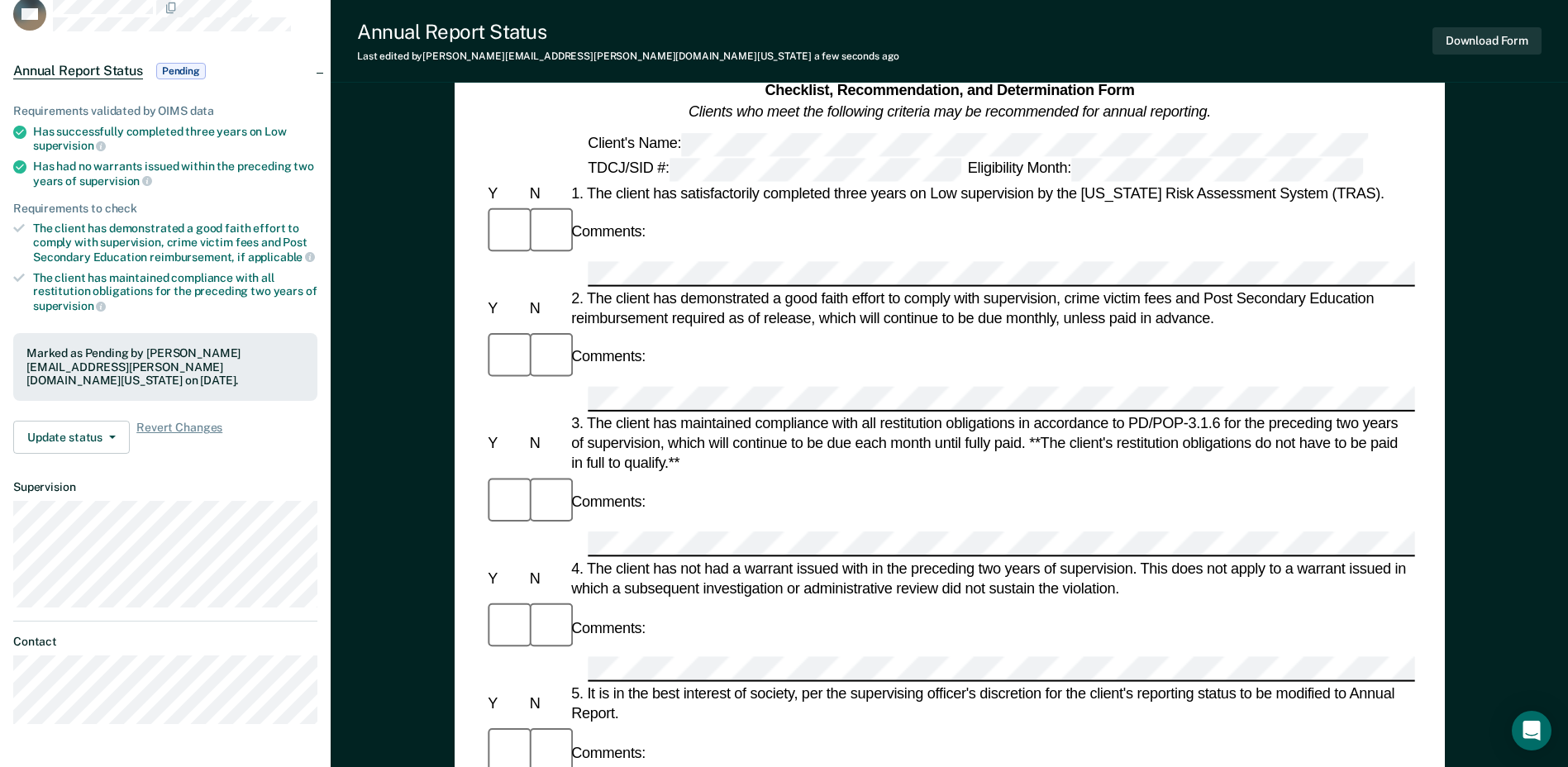
scroll to position [0, 0]
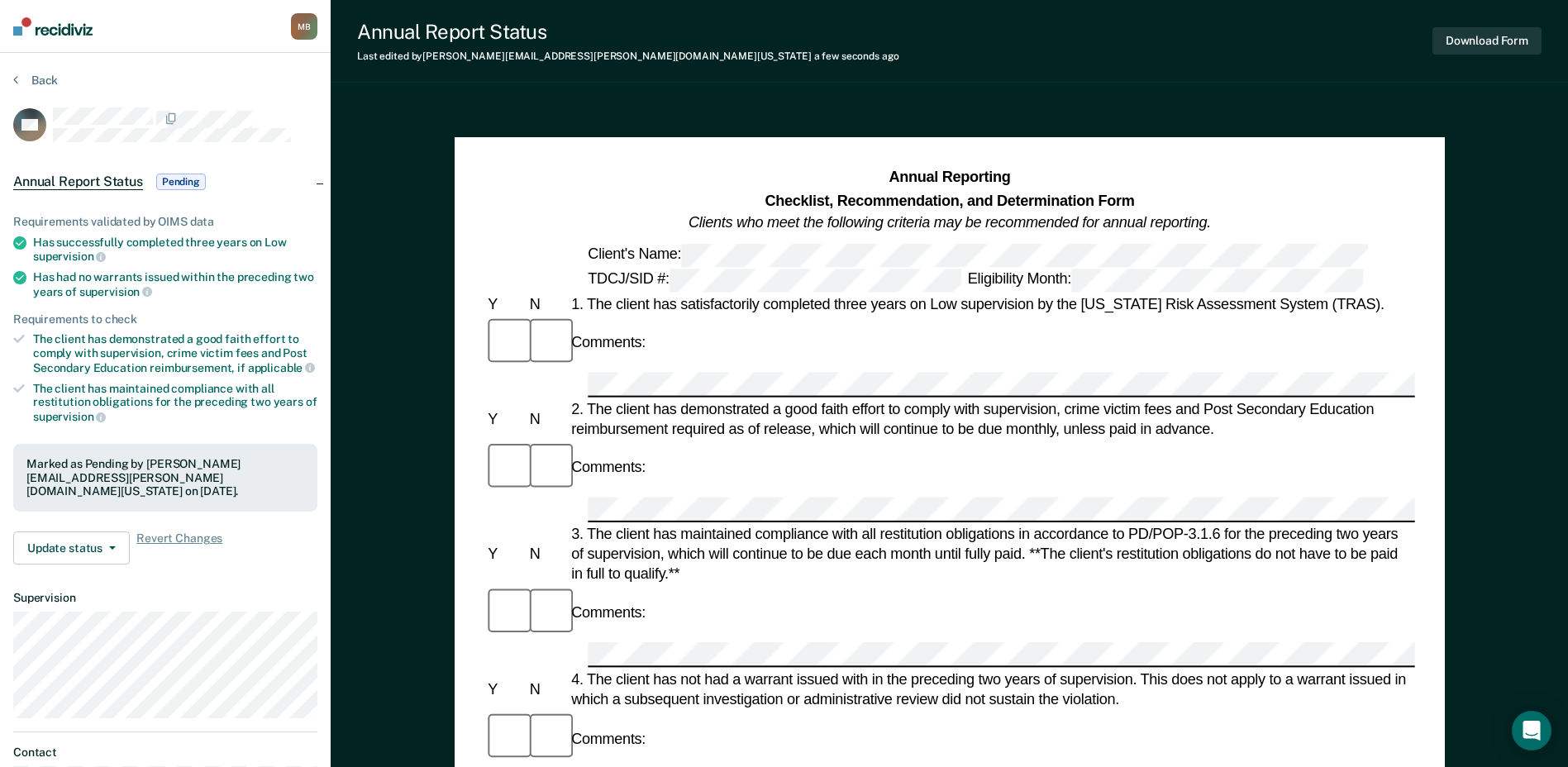
click at [175, 180] on span "Pending" at bounding box center [180, 181] width 49 height 16
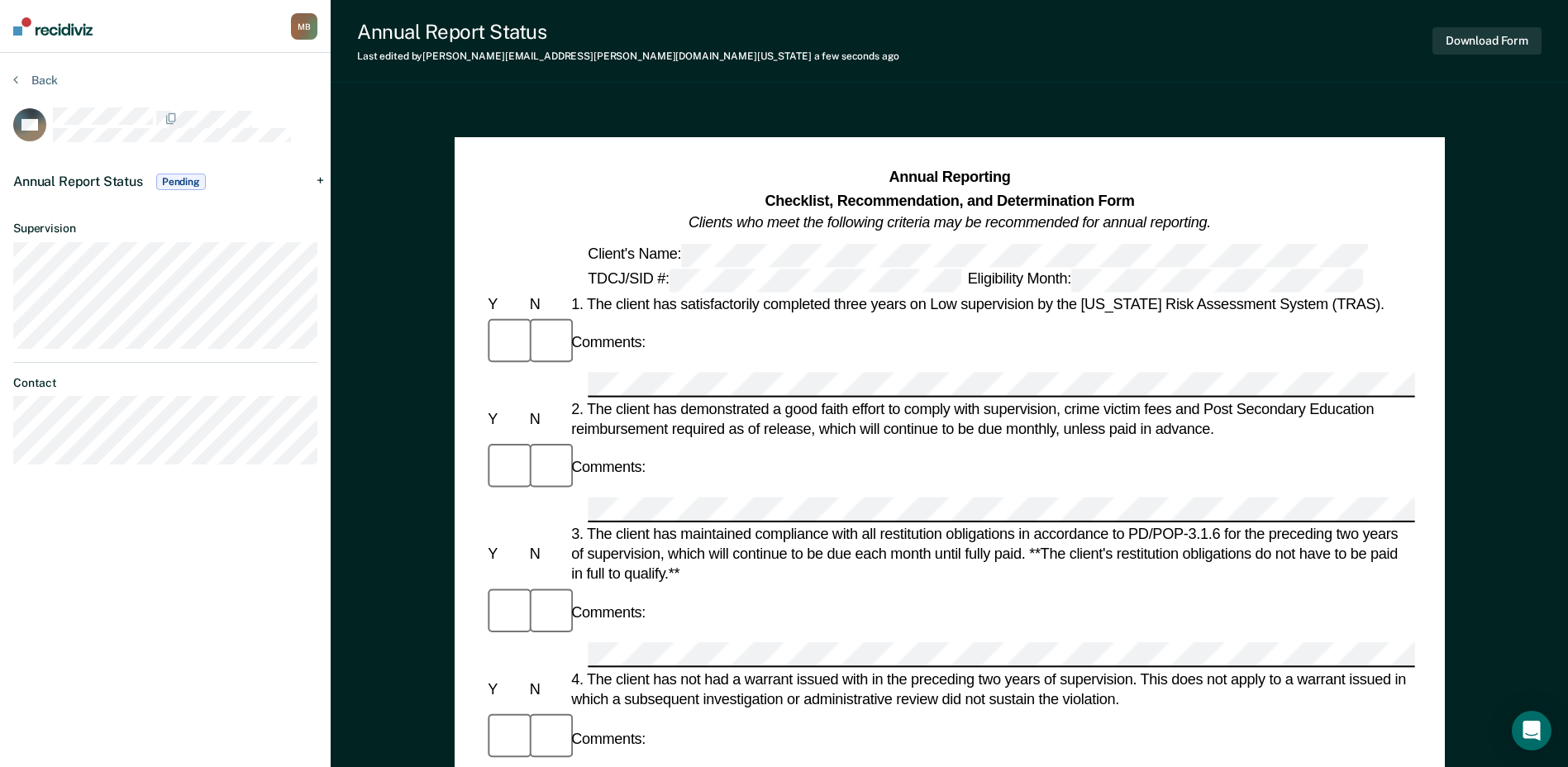
click at [43, 28] on img at bounding box center [53, 26] width 80 height 18
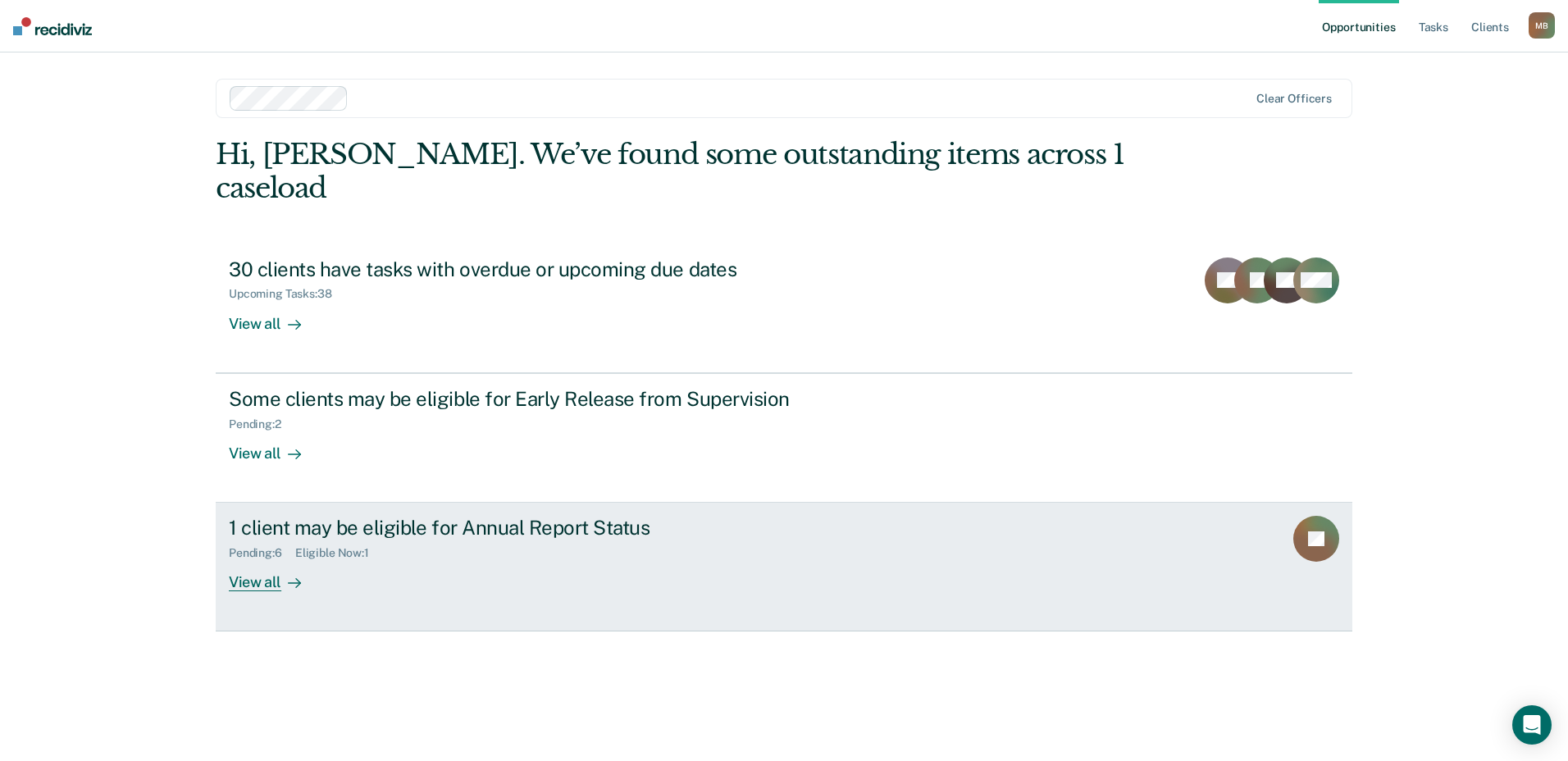
click at [483, 516] on div "1 client may be eligible for Annual Report Status" at bounding box center [516, 528] width 575 height 24
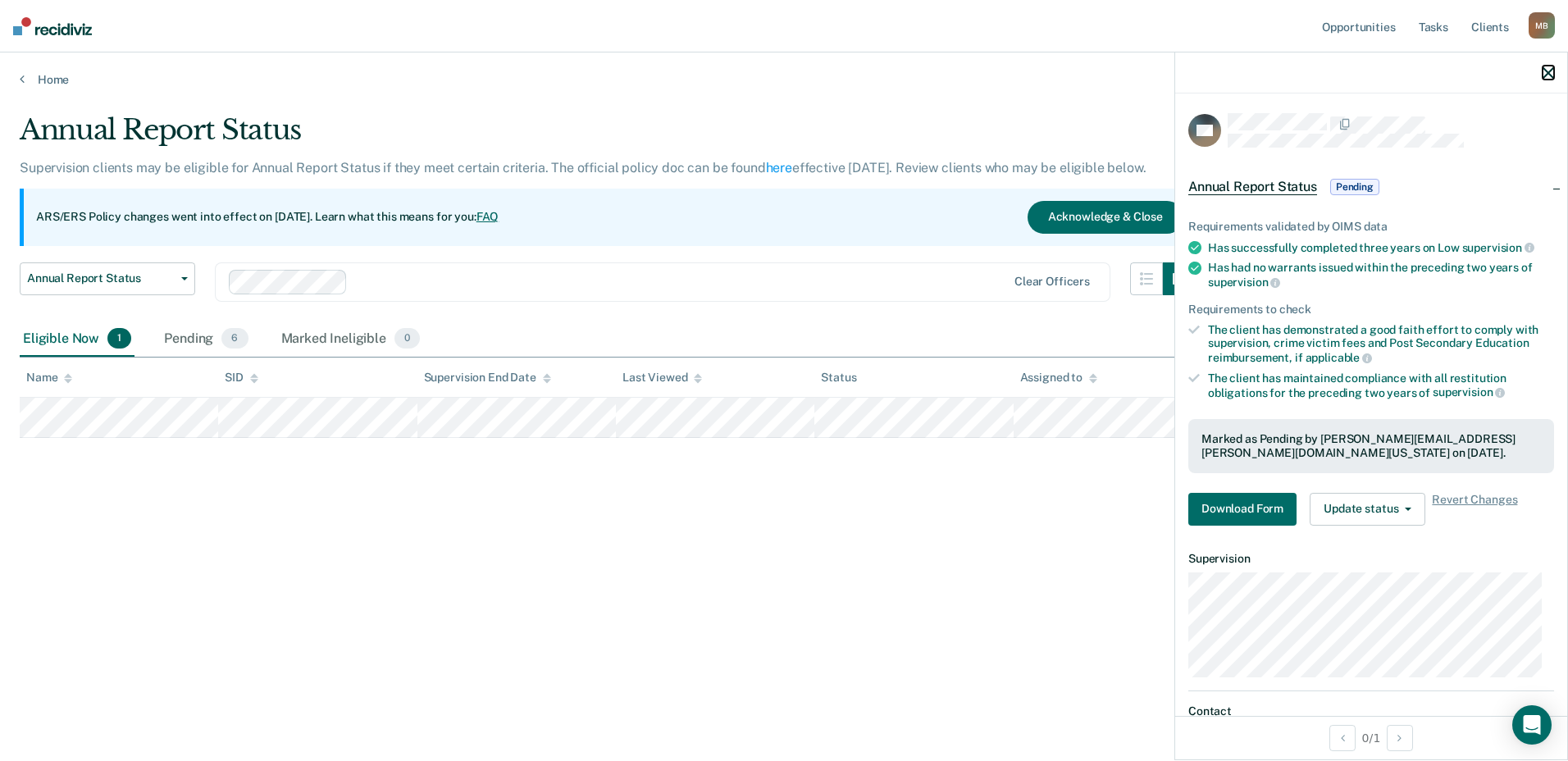
click at [1552, 77] on icon "button" at bounding box center [1547, 72] width 11 height 11
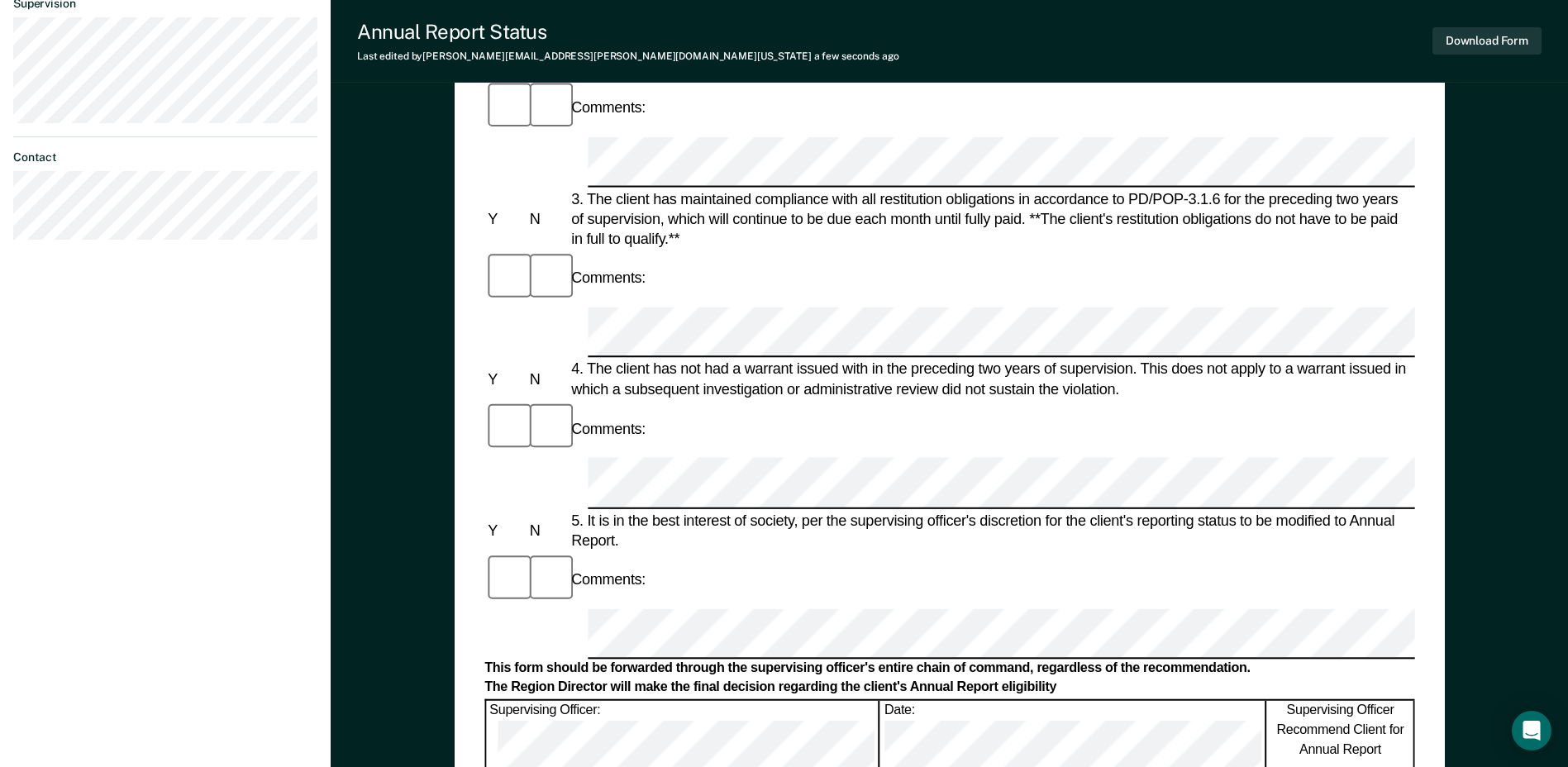
scroll to position [496, 0]
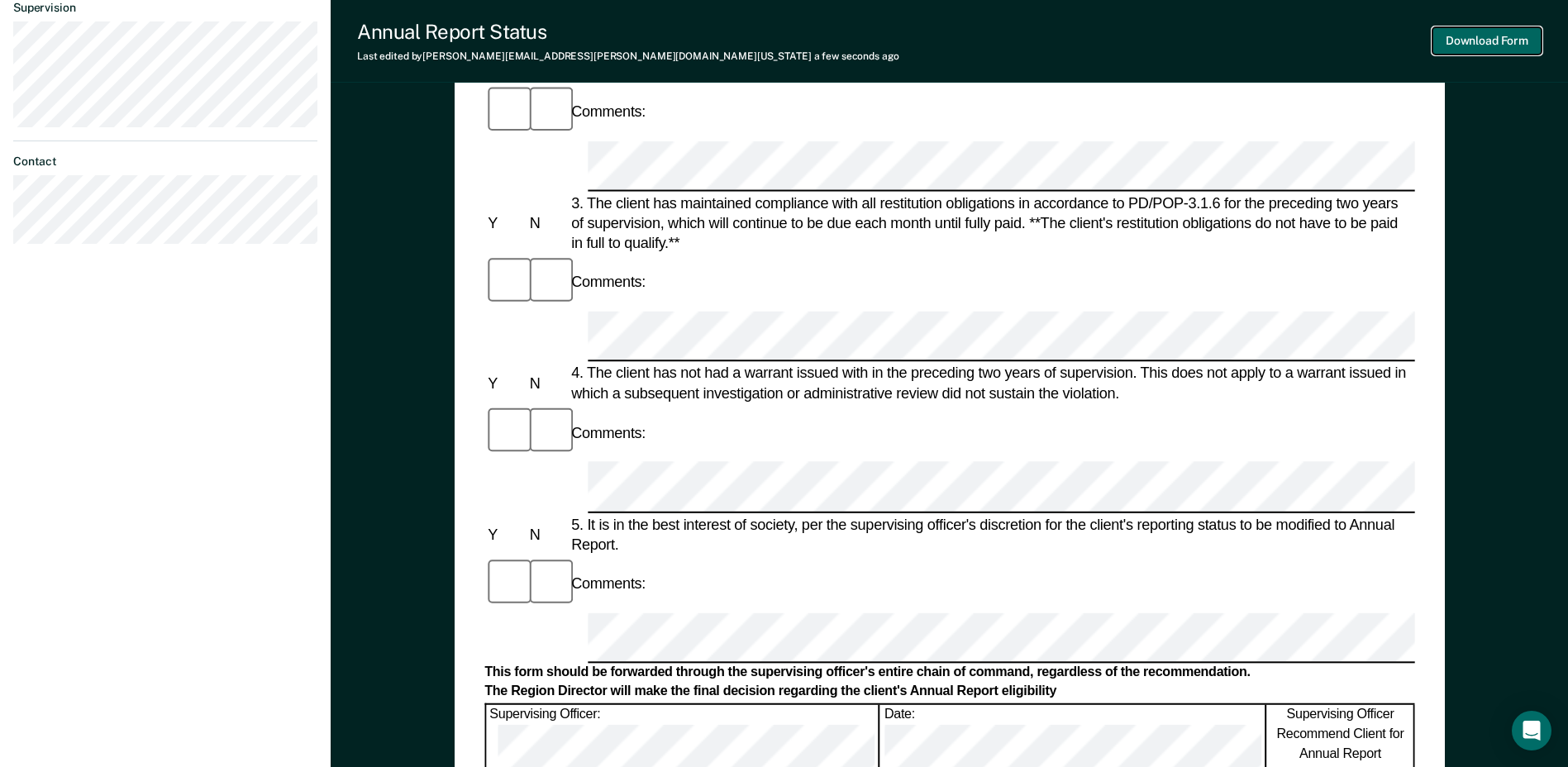
click at [1501, 32] on button "Download Form" at bounding box center [1487, 40] width 109 height 27
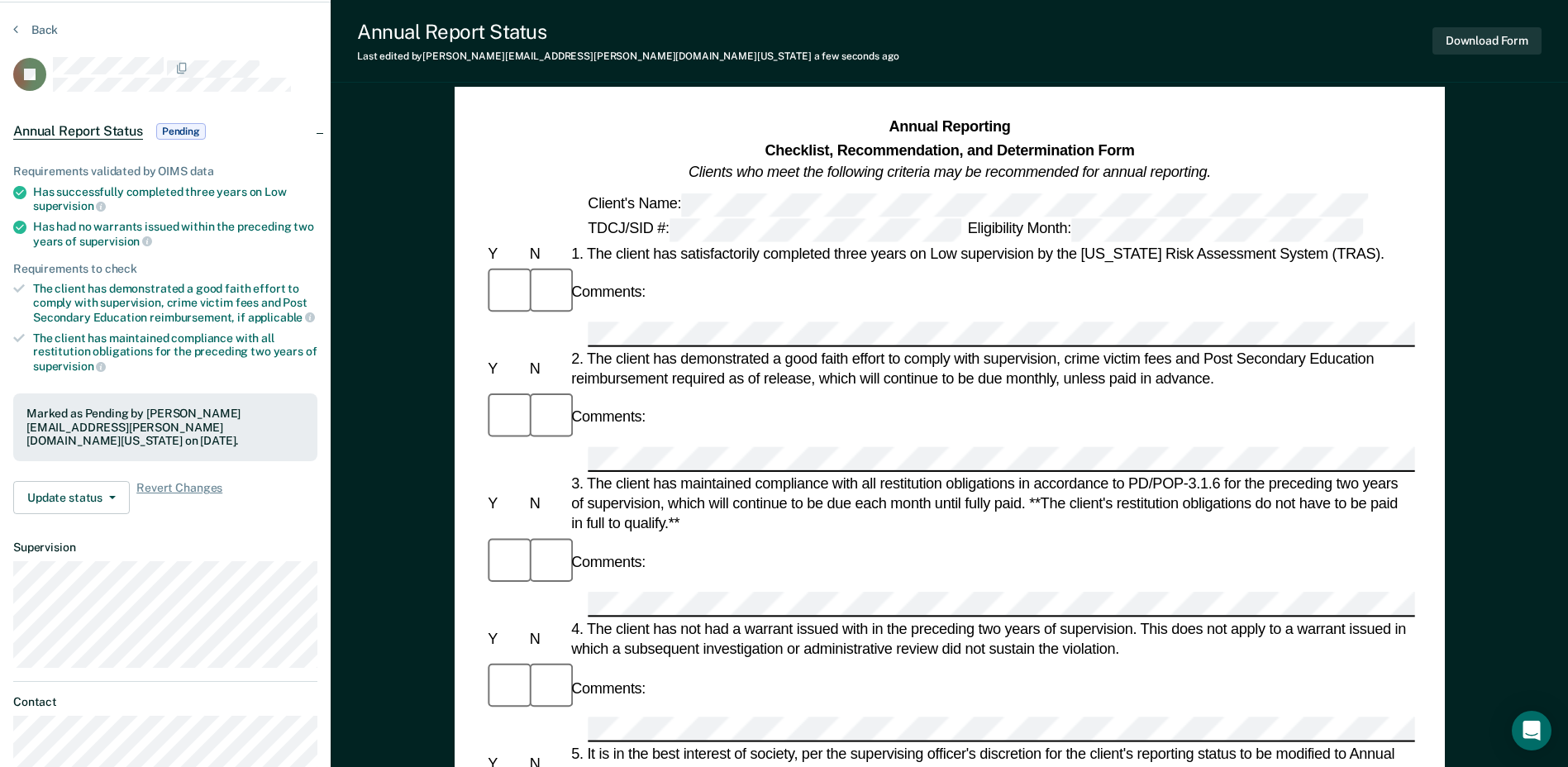
scroll to position [11, 0]
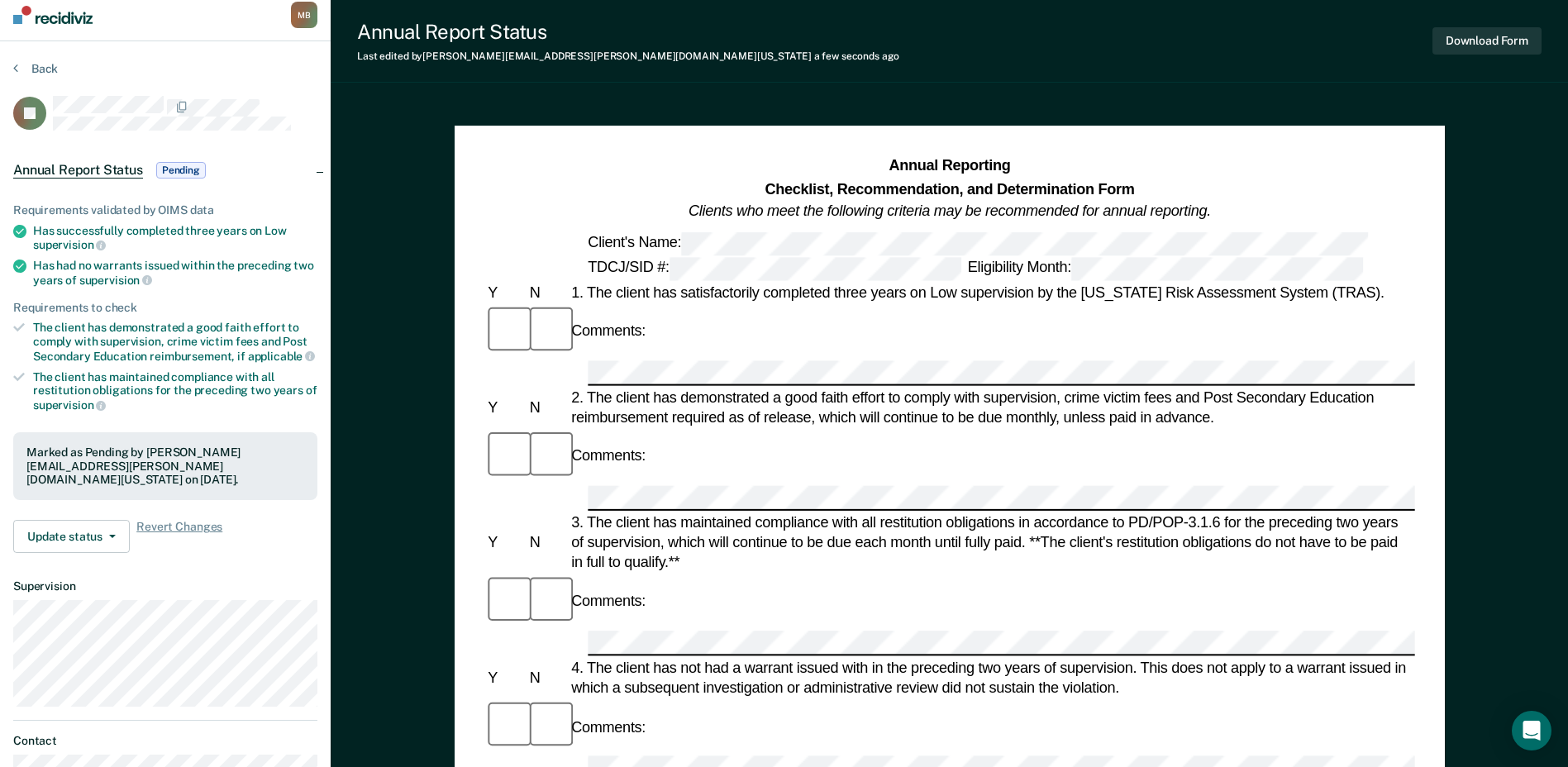
click at [189, 162] on span "Pending" at bounding box center [180, 170] width 49 height 16
